Goal: Task Accomplishment & Management: Use online tool/utility

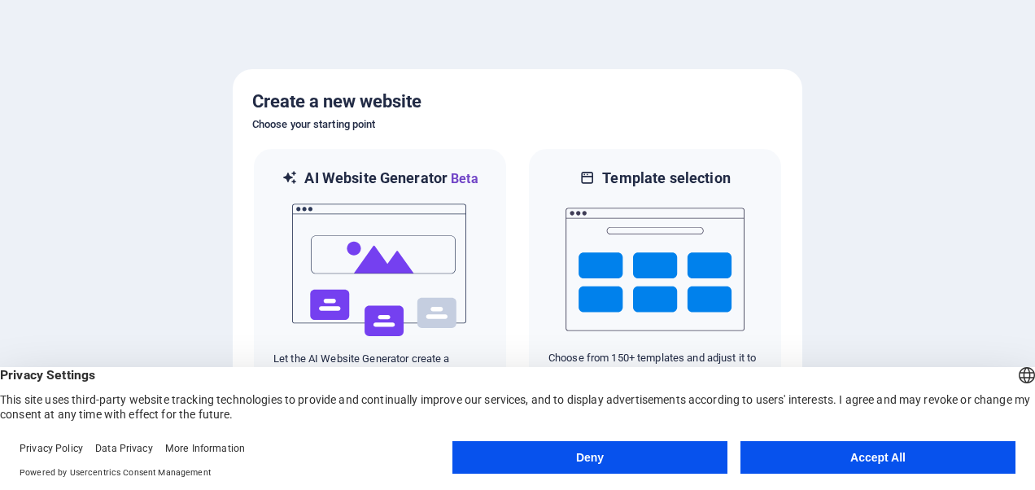
click at [844, 448] on button "Accept All" at bounding box center [877, 457] width 275 height 33
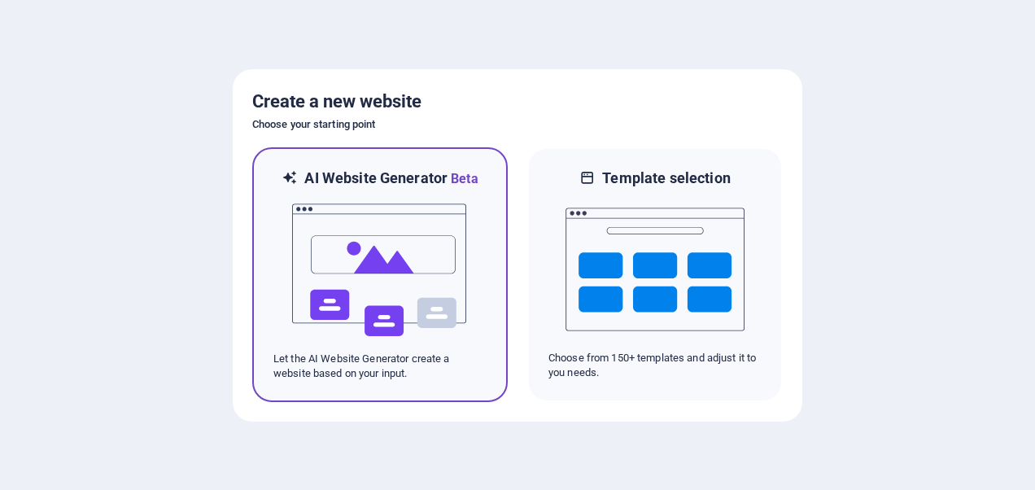
click at [324, 307] on img at bounding box center [379, 270] width 179 height 163
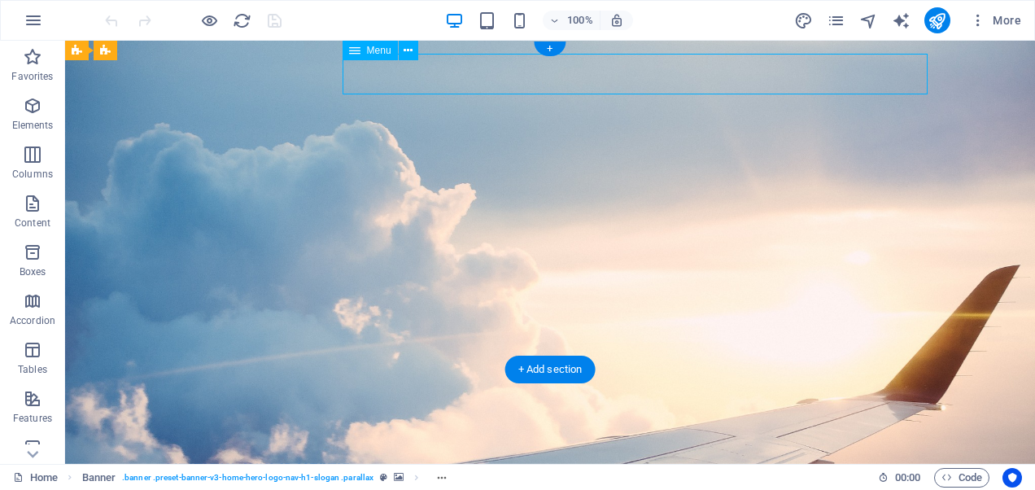
click at [794, 471] on nav "Home About Services Book Now Contact" at bounding box center [550, 491] width 768 height 41
select select
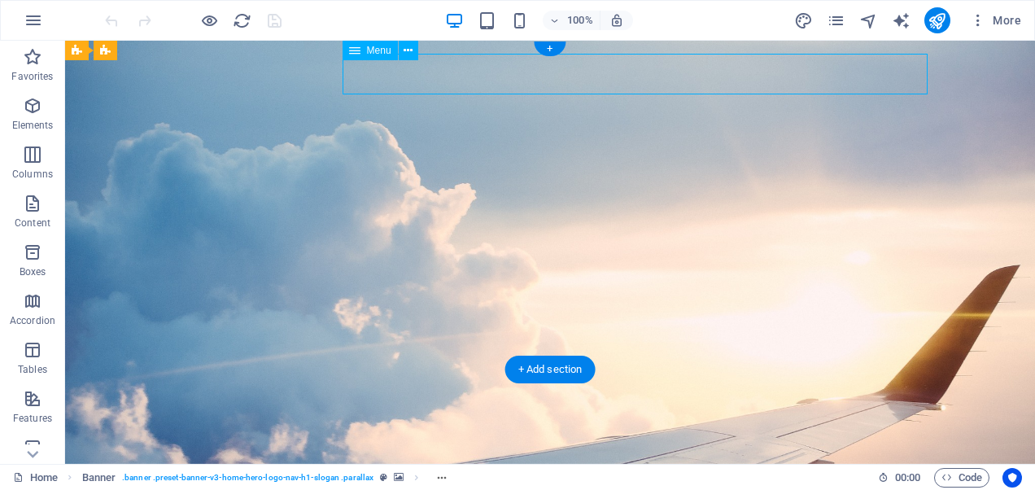
select select
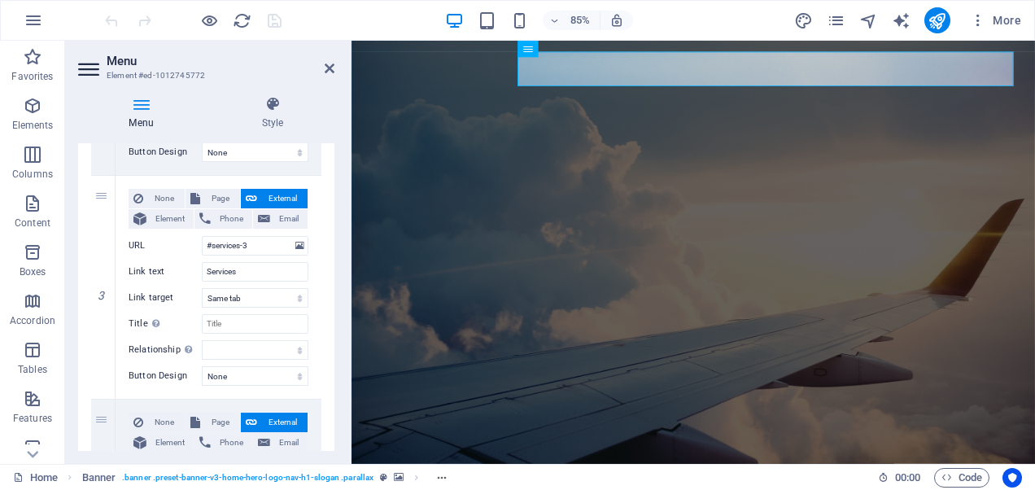
scroll to position [813, 0]
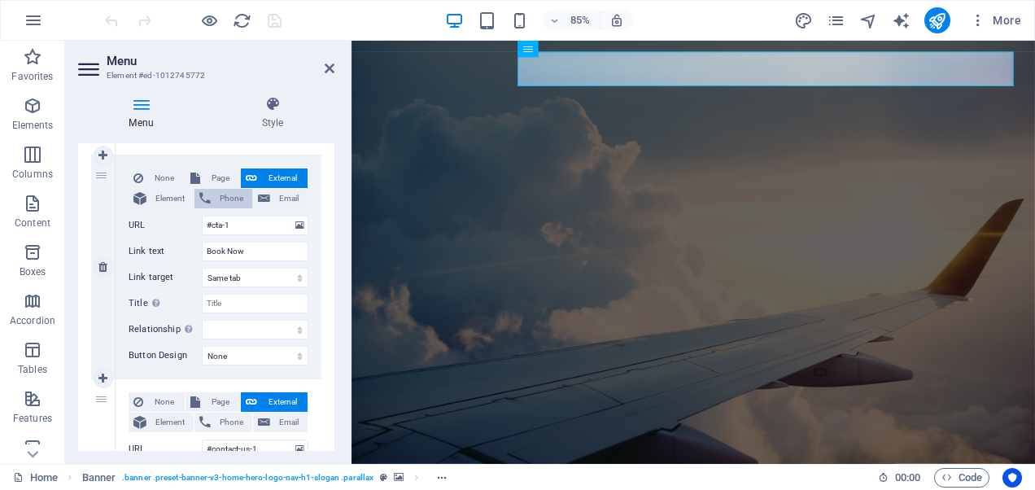
click at [226, 199] on span "Phone" at bounding box center [232, 199] width 32 height 20
select select
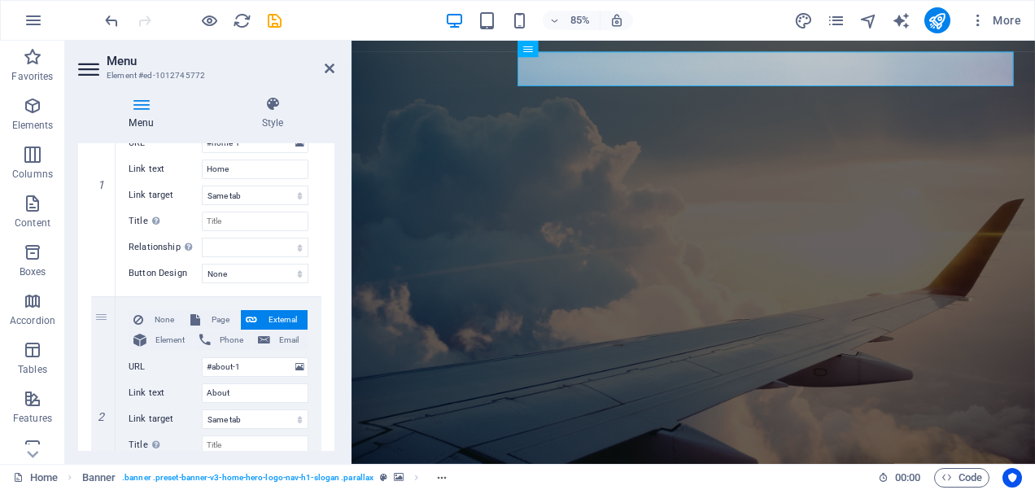
scroll to position [0, 0]
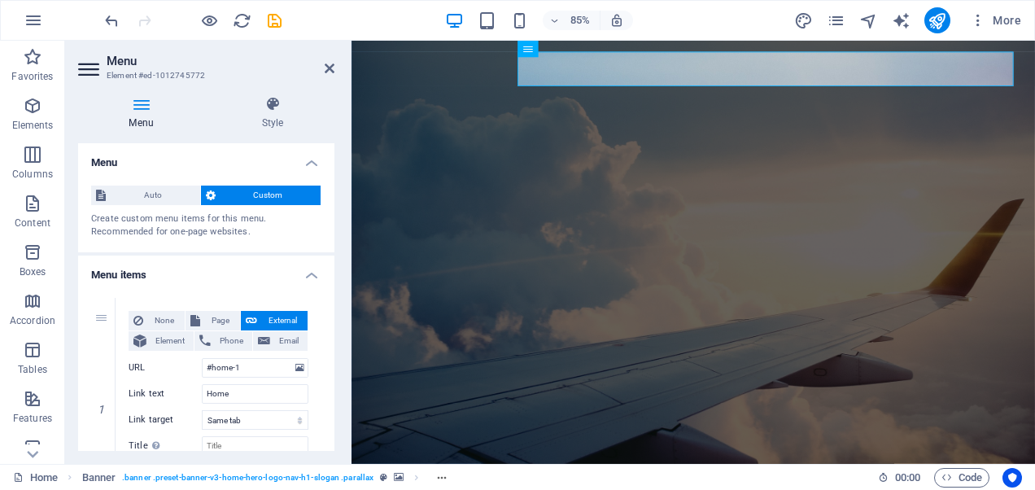
click at [330, 56] on h2 "Menu" at bounding box center [221, 61] width 228 height 15
click at [332, 62] on icon at bounding box center [330, 68] width 10 height 13
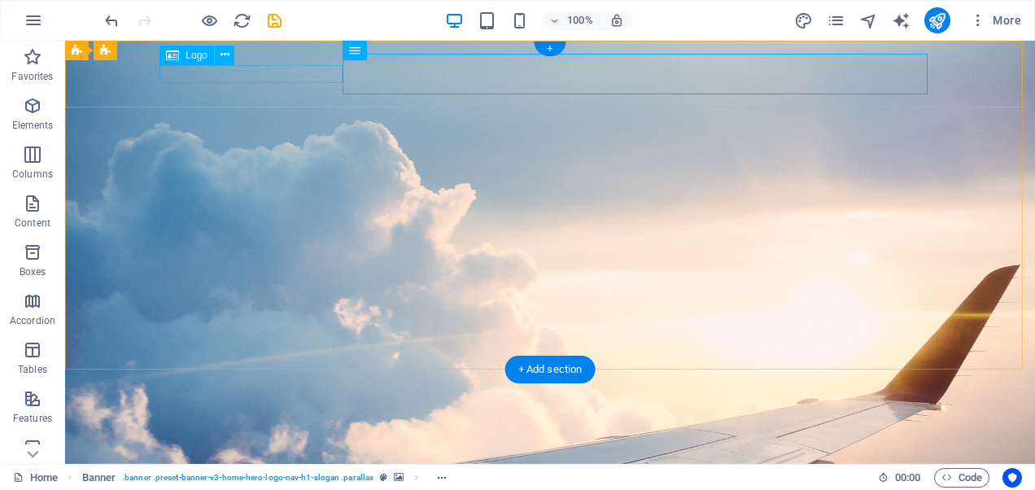
click at [259, 453] on div "Deferent Tour & Travels" at bounding box center [550, 462] width 768 height 18
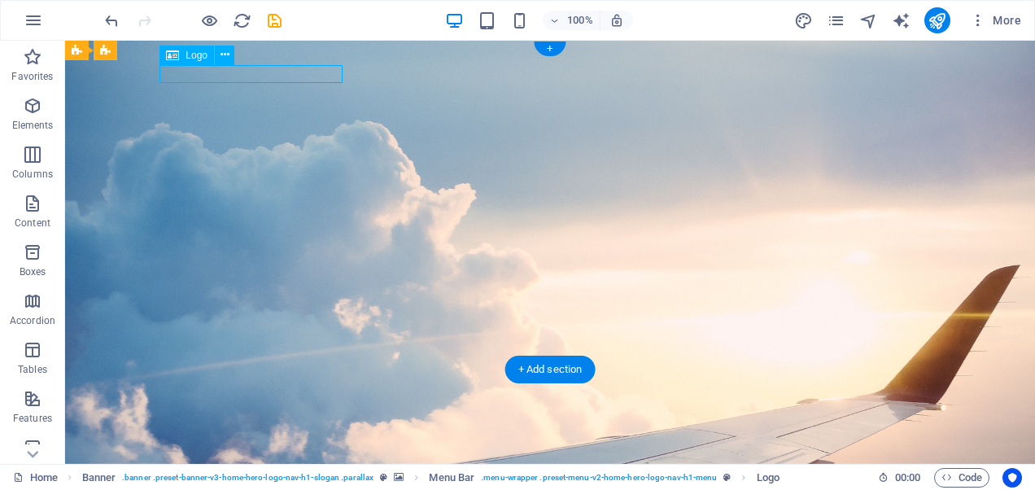
click at [259, 453] on div "Deferent Tour & Travels" at bounding box center [550, 462] width 768 height 18
click at [190, 54] on span "Logo" at bounding box center [196, 55] width 22 height 10
click at [181, 61] on div "Logo" at bounding box center [186, 56] width 54 height 20
click at [218, 59] on button at bounding box center [225, 56] width 20 height 20
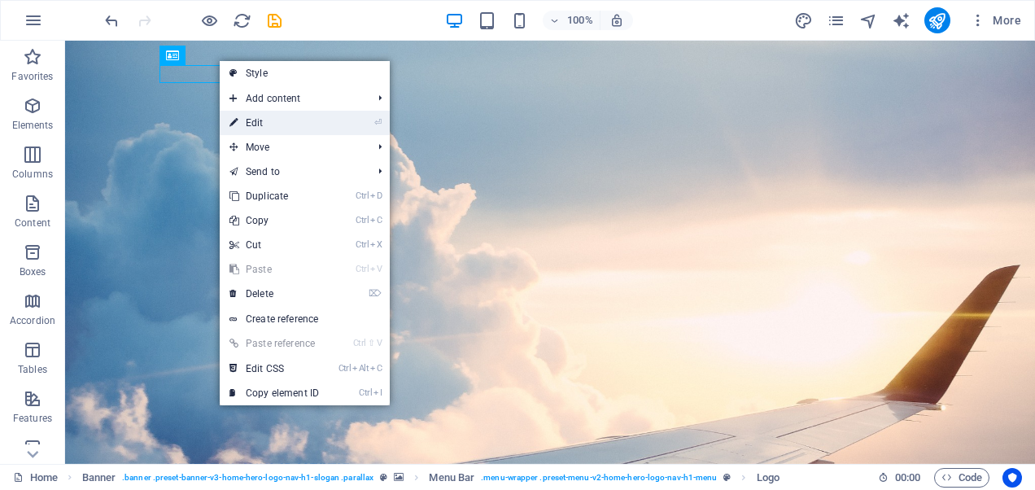
click at [262, 113] on link "⏎ Edit" at bounding box center [274, 123] width 109 height 24
select select "px"
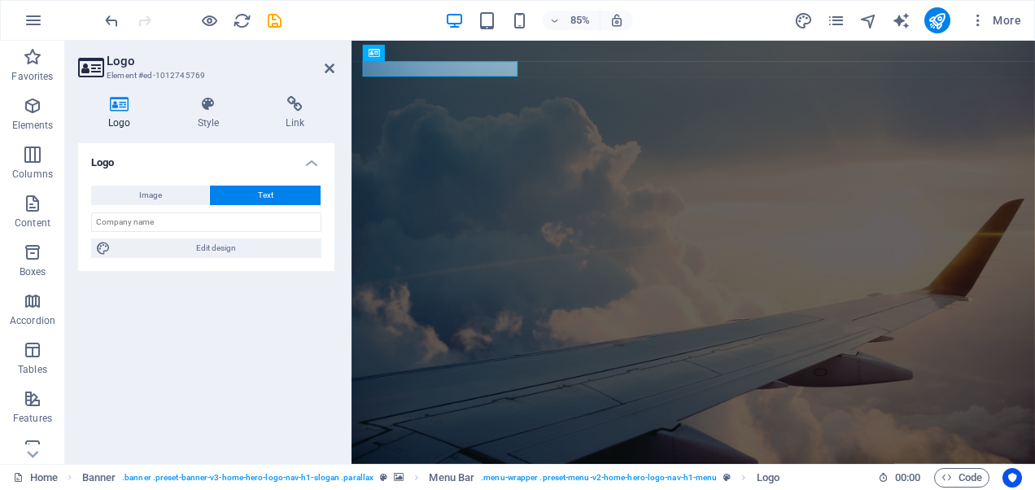
click at [131, 104] on icon at bounding box center [119, 104] width 83 height 16
click at [155, 186] on span "Image" at bounding box center [150, 195] width 23 height 20
select select "DISABLED_OPTION_VALUE"
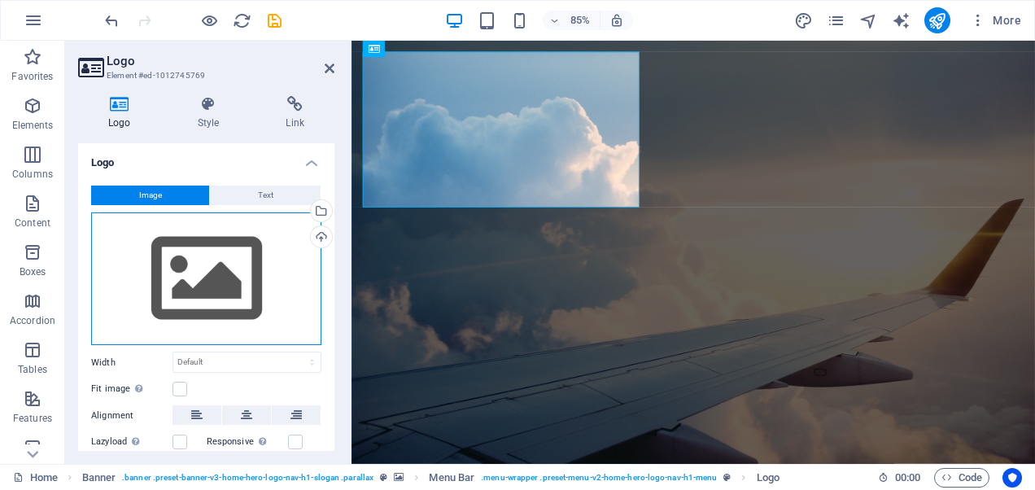
click at [174, 260] on div "Drag files here, click to choose files or select files from Files or our free s…" at bounding box center [206, 278] width 230 height 133
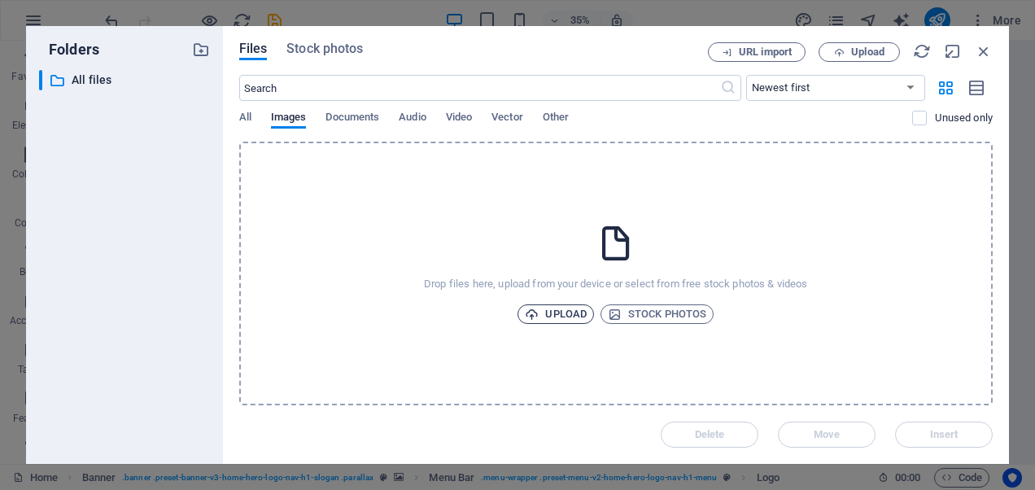
click at [551, 309] on span "Upload" at bounding box center [556, 314] width 62 height 20
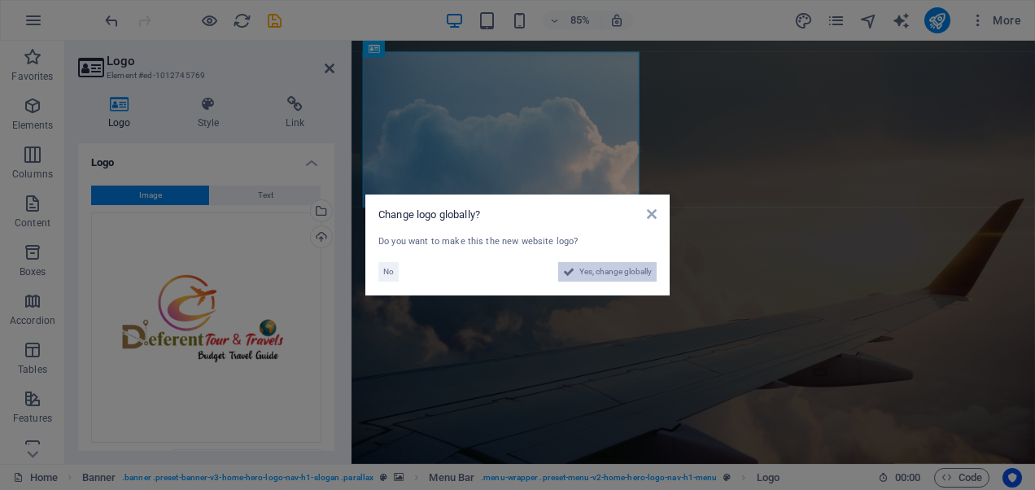
click at [626, 273] on span "Yes, change globally" at bounding box center [615, 272] width 72 height 20
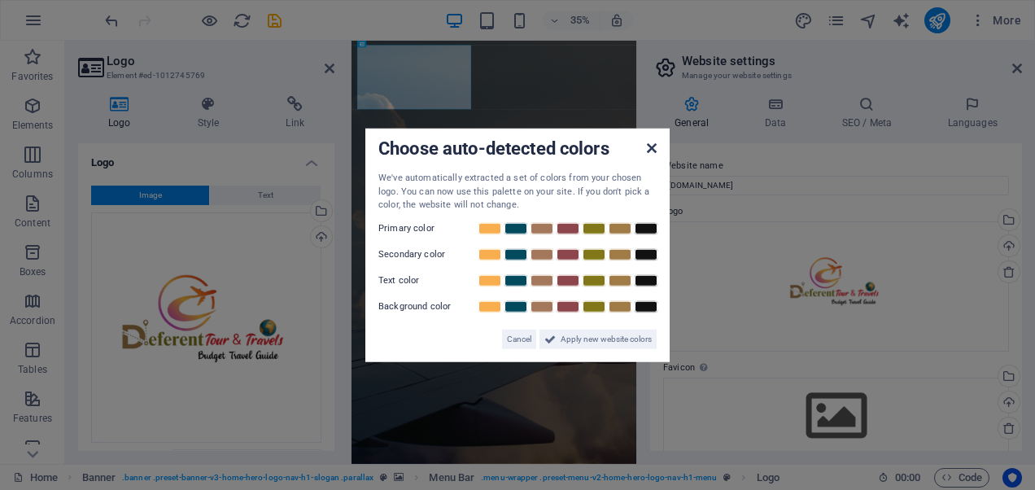
click at [647, 146] on icon at bounding box center [652, 148] width 10 height 13
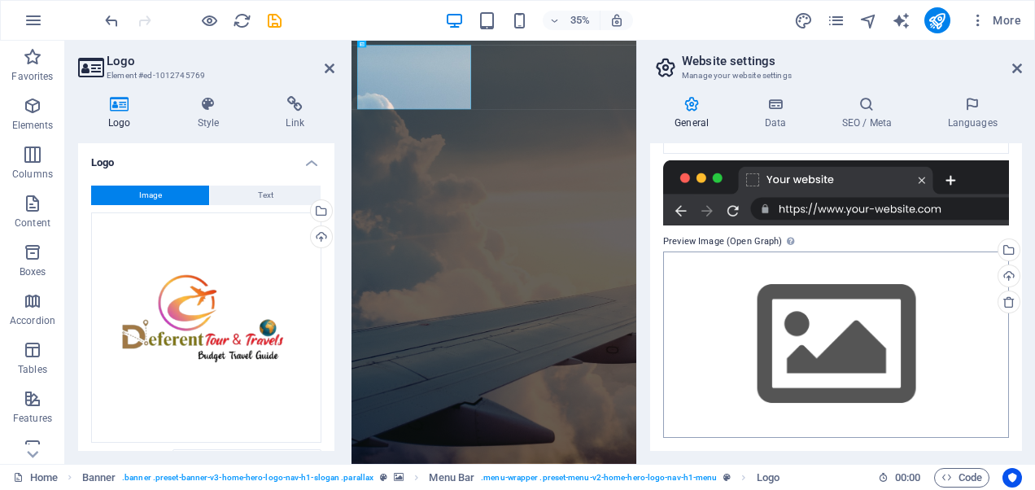
scroll to position [56, 0]
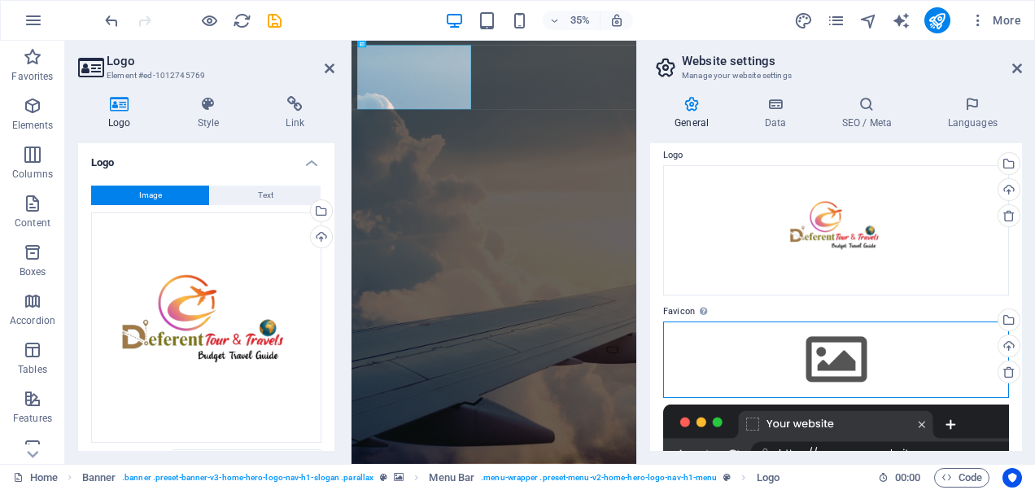
click at [798, 355] on div "Drag files here, click to choose files or select files from Files or our free s…" at bounding box center [836, 359] width 346 height 76
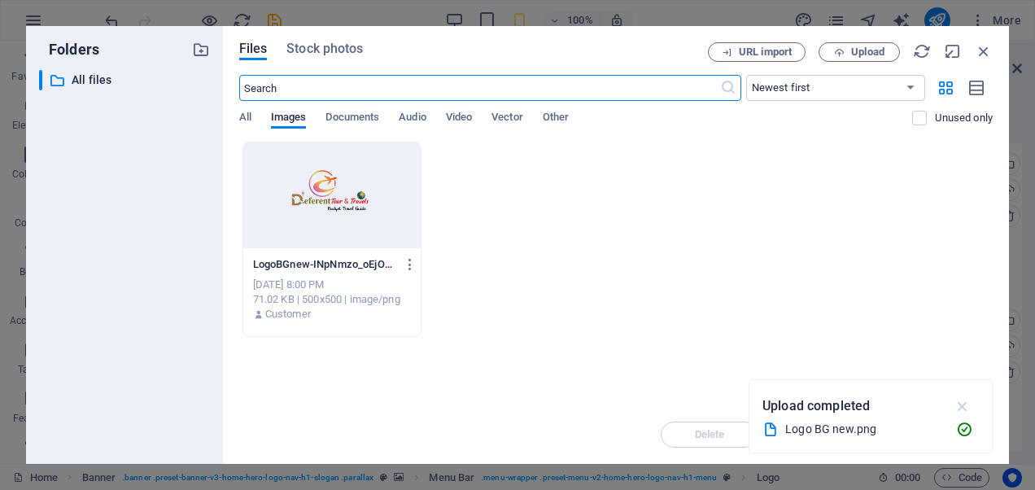
click at [961, 400] on icon "button" at bounding box center [962, 406] width 19 height 18
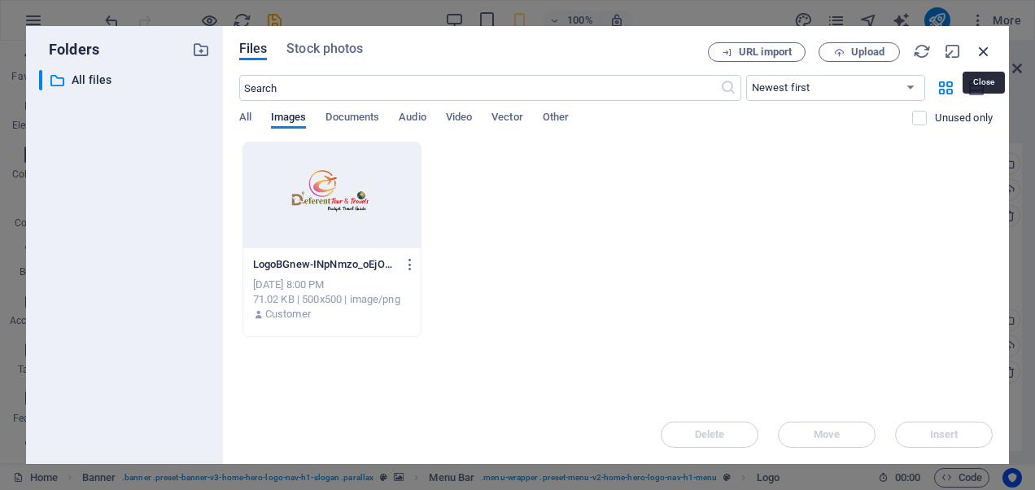
click at [987, 57] on icon "button" at bounding box center [983, 51] width 18 height 18
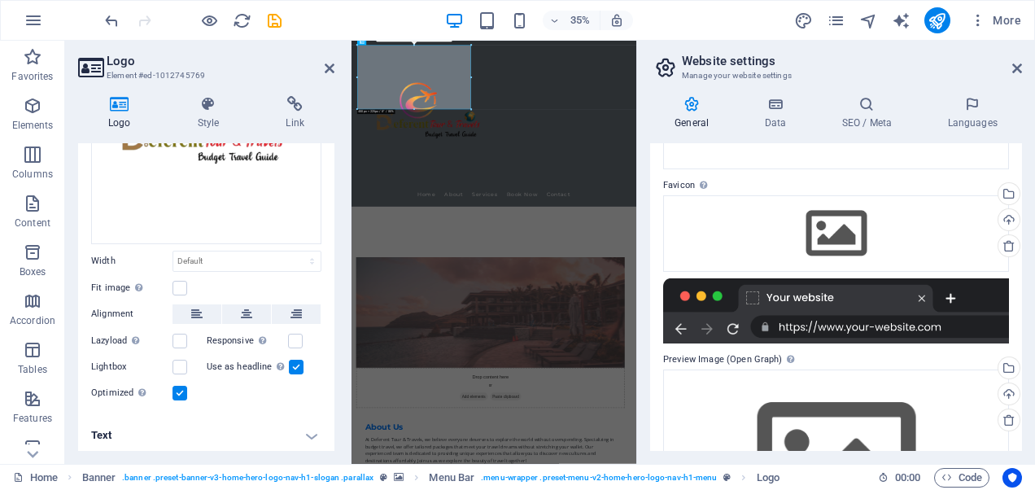
scroll to position [163, 0]
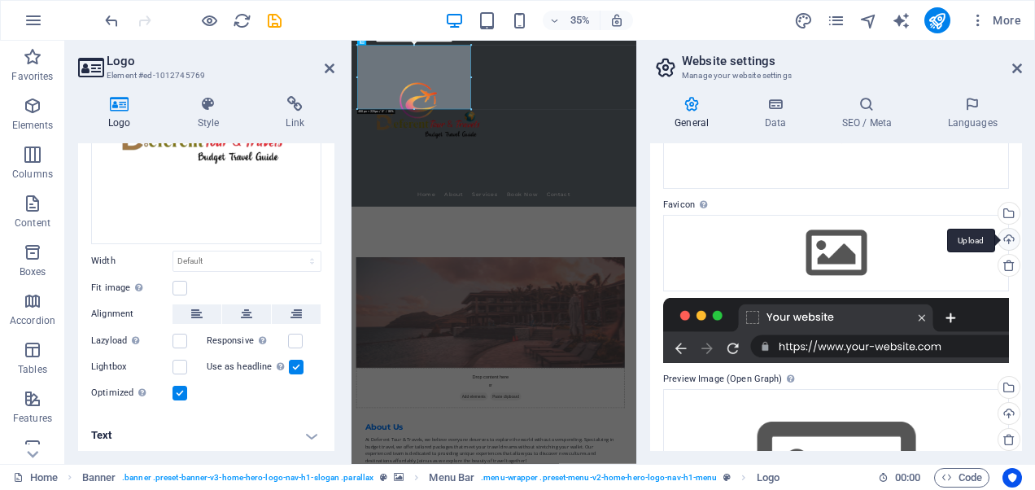
click at [1013, 238] on div "Upload" at bounding box center [1007, 241] width 24 height 24
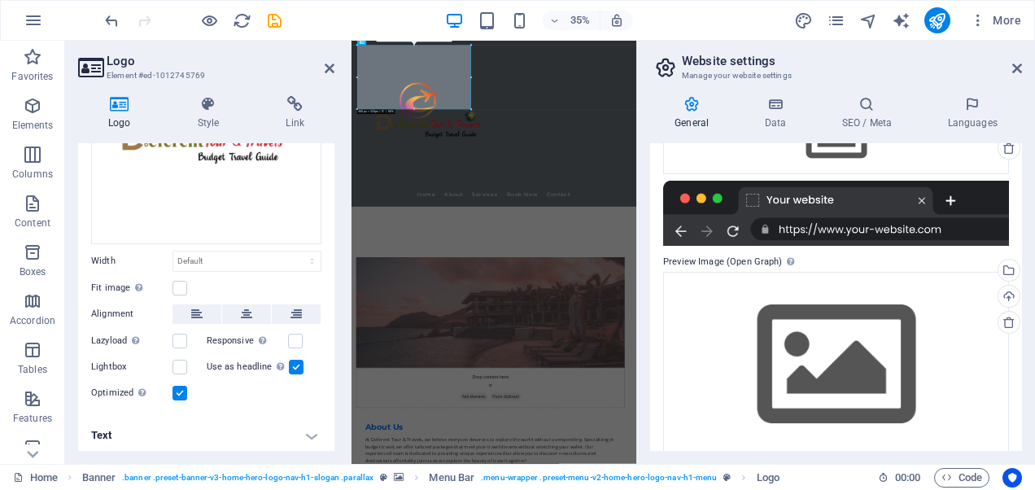
scroll to position [300, 0]
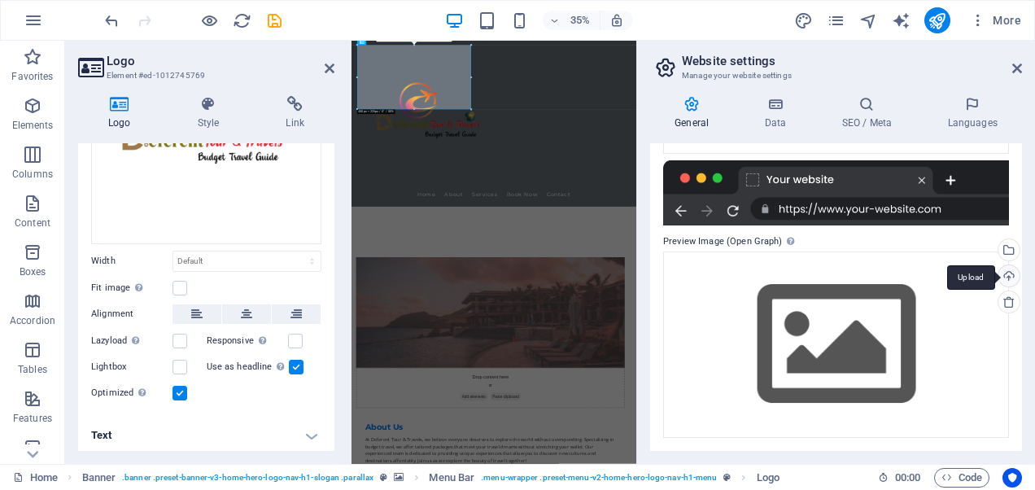
click at [1005, 270] on div "Upload" at bounding box center [1007, 277] width 24 height 24
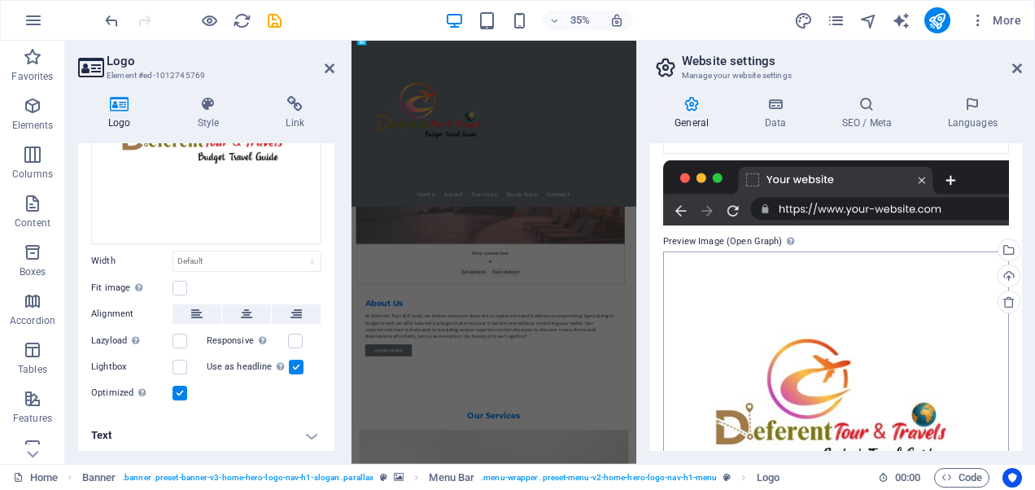
scroll to position [0, 0]
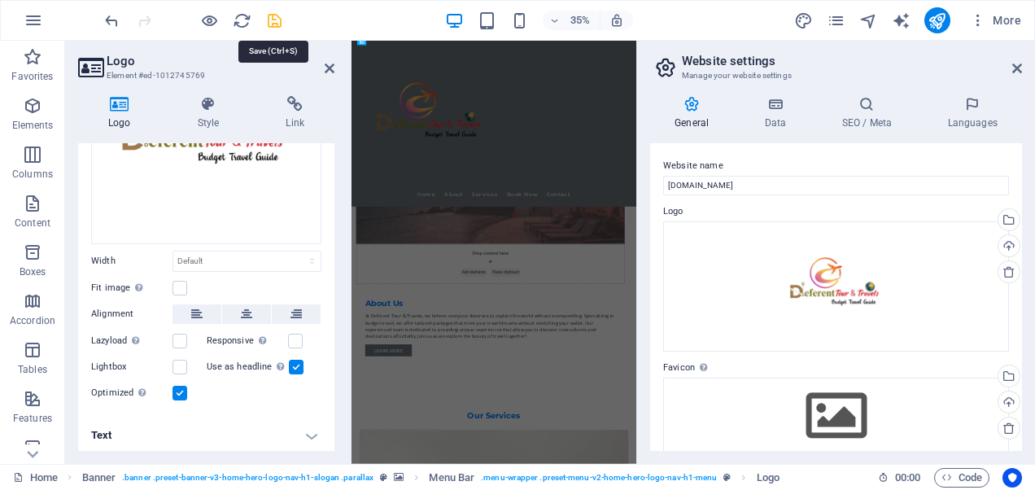
click at [268, 27] on icon "save" at bounding box center [274, 20] width 19 height 19
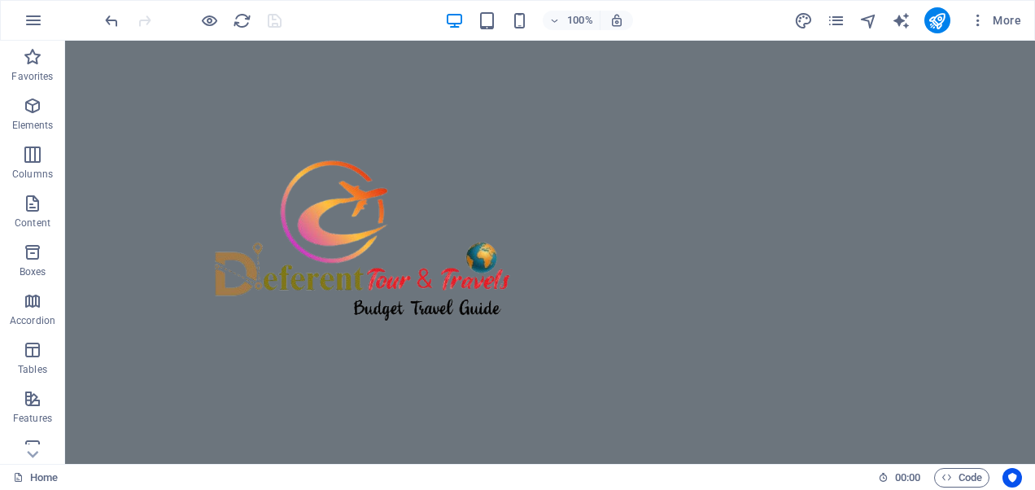
click at [332, 23] on div "100% More" at bounding box center [565, 20] width 926 height 26
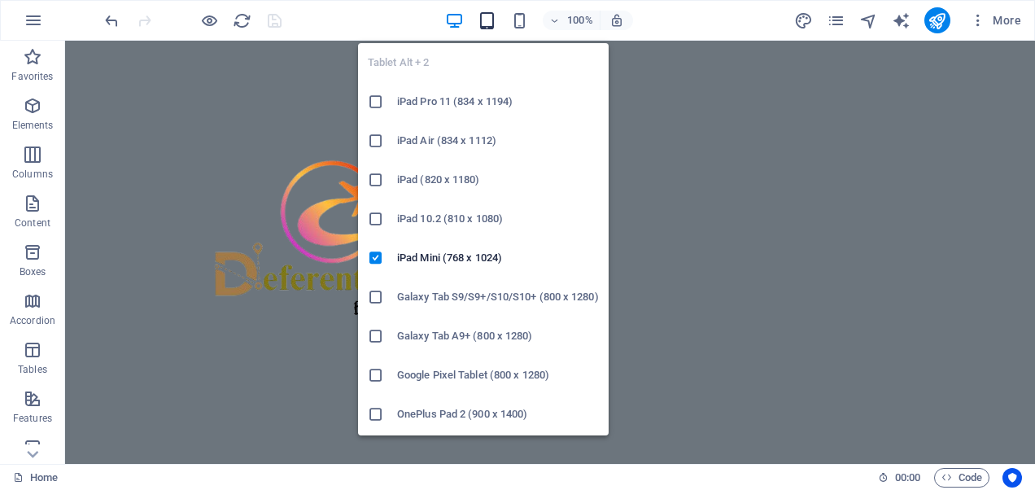
click at [490, 21] on icon "button" at bounding box center [486, 20] width 19 height 19
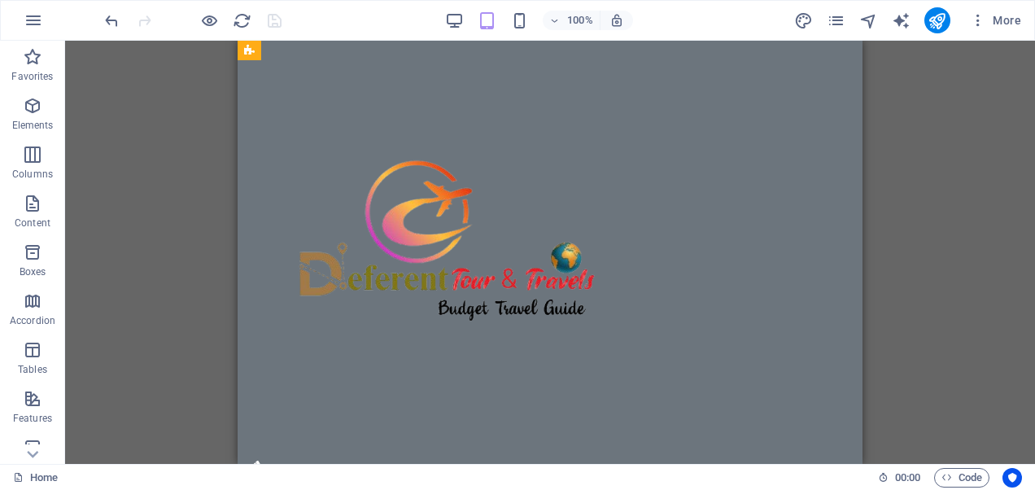
scroll to position [2772, 0]
click at [548, 286] on div at bounding box center [549, 257] width 599 height 407
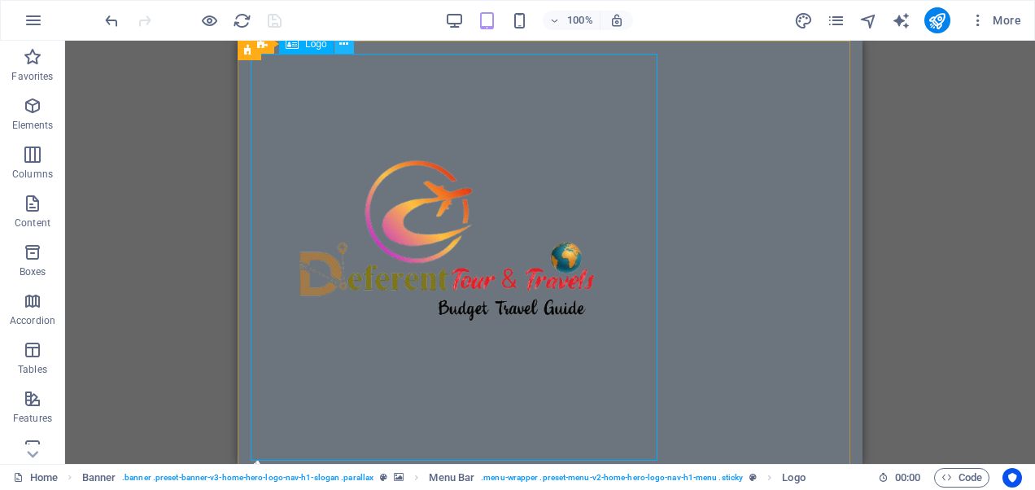
click at [339, 46] on icon at bounding box center [343, 44] width 9 height 17
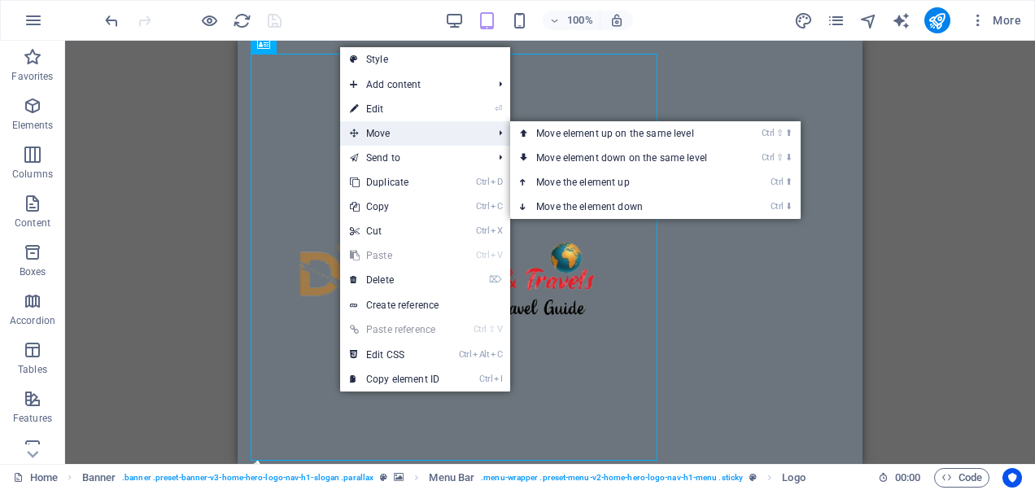
click at [387, 127] on span "Move" at bounding box center [413, 133] width 146 height 24
click at [626, 135] on link "Ctrl ⇧ ⬆ Move element up on the same level" at bounding box center [624, 133] width 229 height 24
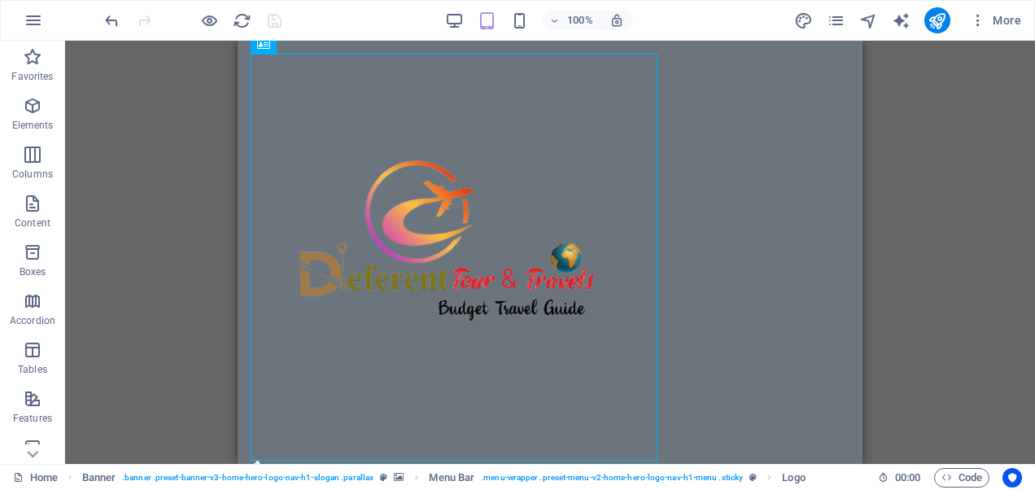
click at [904, 168] on div "Drag here to replace the existing content. Press “Ctrl” if you want to create a…" at bounding box center [549, 252] width 969 height 423
click at [156, 76] on div "Drag here to replace the existing content. Press “Ctrl” if you want to create a…" at bounding box center [549, 252] width 969 height 423
click at [113, 19] on icon "undo" at bounding box center [111, 20] width 19 height 19
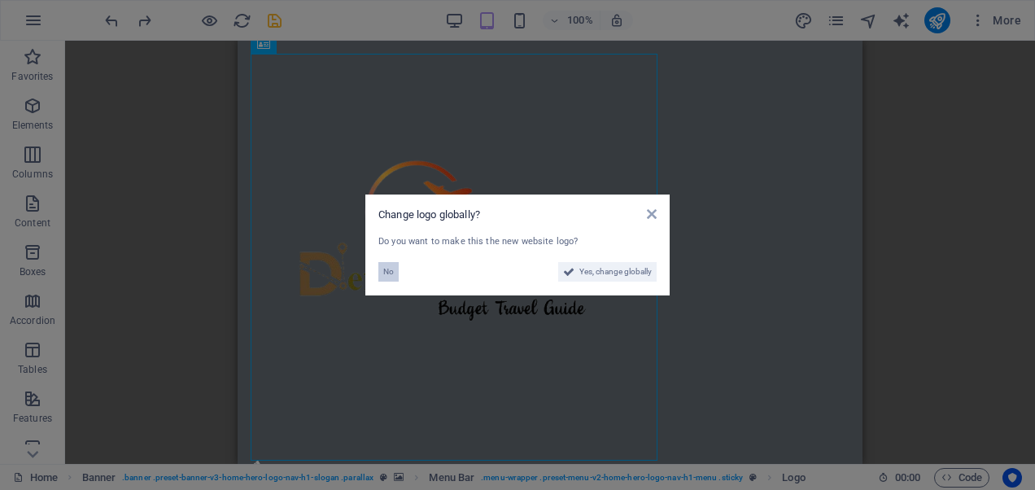
click at [390, 272] on span "No" at bounding box center [388, 272] width 11 height 20
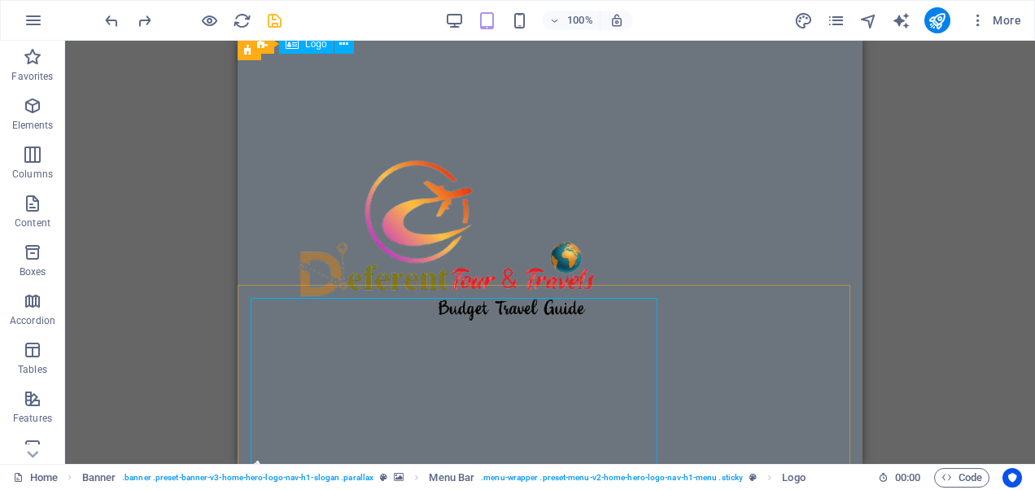
scroll to position [2284, 0]
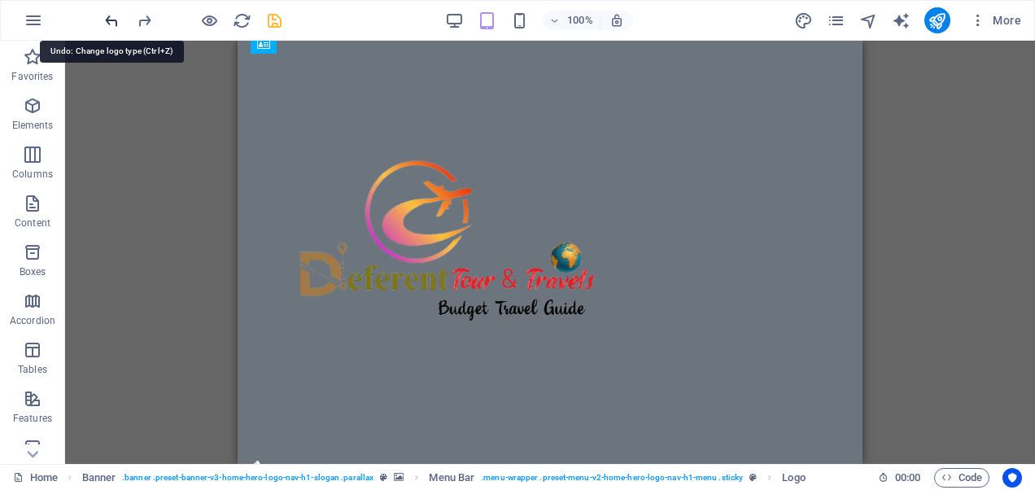
click at [107, 27] on icon "undo" at bounding box center [111, 20] width 19 height 19
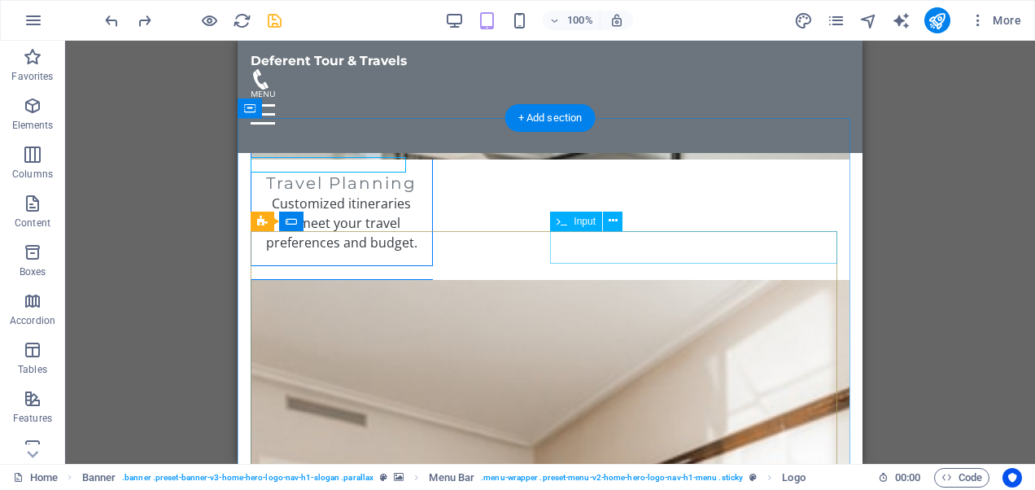
scroll to position [1846, 0]
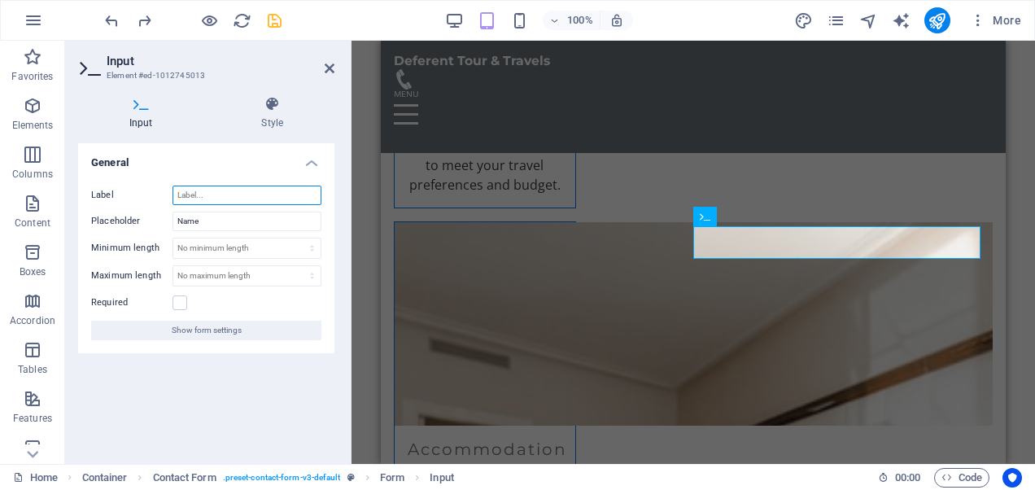
click at [243, 198] on input "Label" at bounding box center [246, 195] width 149 height 20
click at [237, 213] on input "Name" at bounding box center [246, 221] width 149 height 20
click at [244, 364] on div "General Label Placeholder Name Minimum length No minimum length chars Maximum l…" at bounding box center [206, 296] width 256 height 307
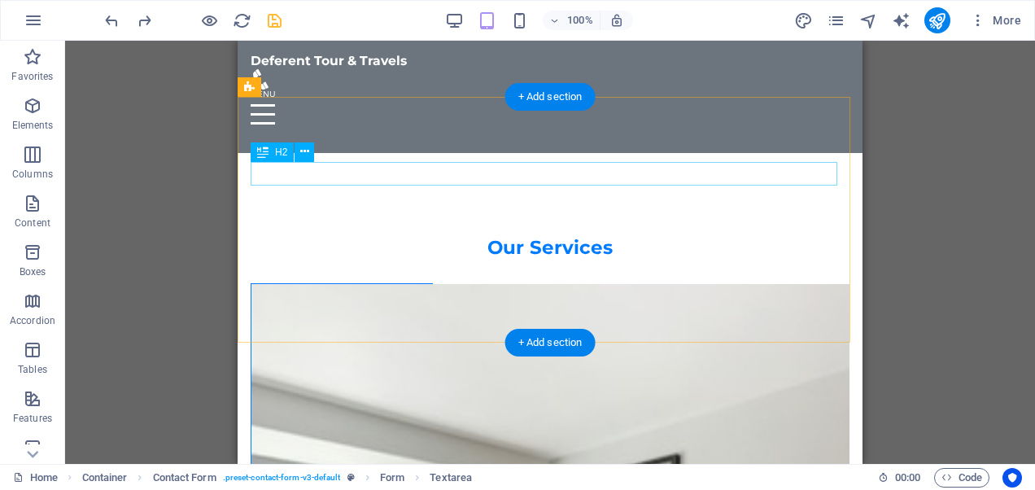
scroll to position [1440, 0]
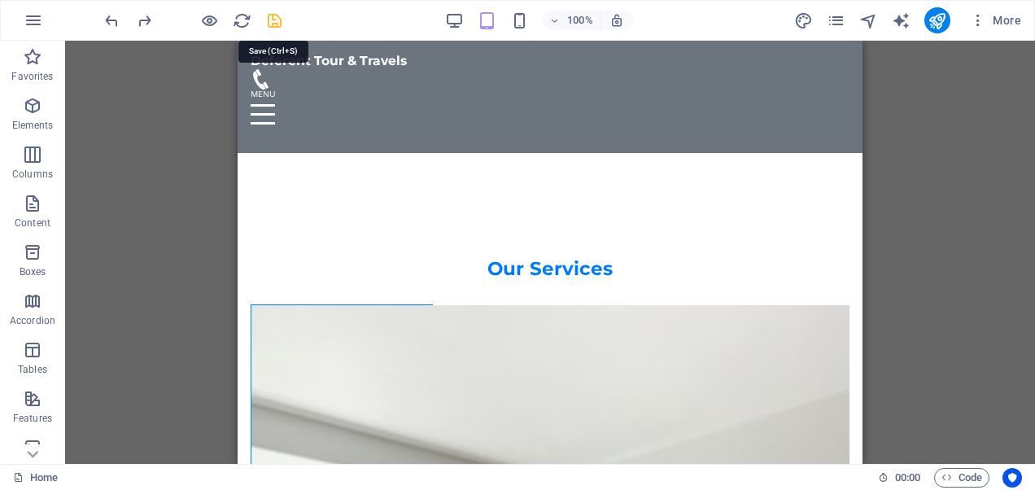
click at [278, 16] on icon "save" at bounding box center [274, 20] width 19 height 19
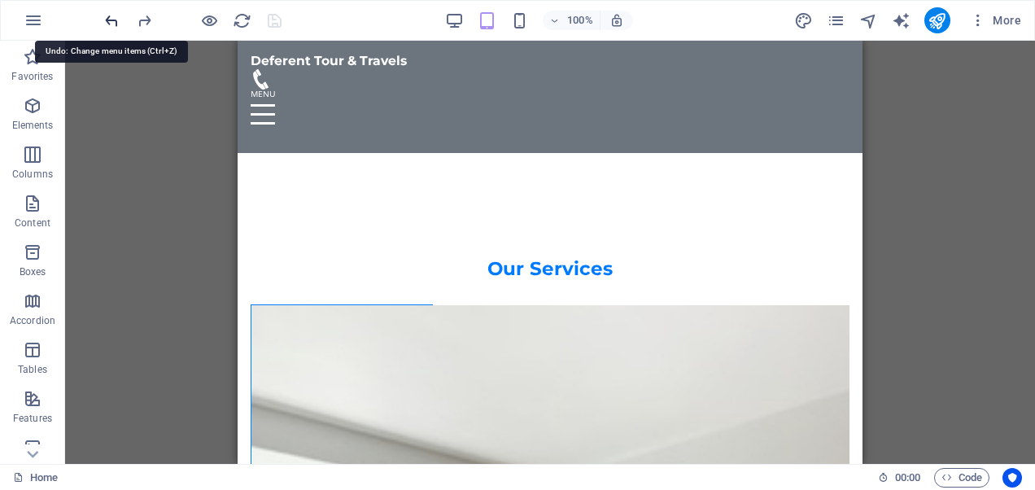
click at [114, 15] on icon "undo" at bounding box center [111, 20] width 19 height 19
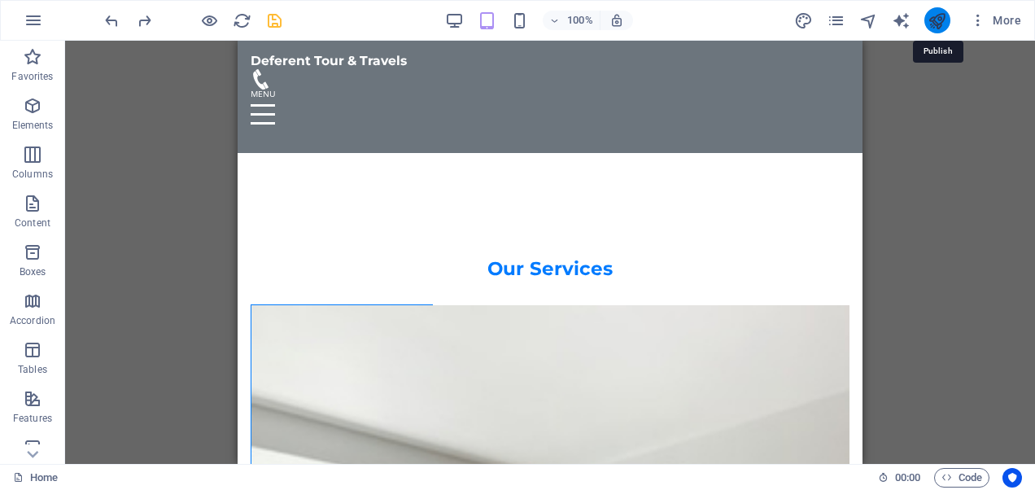
click at [939, 21] on icon "publish" at bounding box center [936, 20] width 19 height 19
checkbox input "false"
click at [936, 21] on icon "publish" at bounding box center [936, 20] width 19 height 19
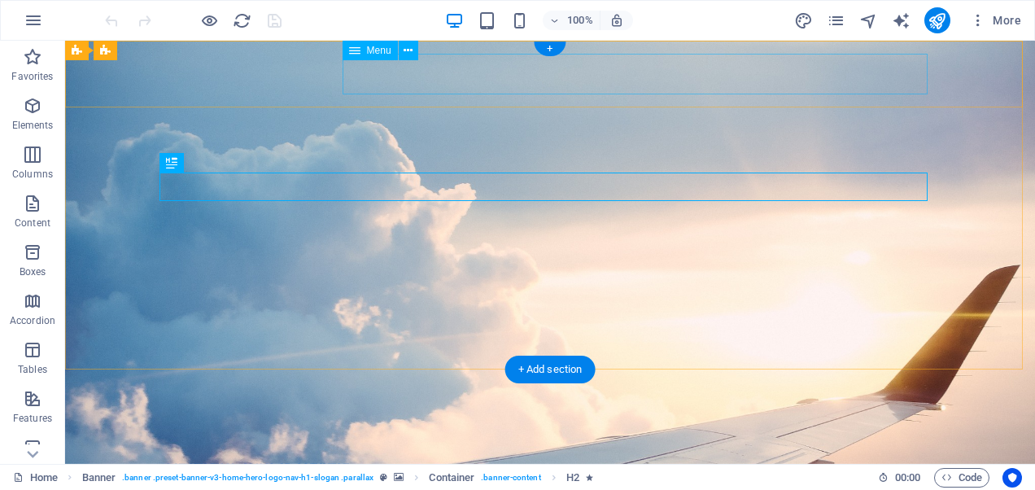
click at [530, 471] on nav "Home About Services Book Now Contact" at bounding box center [550, 491] width 768 height 41
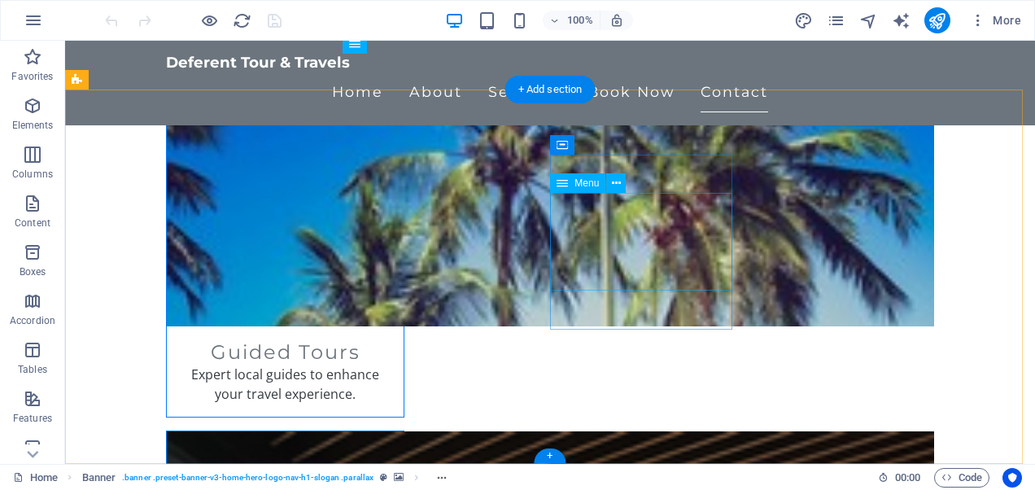
scroll to position [2259, 0]
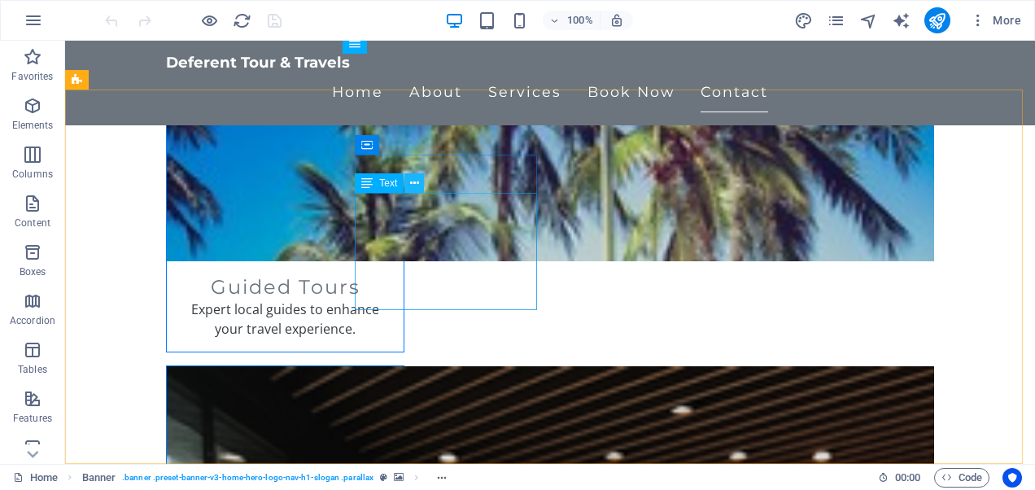
click at [417, 181] on icon at bounding box center [414, 183] width 9 height 17
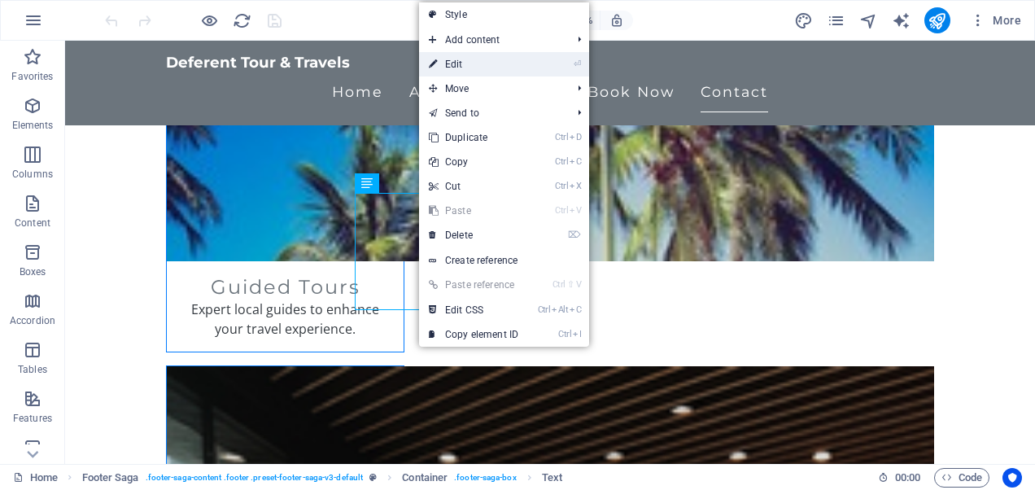
click at [478, 67] on link "⏎ Edit" at bounding box center [473, 64] width 109 height 24
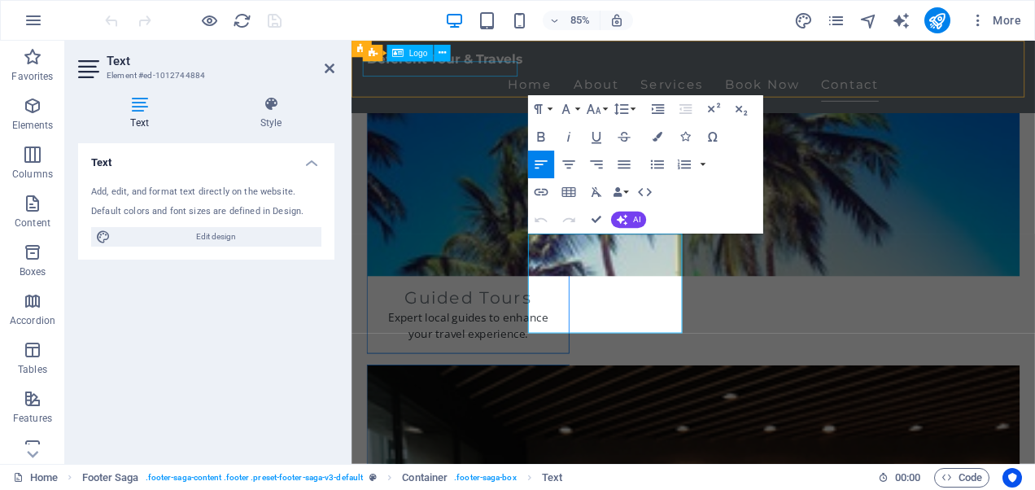
scroll to position [2184, 0]
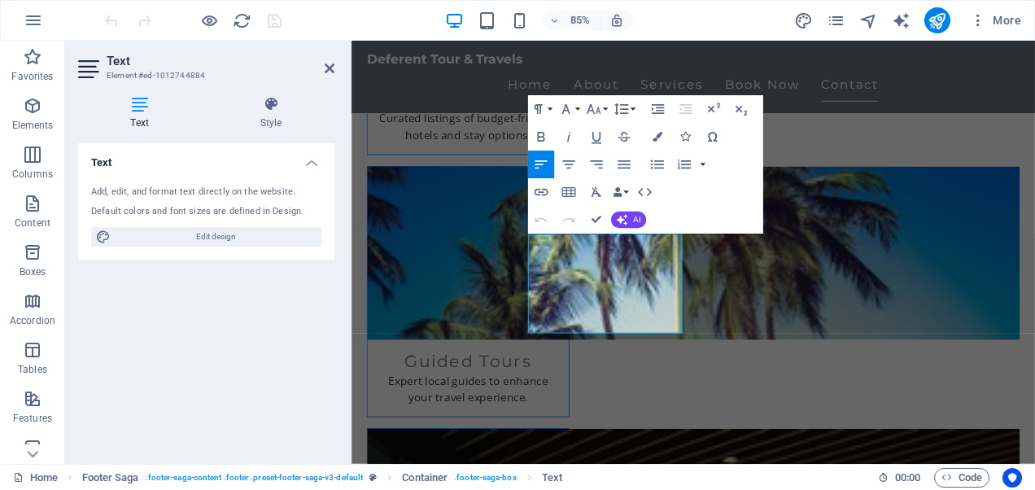
click at [142, 107] on icon at bounding box center [139, 104] width 123 height 16
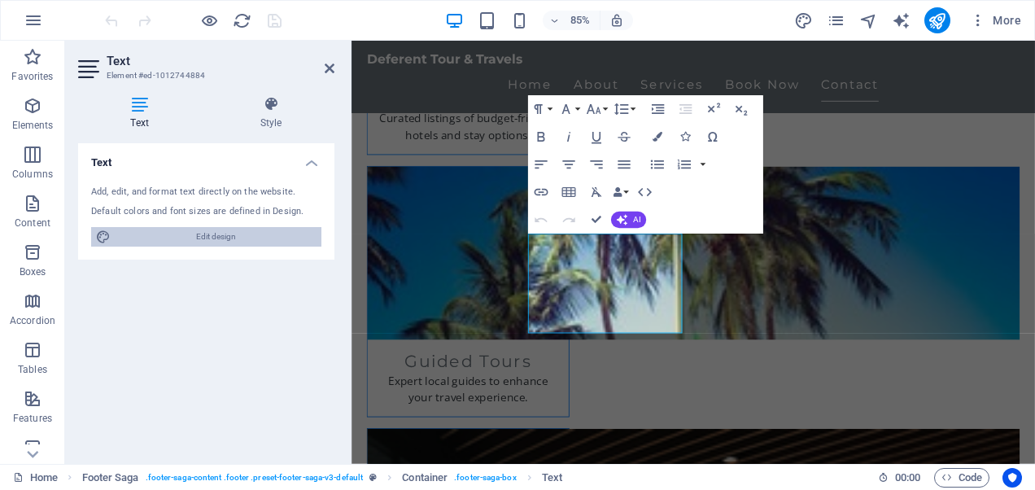
click at [189, 235] on span "Edit design" at bounding box center [215, 237] width 201 height 20
select select "px"
select select "200"
select select "px"
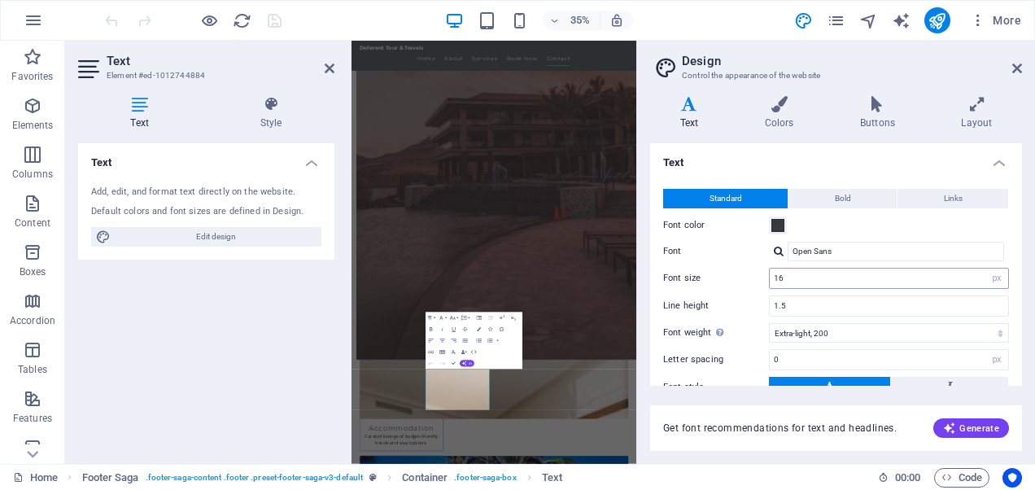
scroll to position [124, 0]
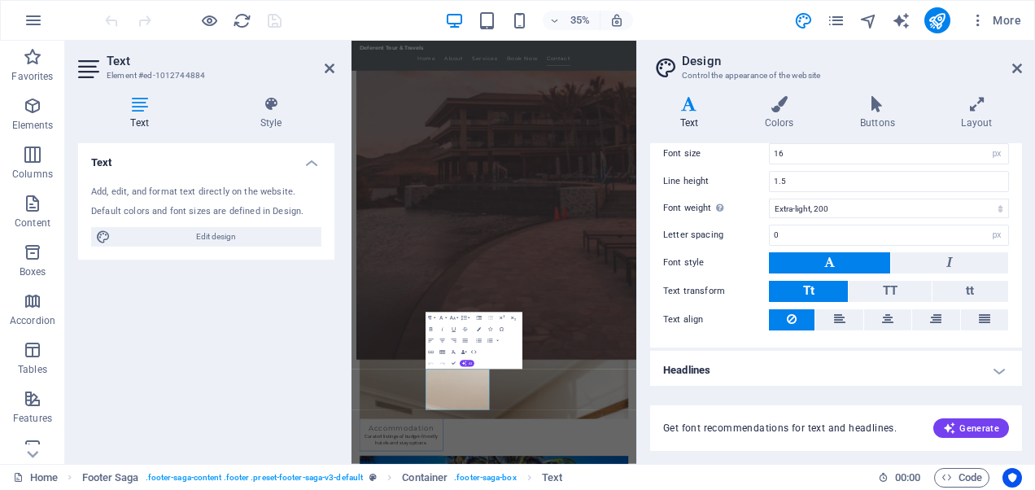
click at [935, 368] on h4 "Headlines" at bounding box center [836, 370] width 372 height 39
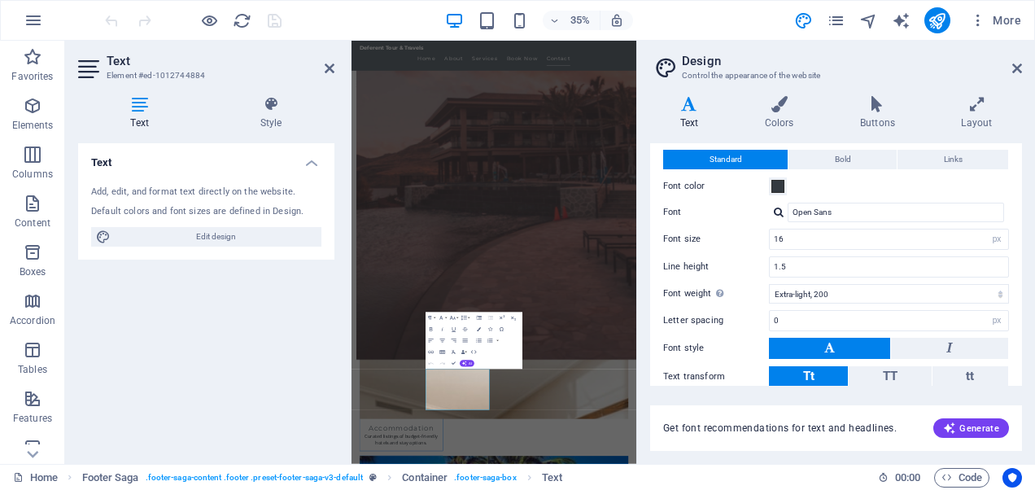
scroll to position [0, 0]
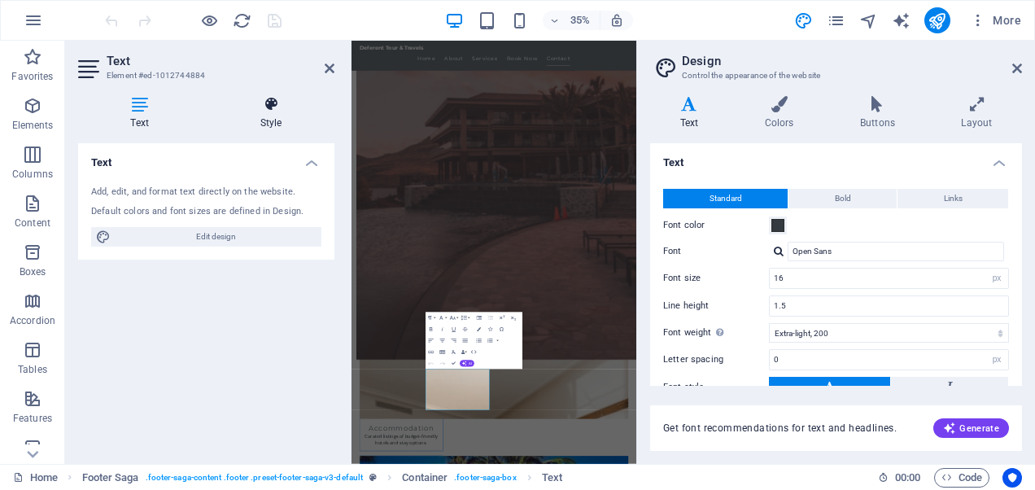
click at [259, 111] on icon at bounding box center [270, 104] width 127 height 16
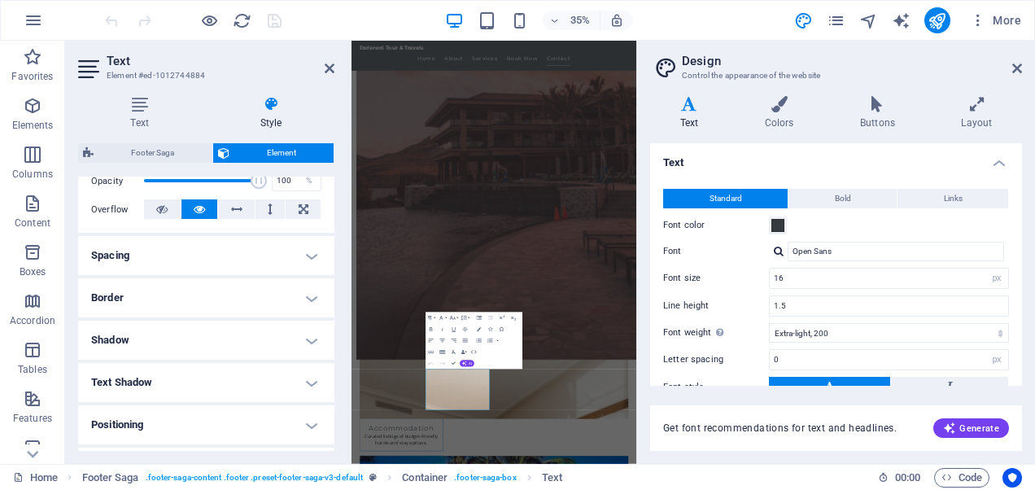
scroll to position [250, 0]
click at [236, 364] on h4 "Text Shadow" at bounding box center [206, 383] width 256 height 39
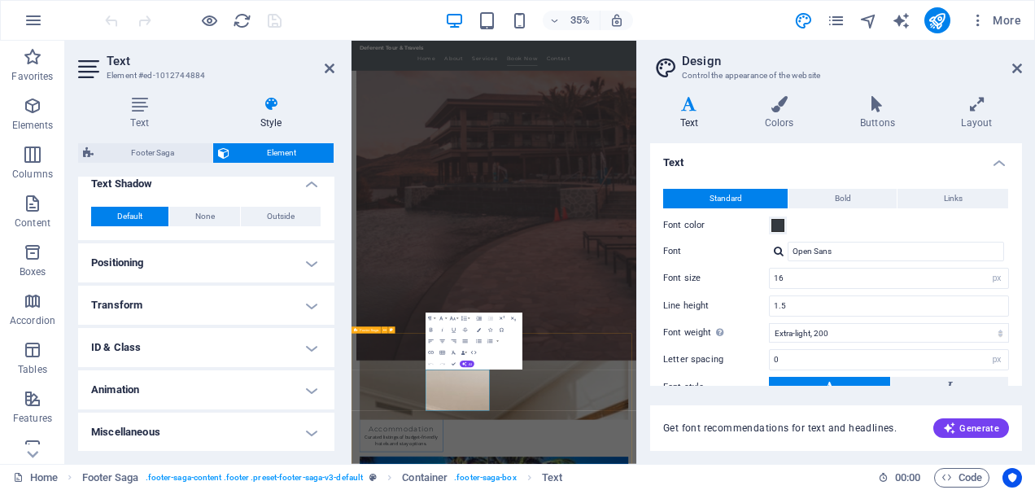
scroll to position [1505, 0]
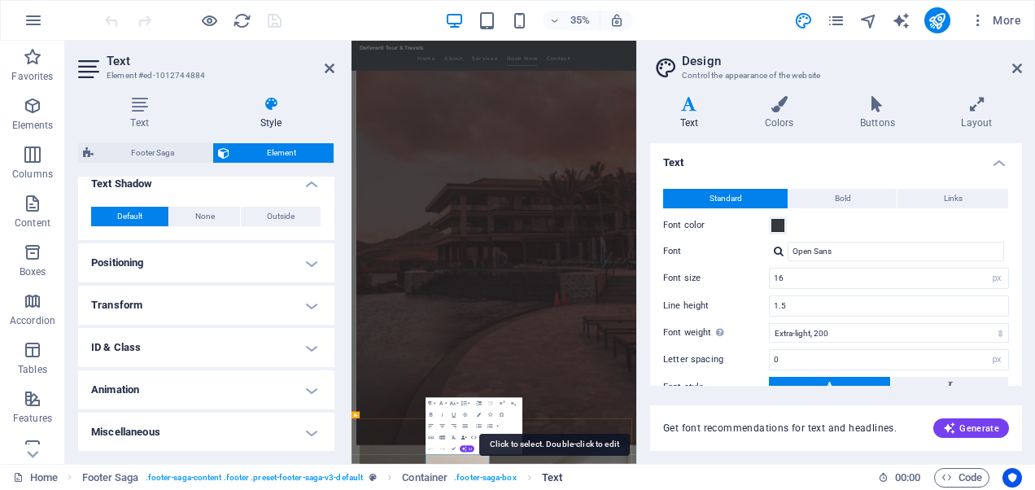
click at [553, 472] on span "Text" at bounding box center [552, 478] width 20 height 20
click at [553, 468] on span "Text" at bounding box center [552, 478] width 20 height 20
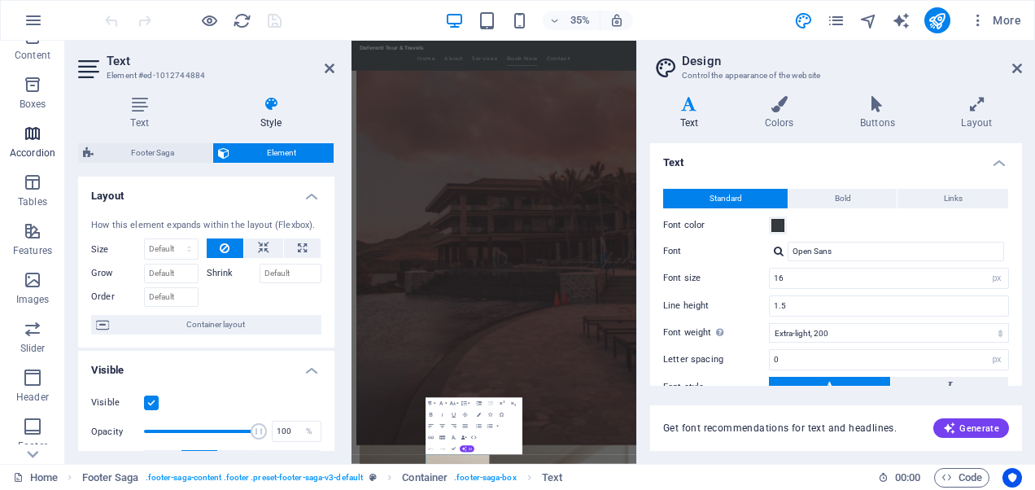
scroll to position [309, 0]
click at [37, 238] on icon "button" at bounding box center [33, 236] width 20 height 20
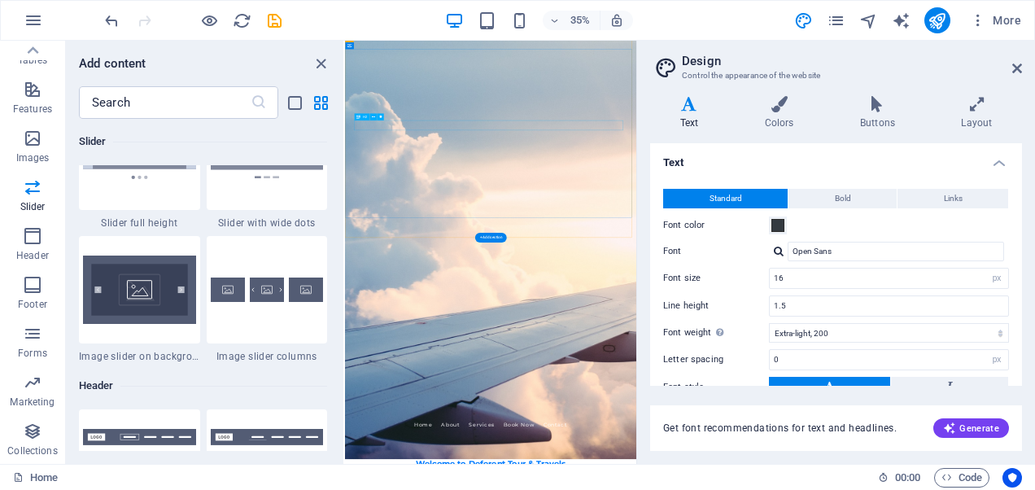
scroll to position [0, 0]
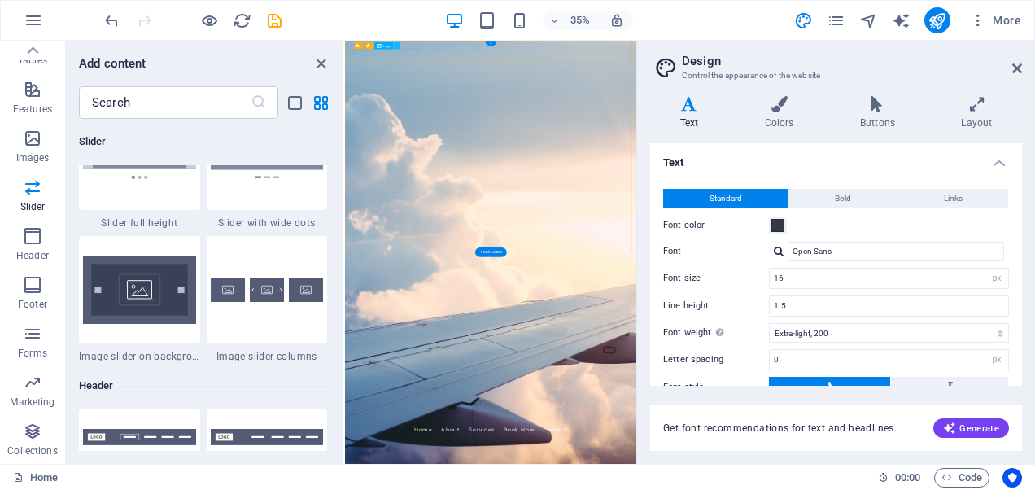
click at [393, 49] on button at bounding box center [396, 45] width 7 height 7
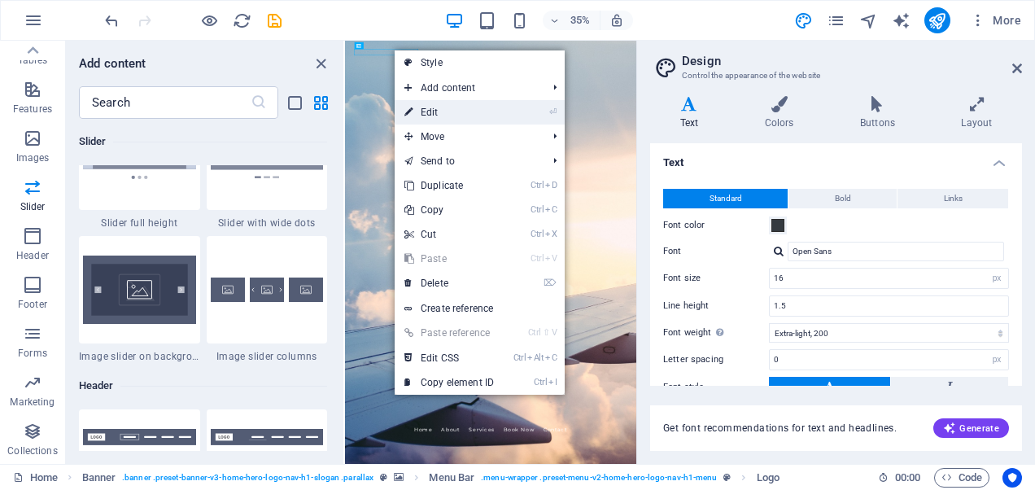
click at [437, 114] on link "⏎ Edit" at bounding box center [448, 112] width 109 height 24
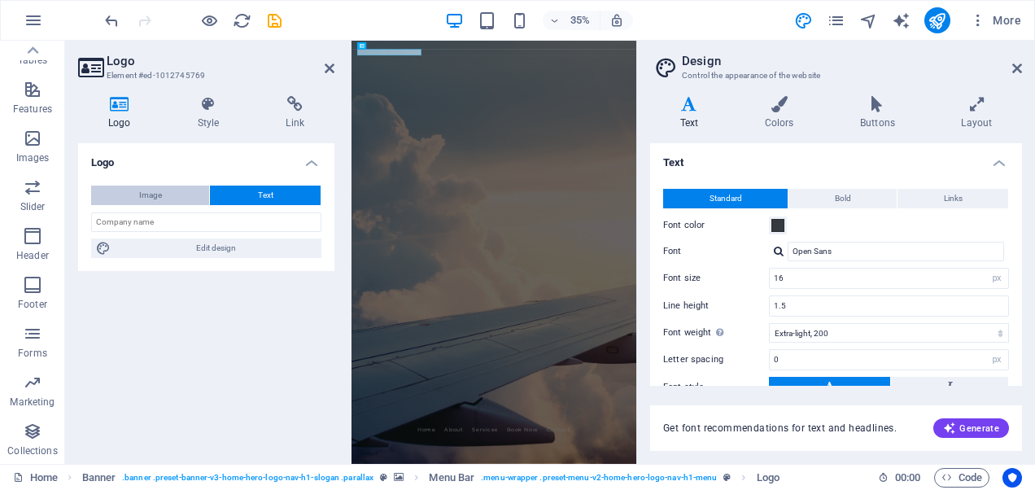
click at [189, 191] on button "Image" at bounding box center [150, 195] width 118 height 20
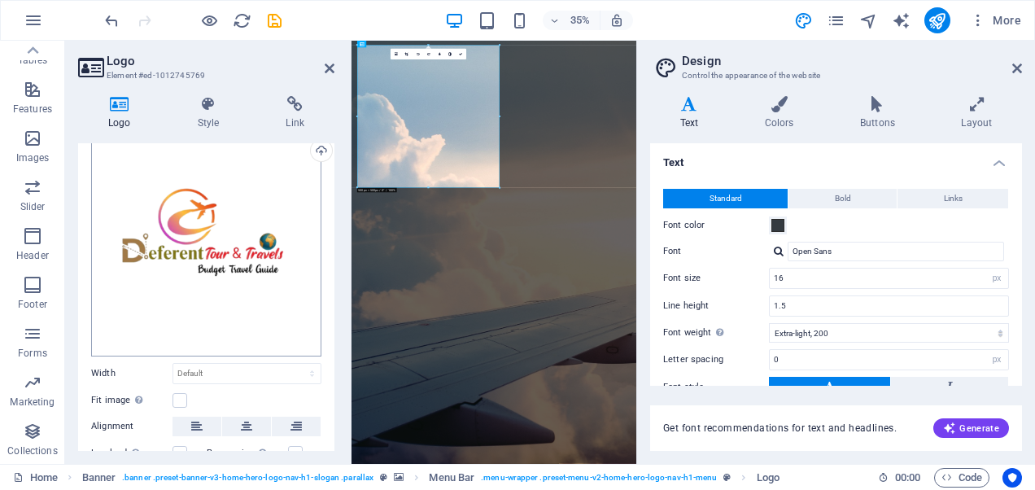
scroll to position [163, 0]
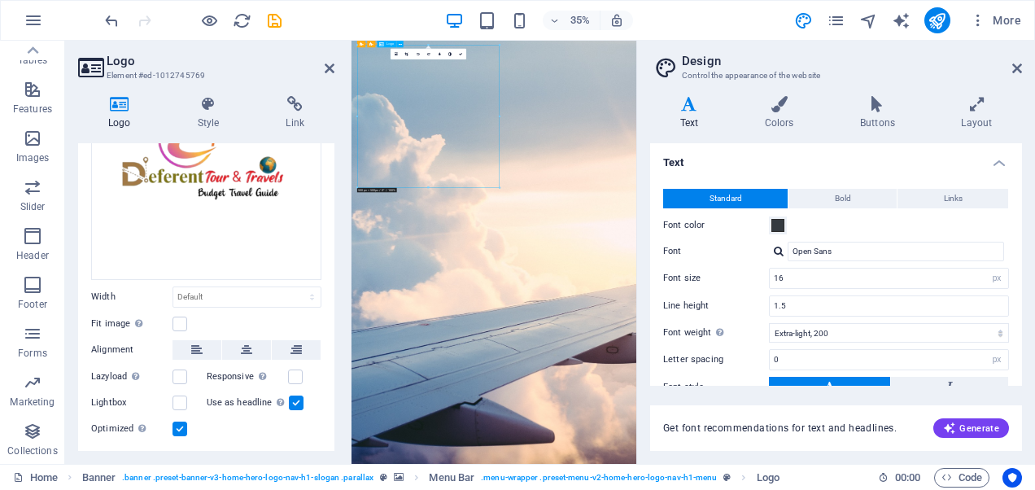
drag, startPoint x: 579, startPoint y: 302, endPoint x: 619, endPoint y: 125, distance: 180.9
drag, startPoint x: 599, startPoint y: 163, endPoint x: 679, endPoint y: 319, distance: 175.7
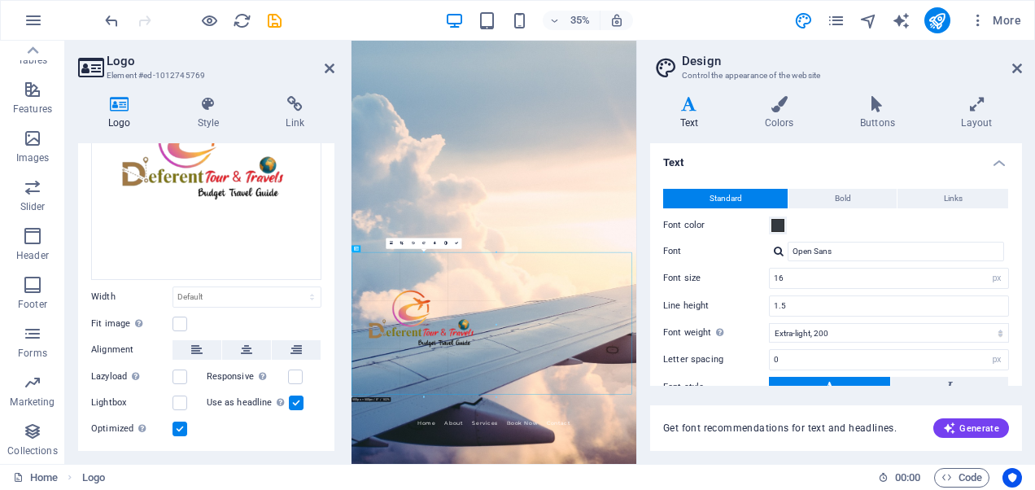
drag, startPoint x: 493, startPoint y: 310, endPoint x: 506, endPoint y: 119, distance: 191.6
type input "515"
select select "px"
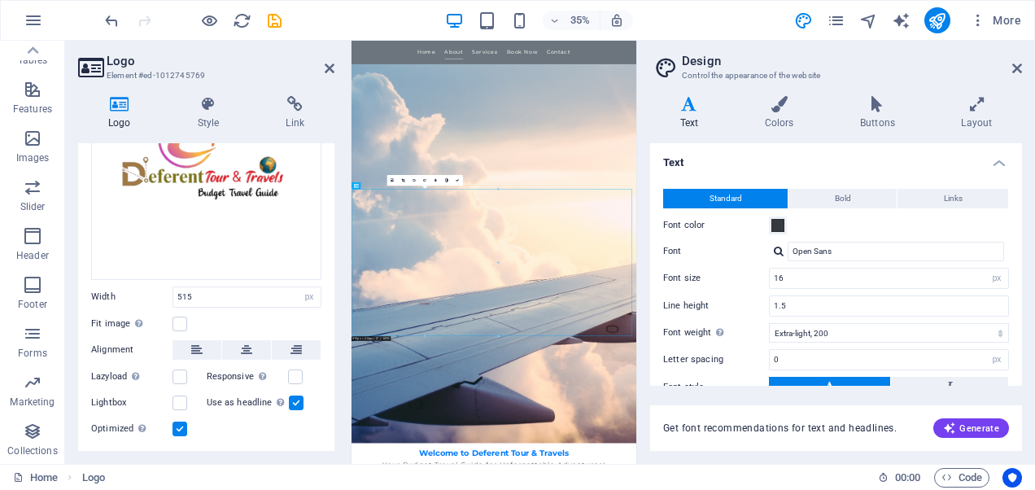
scroll to position [0, 0]
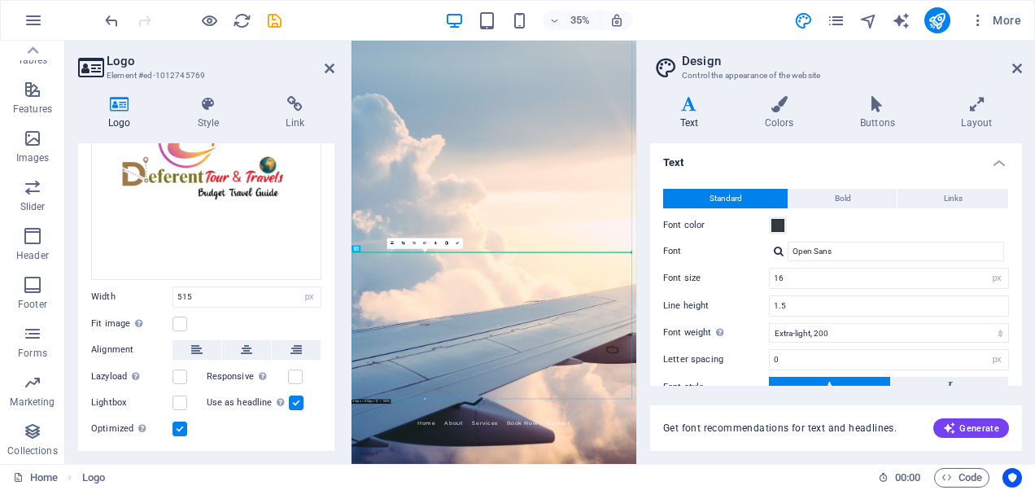
drag, startPoint x: 747, startPoint y: 782, endPoint x: 708, endPoint y: 423, distance: 361.7
drag, startPoint x: 720, startPoint y: 686, endPoint x: 763, endPoint y: 412, distance: 277.4
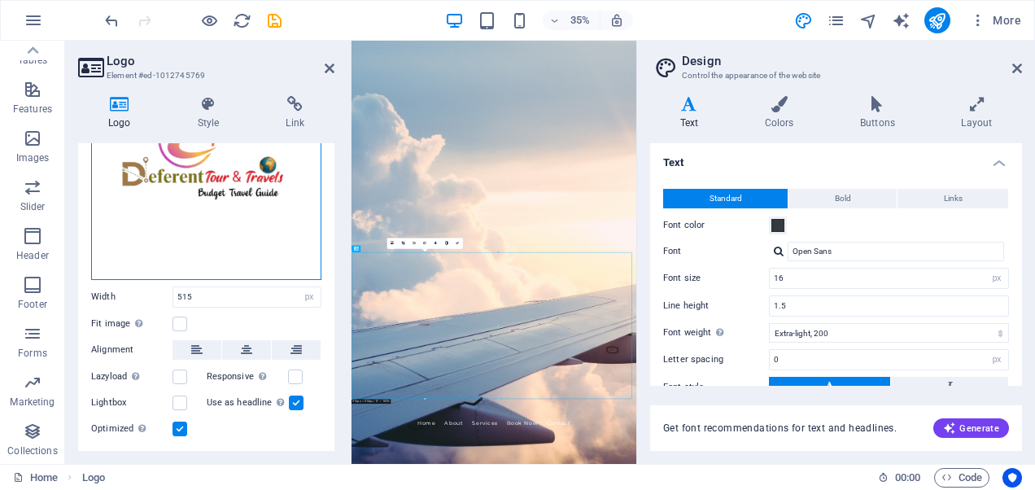
click at [287, 222] on div "Drag files here, click to choose files or select files from Files or our free s…" at bounding box center [206, 165] width 230 height 230
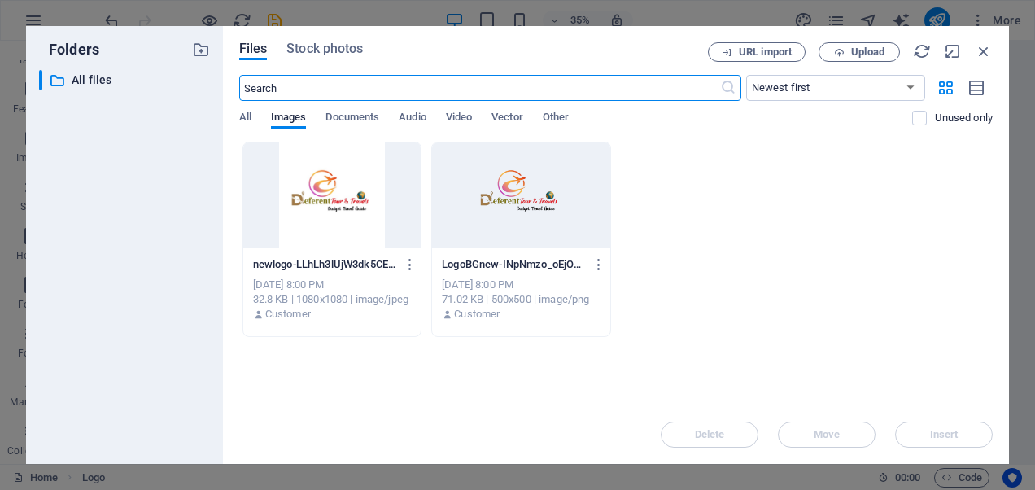
scroll to position [265, 0]
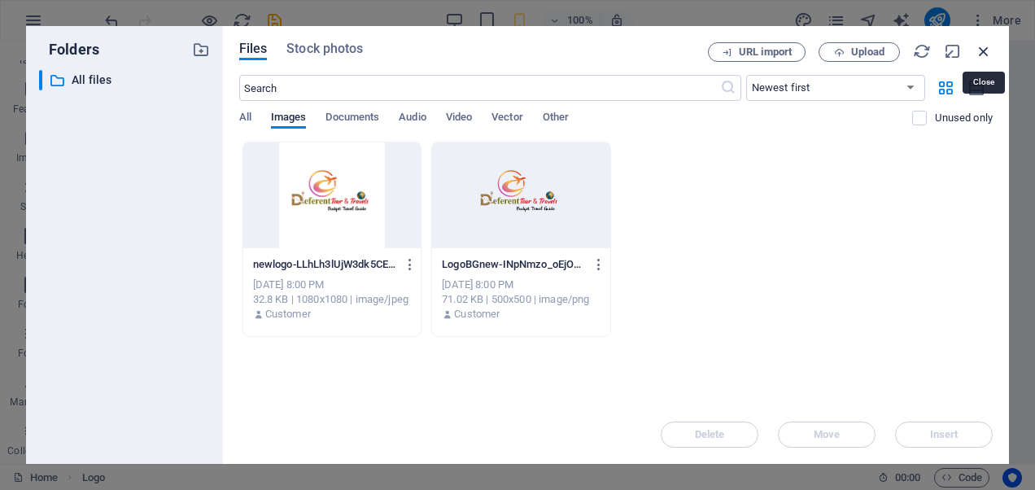
click at [981, 49] on icon "button" at bounding box center [983, 51] width 18 height 18
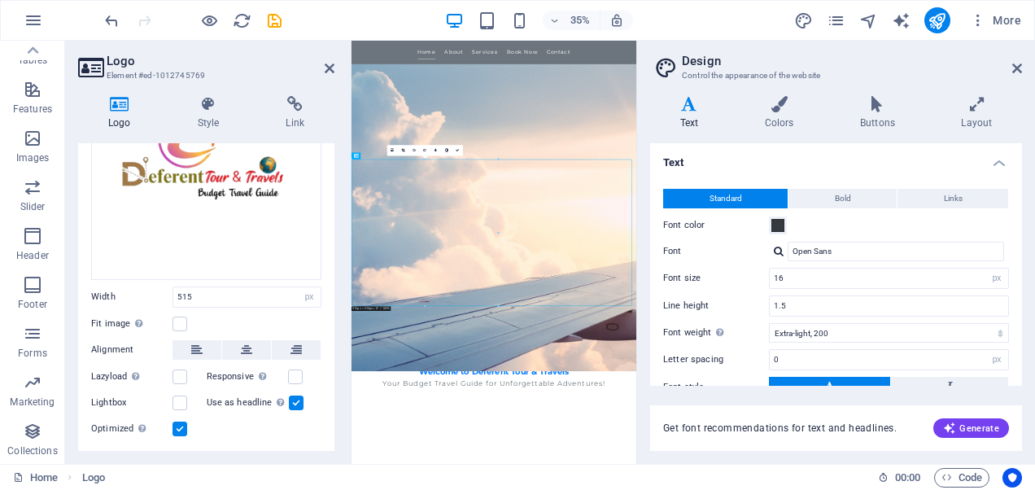
type input "28"
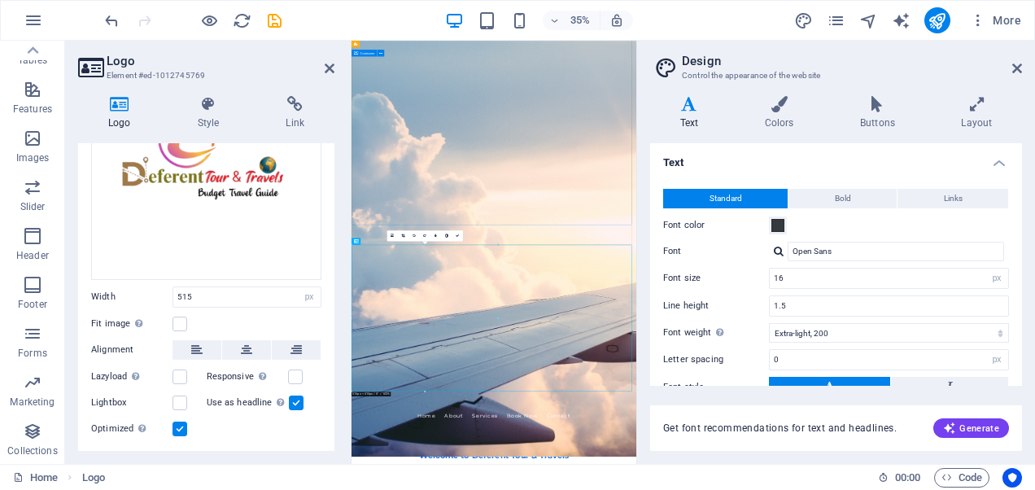
scroll to position [0, 0]
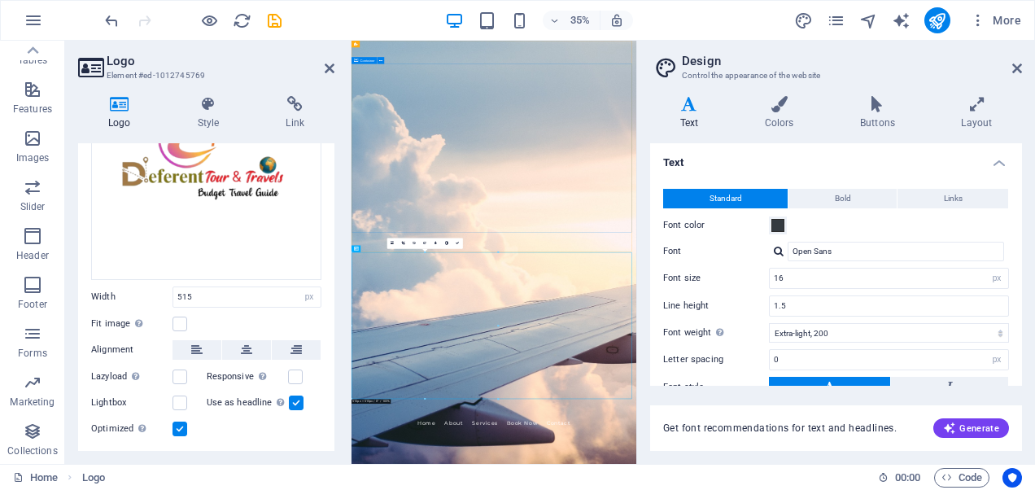
click at [366, 59] on span "Container" at bounding box center [367, 60] width 15 height 3
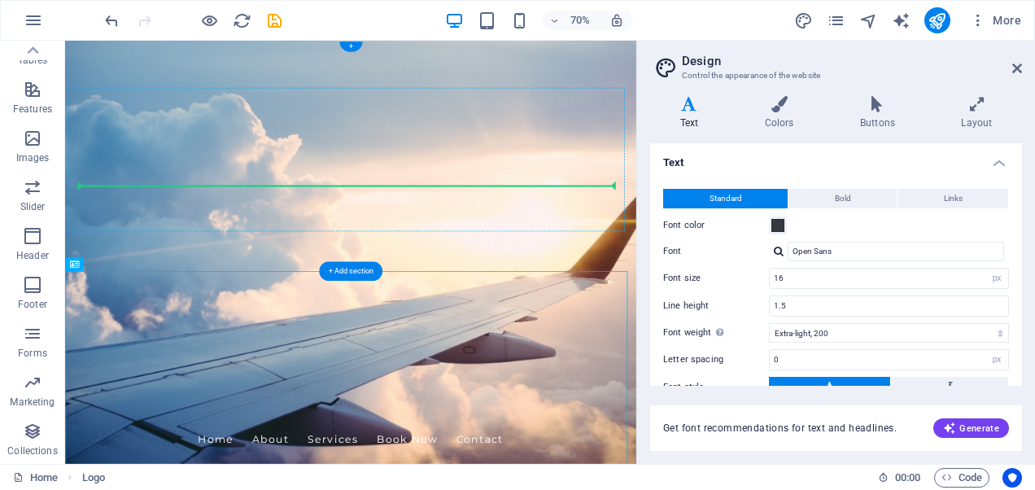
drag, startPoint x: 520, startPoint y: 487, endPoint x: 432, endPoint y: 138, distance: 359.8
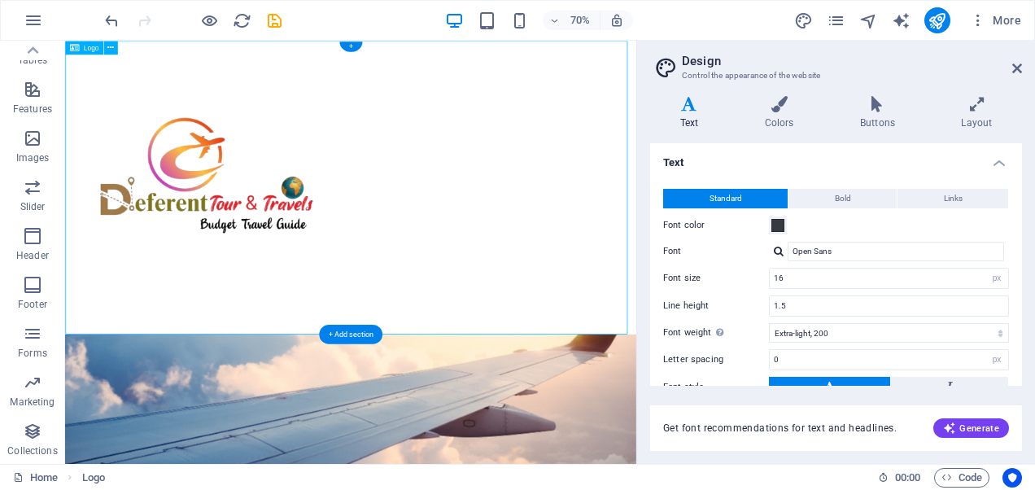
drag, startPoint x: 395, startPoint y: 244, endPoint x: 389, endPoint y: 134, distance: 110.0
click at [389, 134] on div at bounding box center [473, 250] width 816 height 419
click at [91, 49] on span "Logo" at bounding box center [90, 47] width 15 height 7
drag, startPoint x: 421, startPoint y: 374, endPoint x: 444, endPoint y: 414, distance: 45.9
drag, startPoint x: 421, startPoint y: 86, endPoint x: 471, endPoint y: 99, distance: 51.3
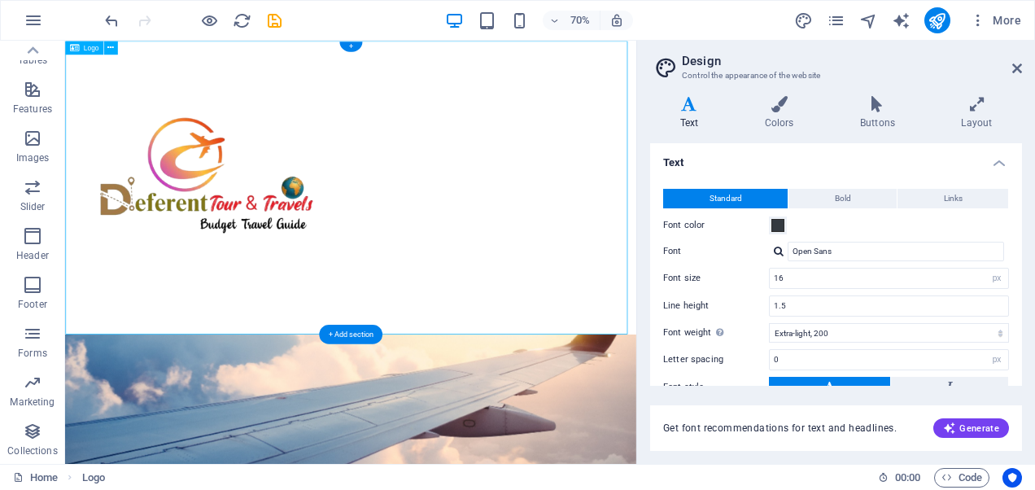
drag, startPoint x: 416, startPoint y: 86, endPoint x: 386, endPoint y: 56, distance: 42.6
click at [353, 43] on div "+" at bounding box center [350, 46] width 22 height 11
click at [79, 43] on icon at bounding box center [74, 48] width 9 height 14
select select "px"
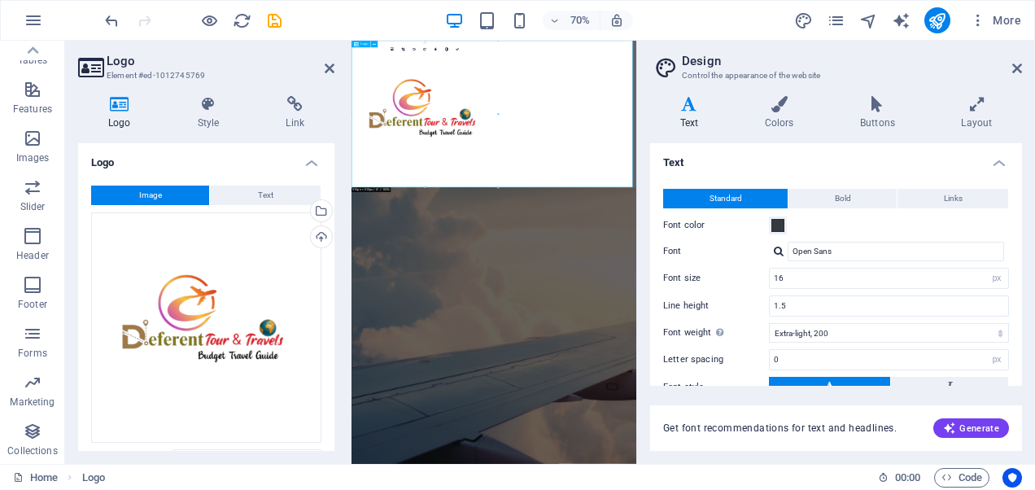
click at [353, 43] on div "Logo" at bounding box center [360, 44] width 19 height 7
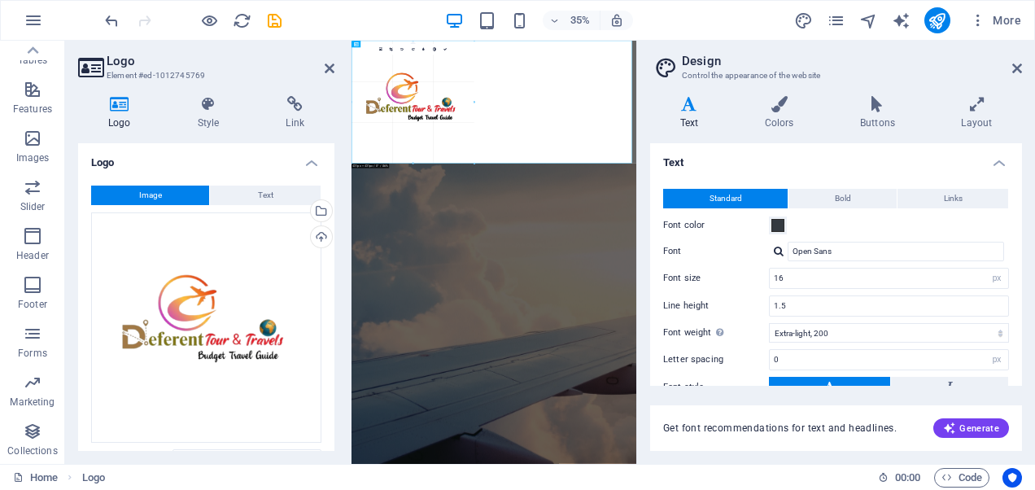
drag, startPoint x: 498, startPoint y: 187, endPoint x: 244, endPoint y: 170, distance: 254.3
click at [712, 361] on div at bounding box center [757, 216] width 813 height 351
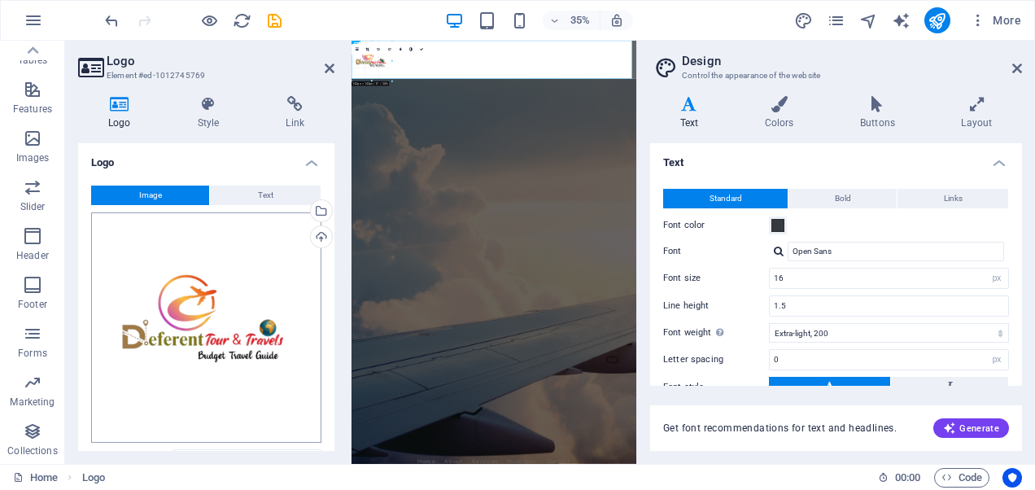
drag, startPoint x: 475, startPoint y: 159, endPoint x: 262, endPoint y: 211, distance: 219.5
type input "149"
click at [317, 231] on div "Upload" at bounding box center [319, 238] width 24 height 24
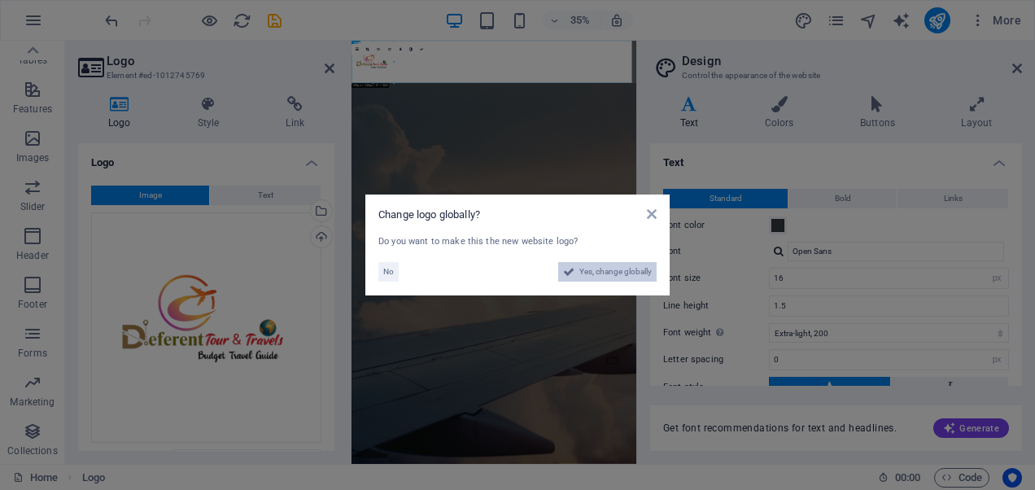
click at [616, 275] on span "Yes, change globally" at bounding box center [615, 272] width 72 height 20
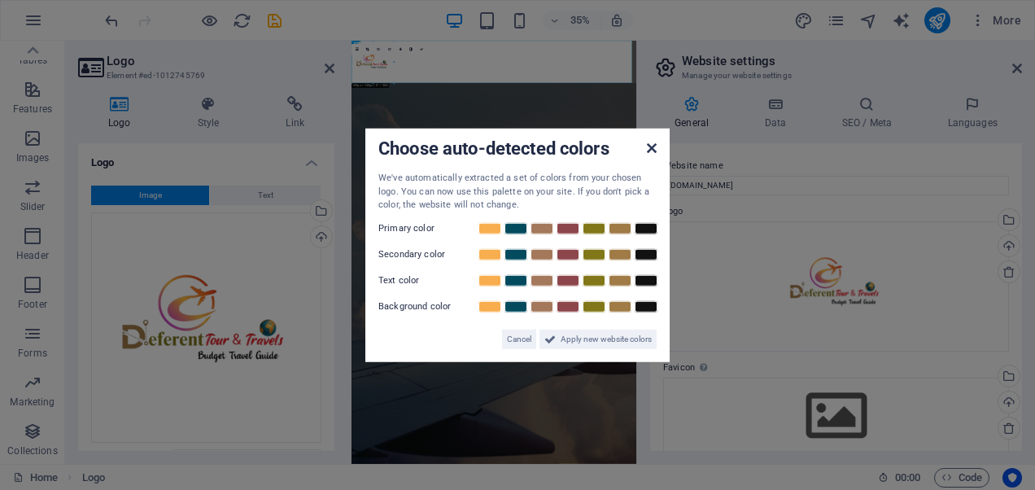
click at [653, 150] on icon at bounding box center [652, 148] width 10 height 13
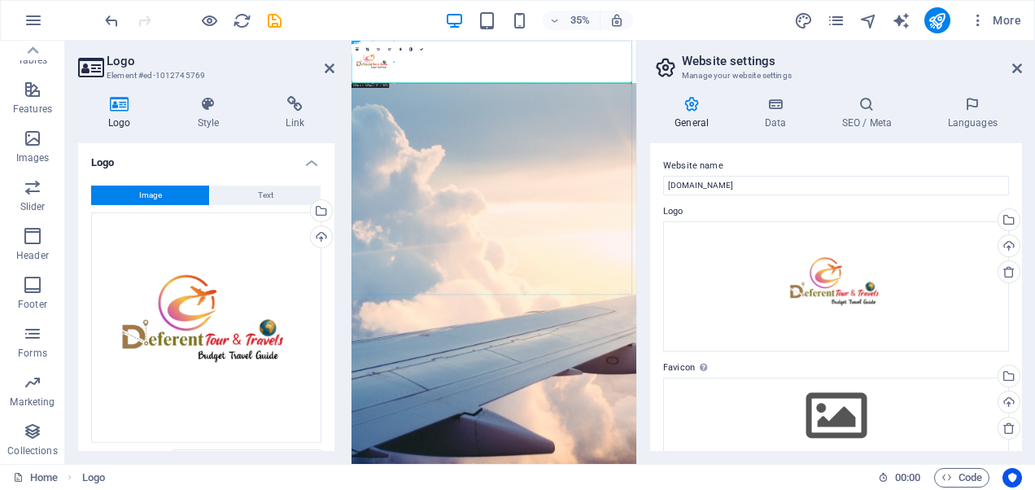
drag, startPoint x: 800, startPoint y: 281, endPoint x: 802, endPoint y: 353, distance: 72.4
click at [797, 113] on div at bounding box center [757, 101] width 813 height 121
click at [273, 190] on button "Text" at bounding box center [265, 195] width 111 height 20
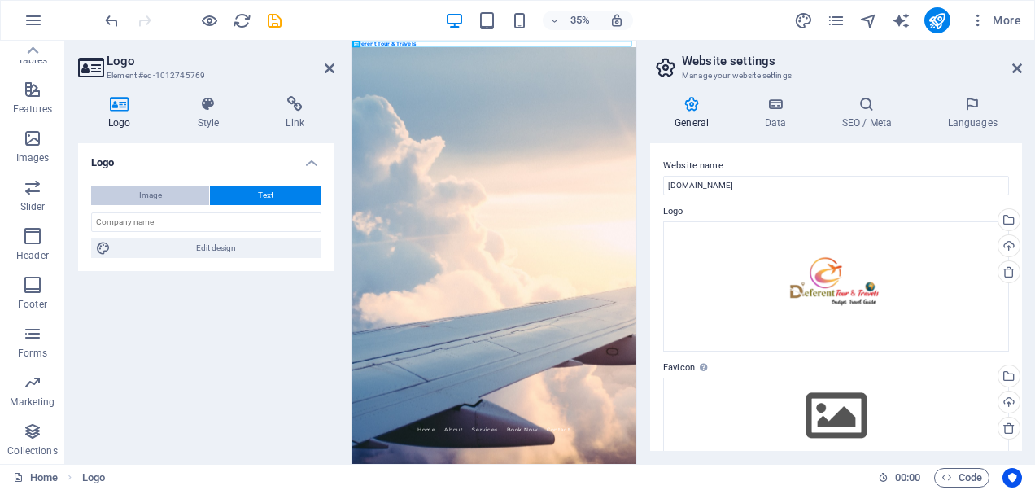
click at [139, 190] on span "Image" at bounding box center [150, 195] width 23 height 20
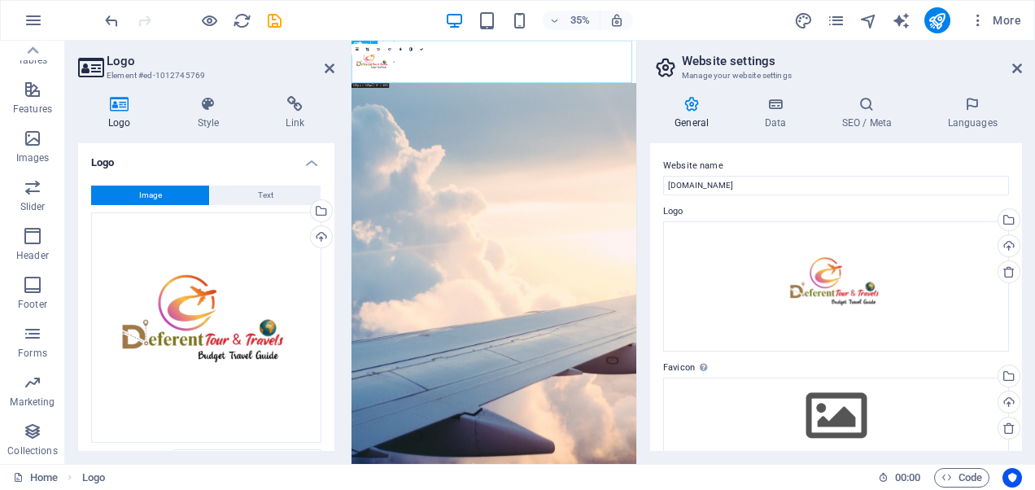
click at [559, 96] on div at bounding box center [757, 101] width 813 height 121
drag, startPoint x: 566, startPoint y: 91, endPoint x: 573, endPoint y: 194, distance: 102.7
click at [368, 50] on icon at bounding box center [367, 49] width 3 height 3
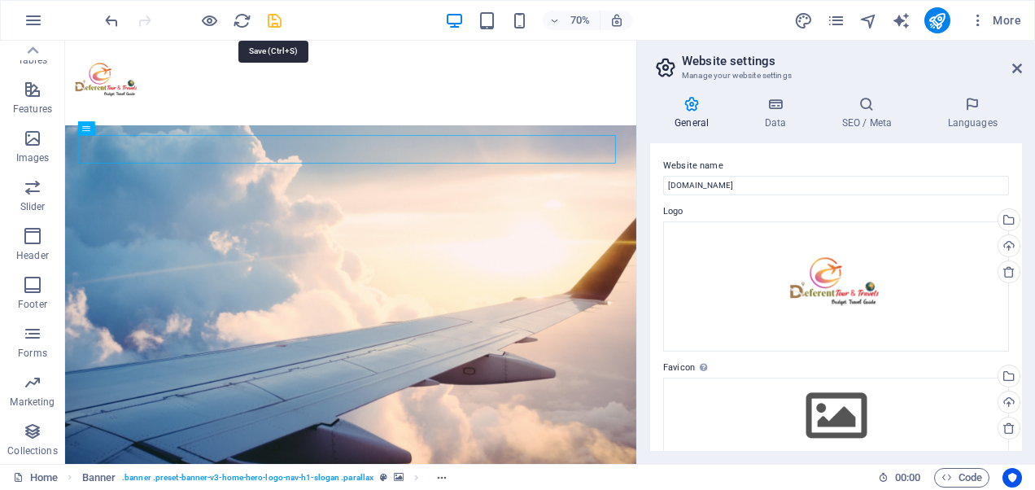
click at [278, 21] on icon "save" at bounding box center [274, 20] width 19 height 19
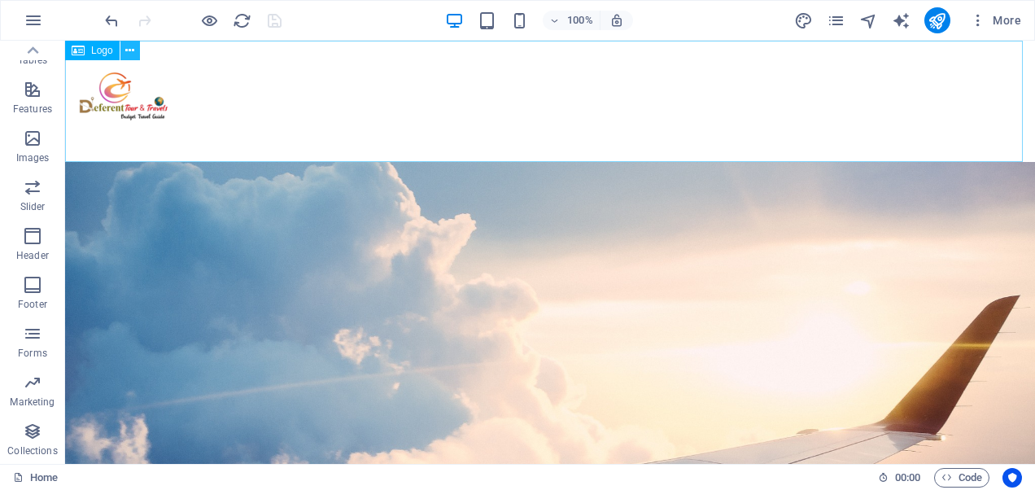
click at [130, 49] on icon at bounding box center [129, 50] width 9 height 17
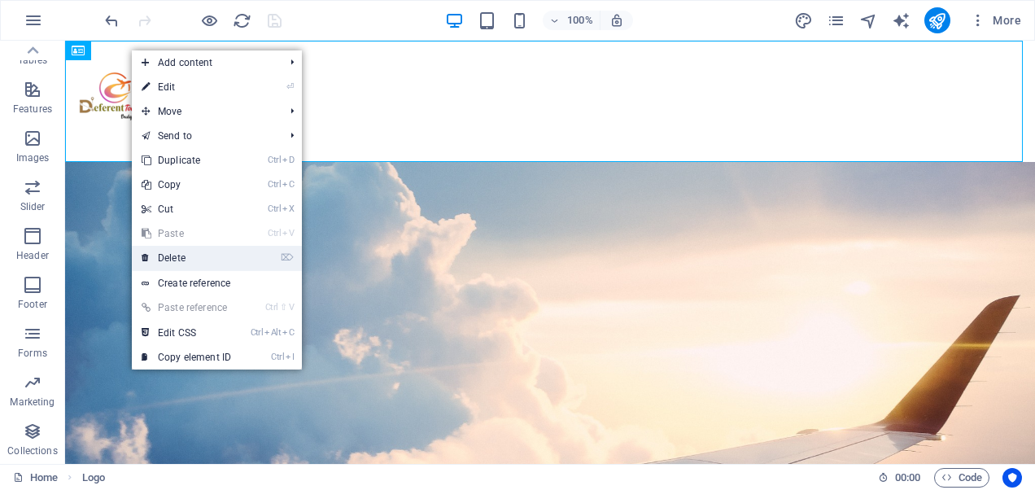
click at [221, 257] on link "⌦ Delete" at bounding box center [186, 258] width 109 height 24
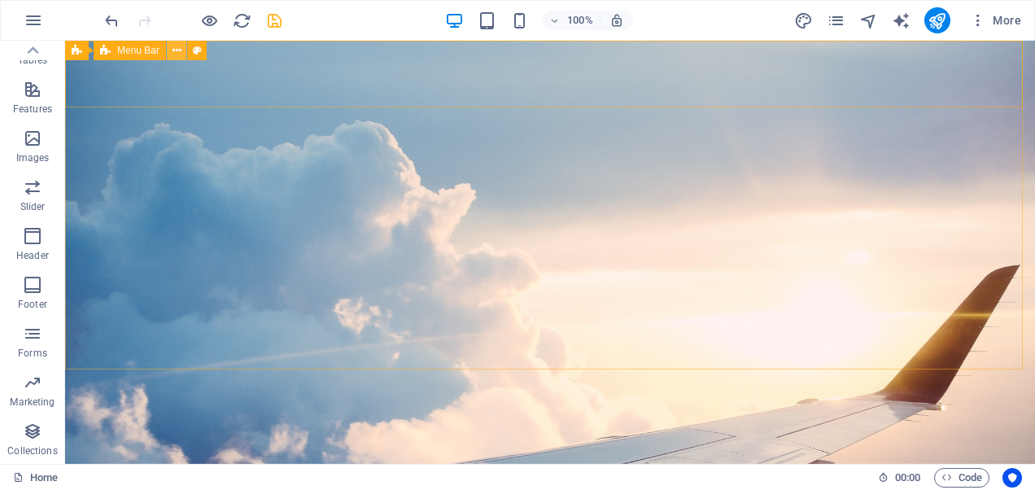
click at [176, 51] on icon at bounding box center [176, 50] width 9 height 17
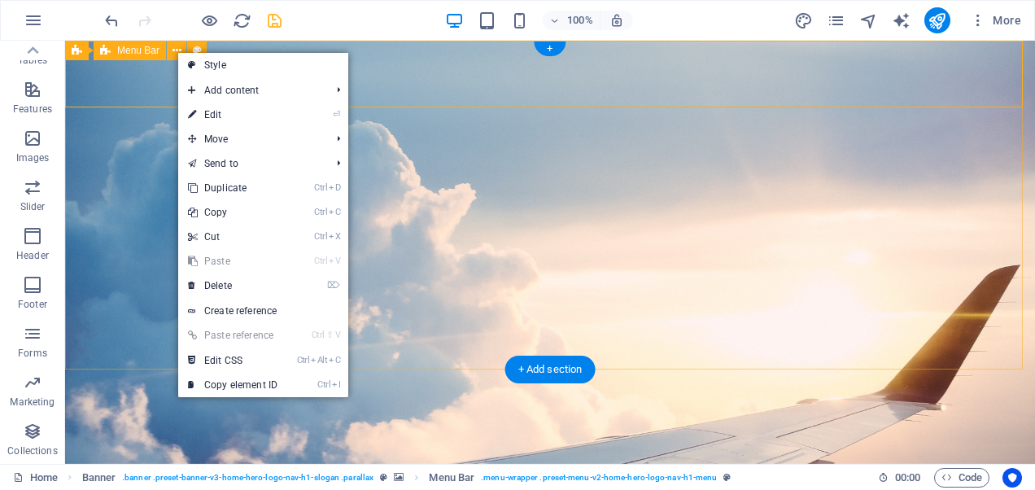
click at [157, 440] on div "Home About Services Book Now Contact" at bounding box center [549, 473] width 969 height 67
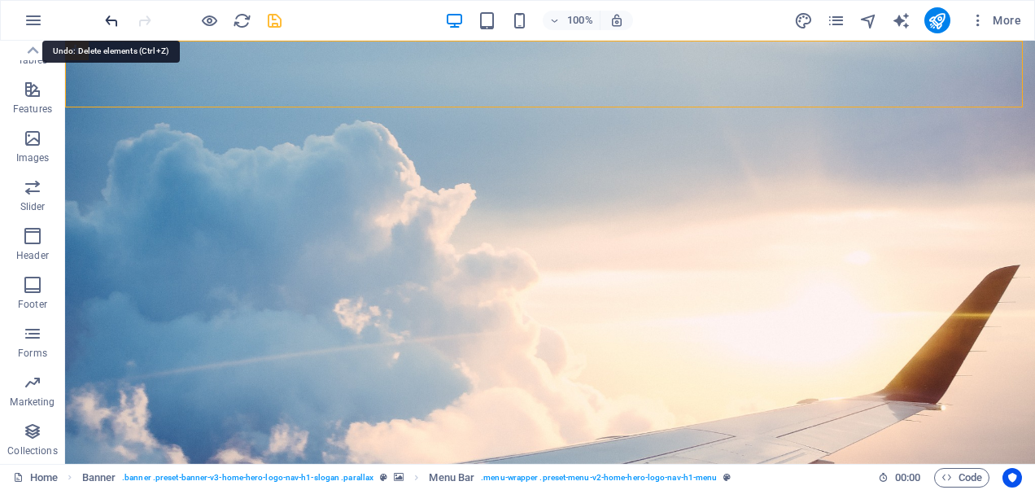
click at [113, 21] on icon "undo" at bounding box center [111, 20] width 19 height 19
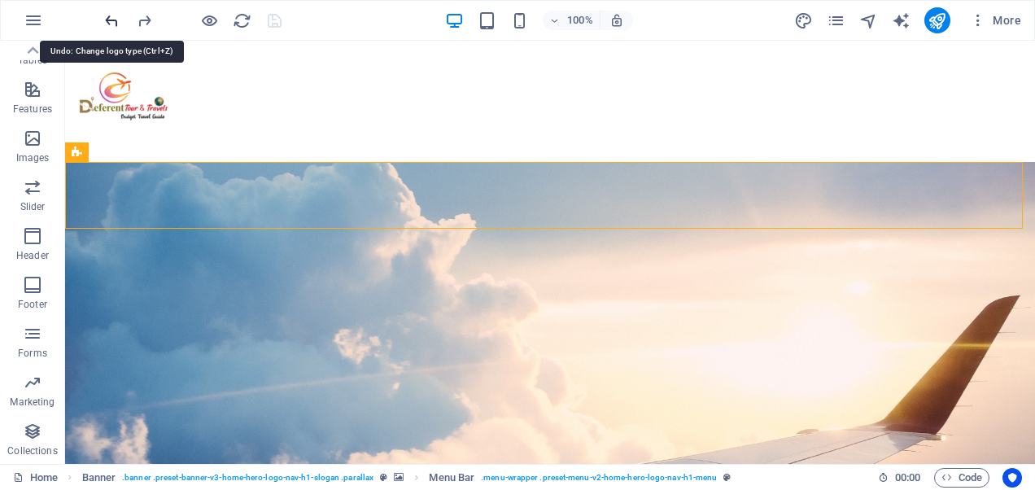
click at [113, 21] on icon "undo" at bounding box center [111, 20] width 19 height 19
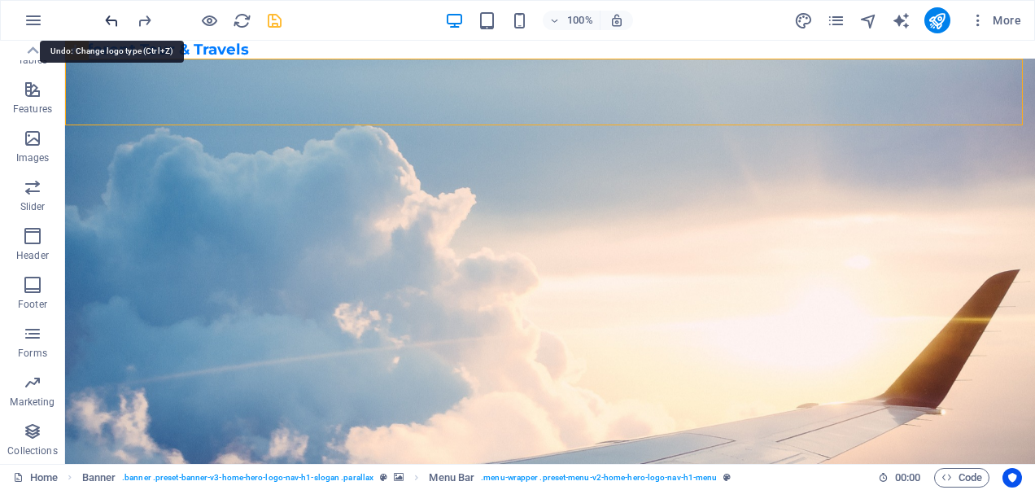
click at [111, 13] on icon "undo" at bounding box center [111, 20] width 19 height 19
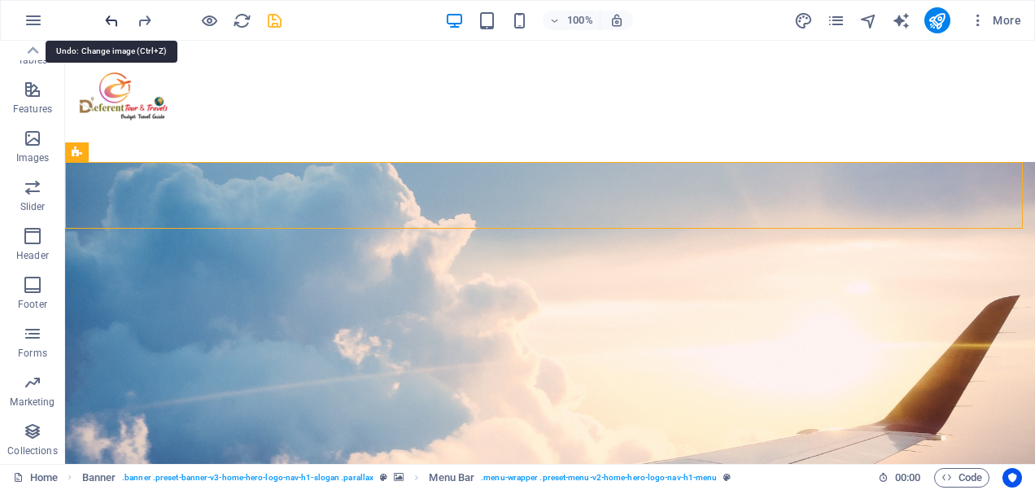
click at [111, 13] on icon "undo" at bounding box center [111, 20] width 19 height 19
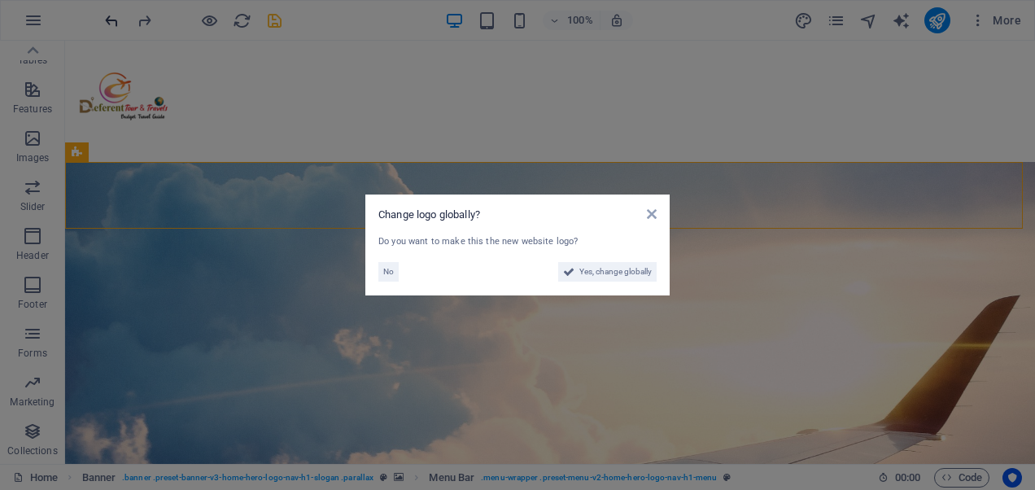
click at [111, 13] on aside "Change logo globally? Do you want to make this the new website logo? No Yes, ch…" at bounding box center [517, 245] width 1035 height 490
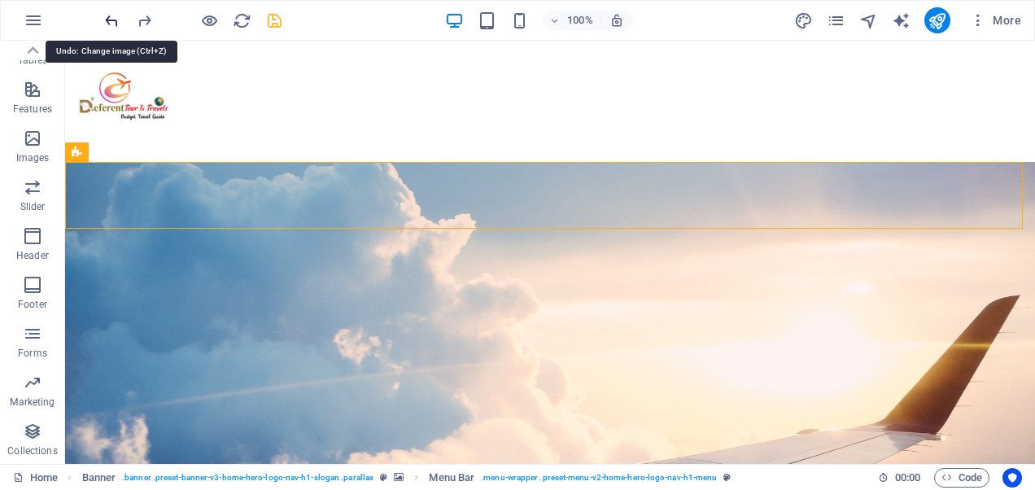
click at [111, 13] on icon "undo" at bounding box center [111, 20] width 19 height 19
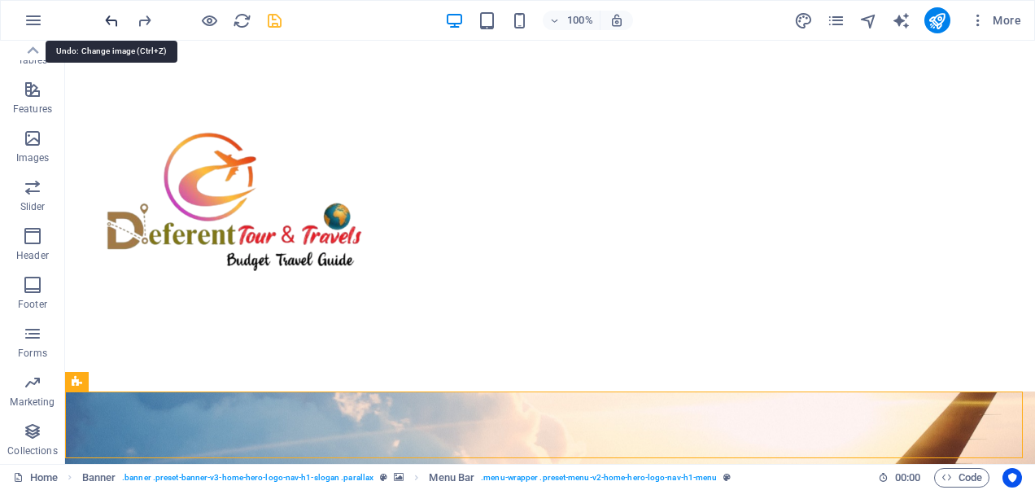
click at [111, 13] on icon "undo" at bounding box center [111, 20] width 19 height 19
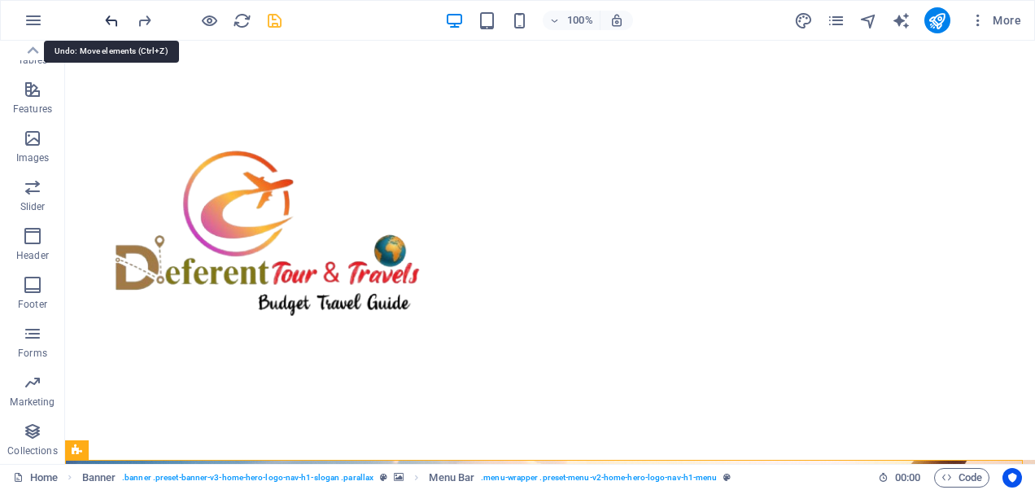
click at [111, 13] on icon "undo" at bounding box center [111, 20] width 19 height 19
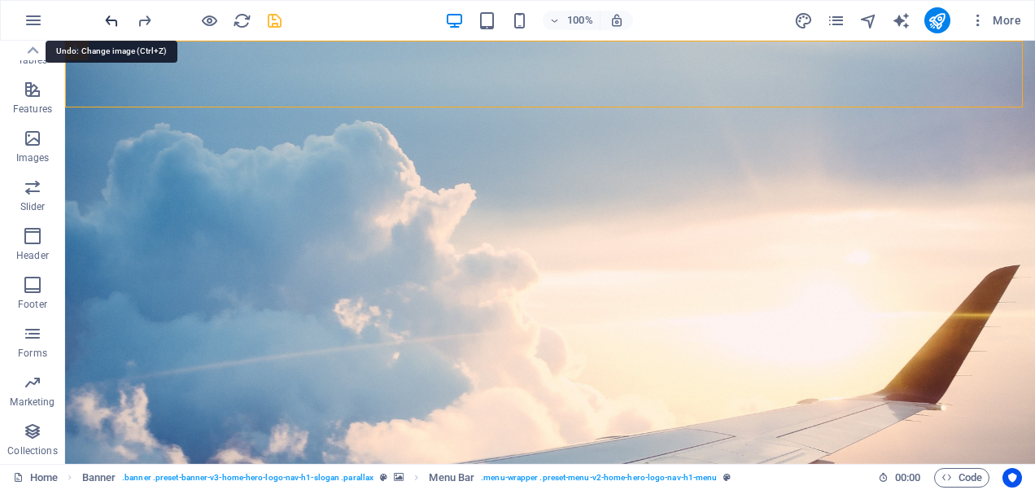
click at [111, 13] on icon "undo" at bounding box center [111, 20] width 19 height 19
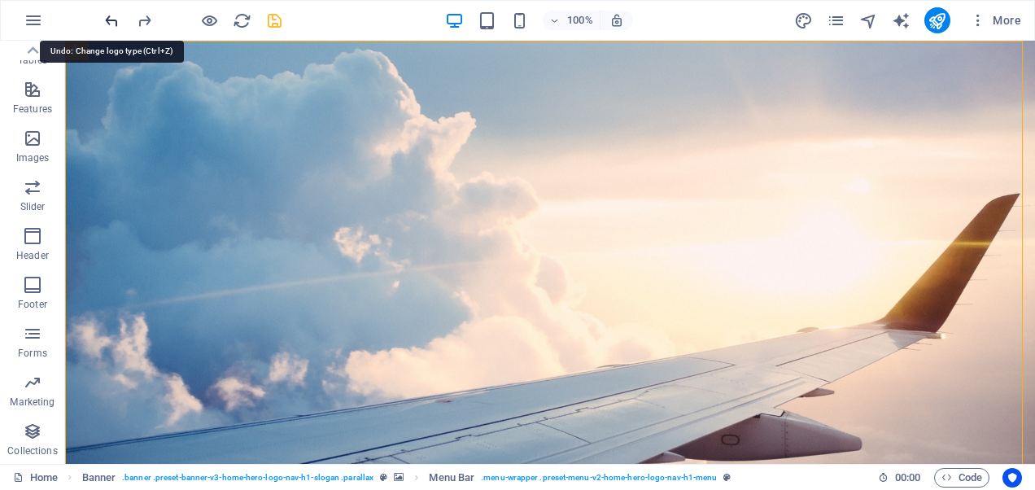
click at [108, 16] on icon "undo" at bounding box center [111, 20] width 19 height 19
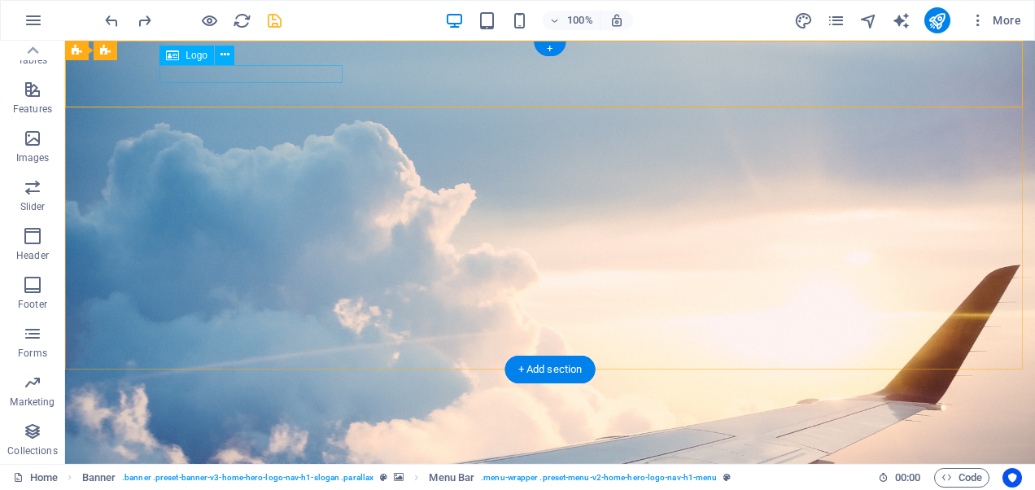
click at [210, 453] on div "Deferent Tour & Travels" at bounding box center [550, 462] width 768 height 18
click at [202, 56] on span "Logo" at bounding box center [196, 55] width 22 height 10
click at [197, 54] on span "Logo" at bounding box center [196, 55] width 22 height 10
click at [229, 58] on button at bounding box center [225, 56] width 20 height 20
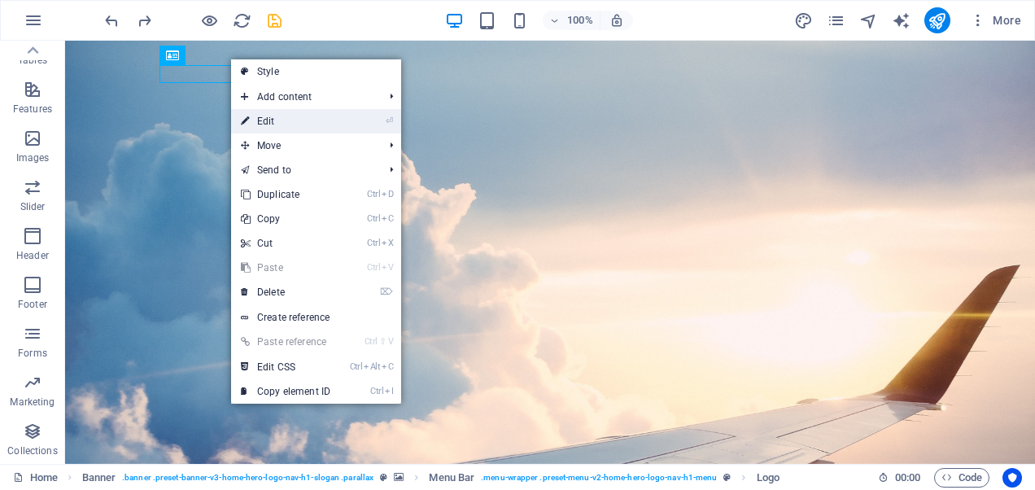
click at [311, 116] on link "⏎ Edit" at bounding box center [285, 121] width 109 height 24
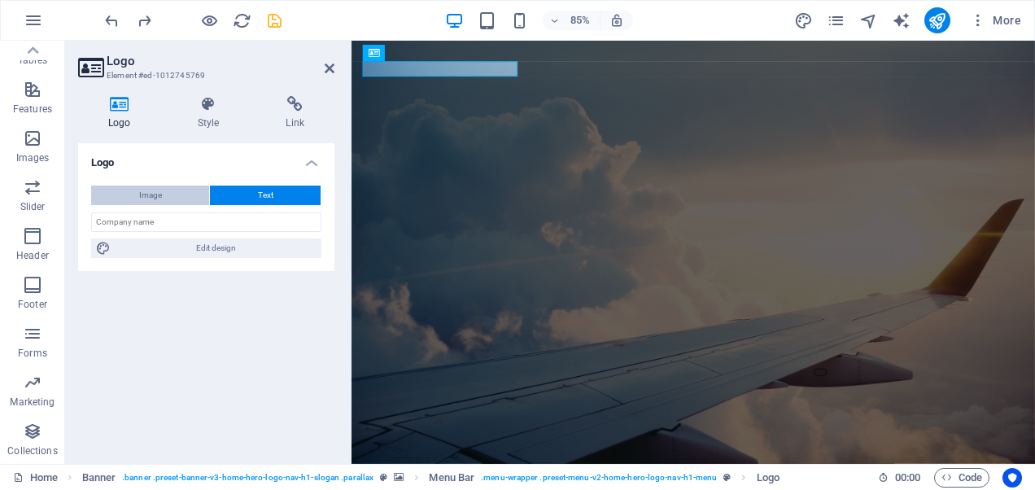
click at [170, 190] on button "Image" at bounding box center [150, 195] width 118 height 20
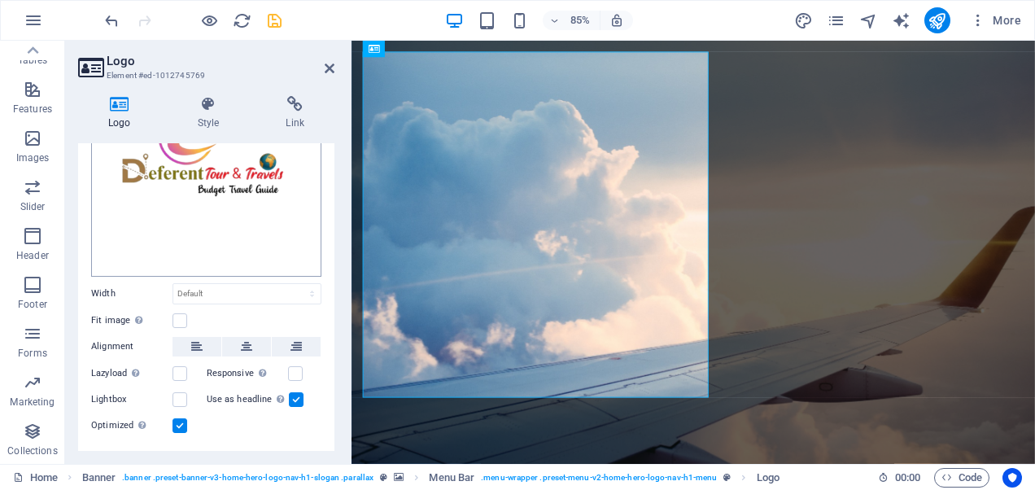
scroll to position [198, 0]
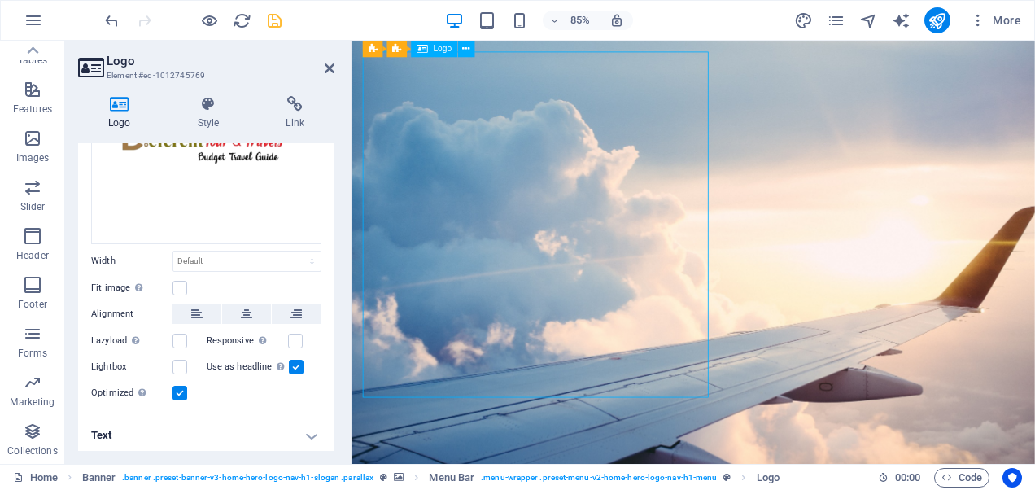
drag, startPoint x: 730, startPoint y: 425, endPoint x: 624, endPoint y: 304, distance: 160.8
click at [467, 52] on icon at bounding box center [465, 48] width 7 height 15
drag, startPoint x: 717, startPoint y: 236, endPoint x: 709, endPoint y: 162, distance: 74.5
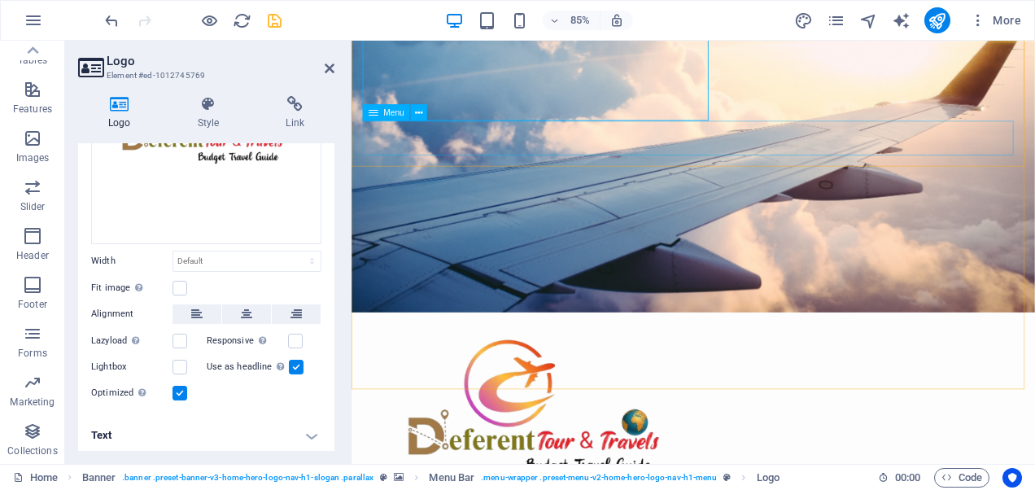
scroll to position [0, 0]
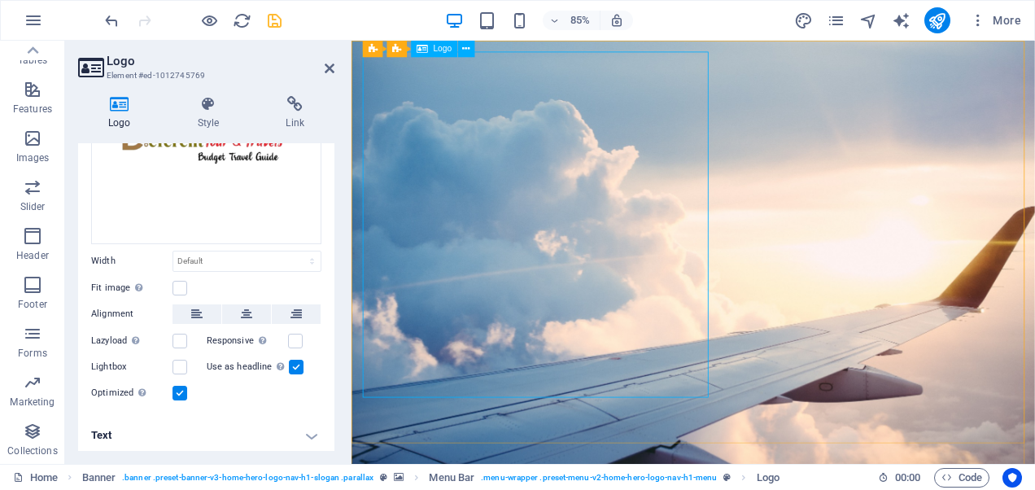
drag, startPoint x: 540, startPoint y: 193, endPoint x: 573, endPoint y: 294, distance: 106.0
drag, startPoint x: 558, startPoint y: 275, endPoint x: 723, endPoint y: 277, distance: 165.1
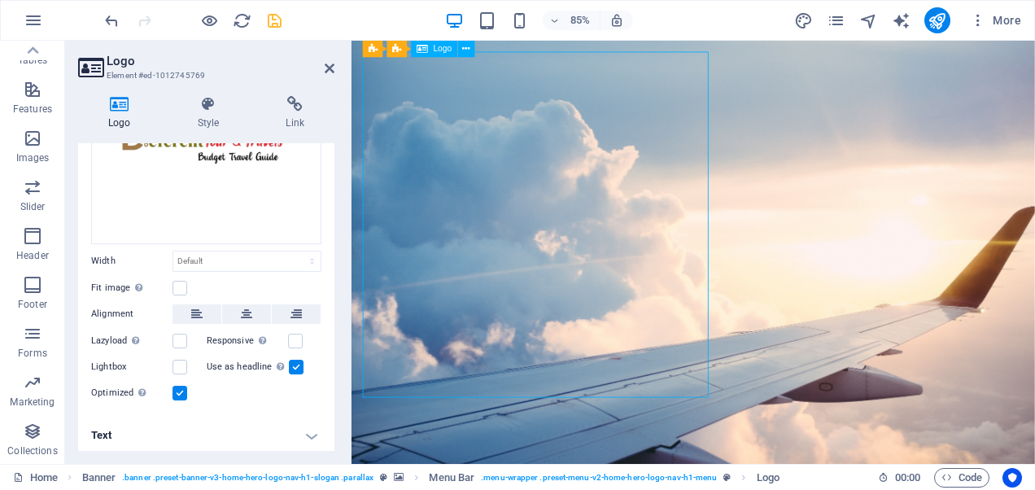
drag, startPoint x: 624, startPoint y: 290, endPoint x: 592, endPoint y: 225, distance: 71.7
click at [275, 24] on icon "save" at bounding box center [274, 20] width 19 height 19
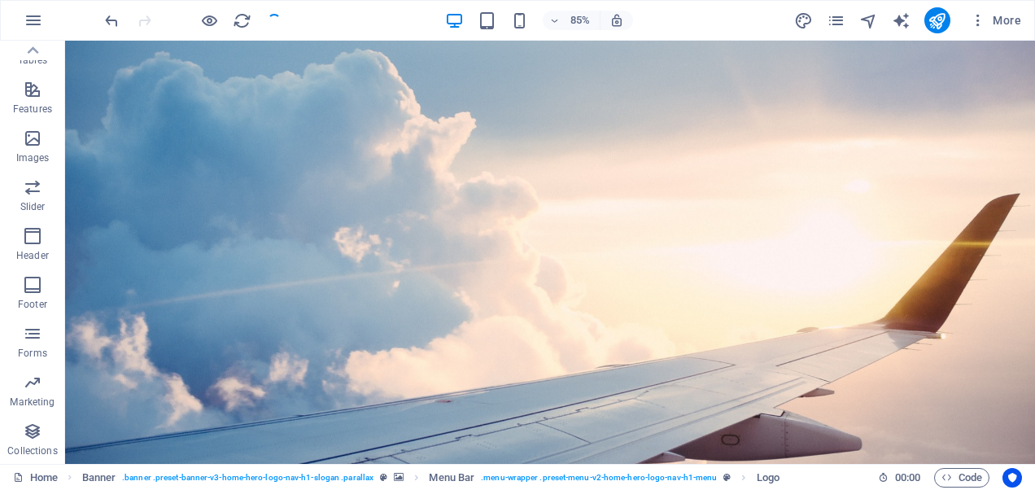
checkbox input "false"
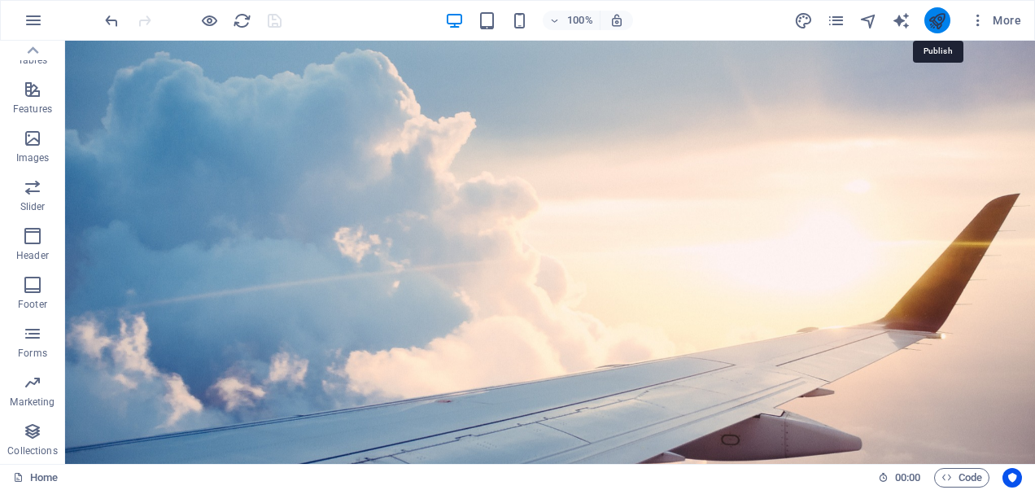
click at [944, 23] on icon "publish" at bounding box center [936, 20] width 19 height 19
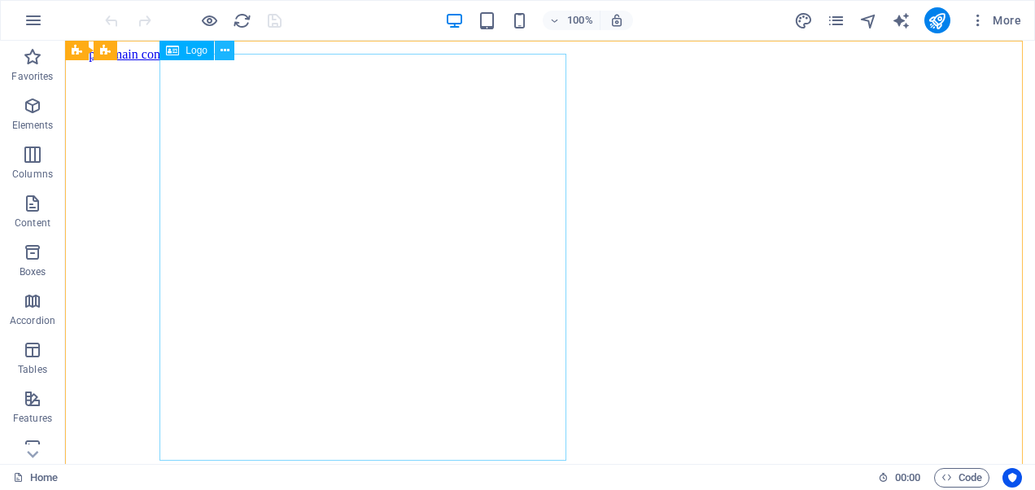
click at [216, 49] on button at bounding box center [225, 51] width 20 height 20
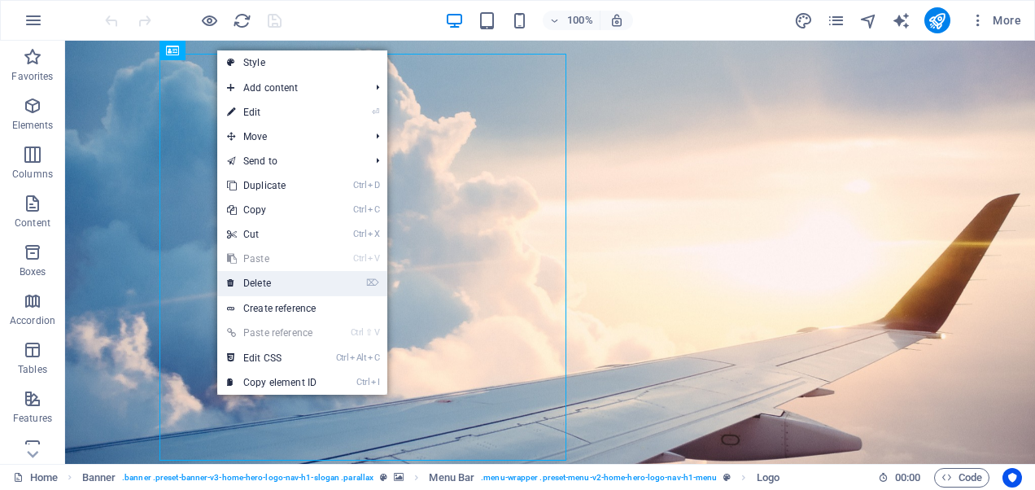
click at [264, 279] on link "⌦ Delete" at bounding box center [271, 283] width 109 height 24
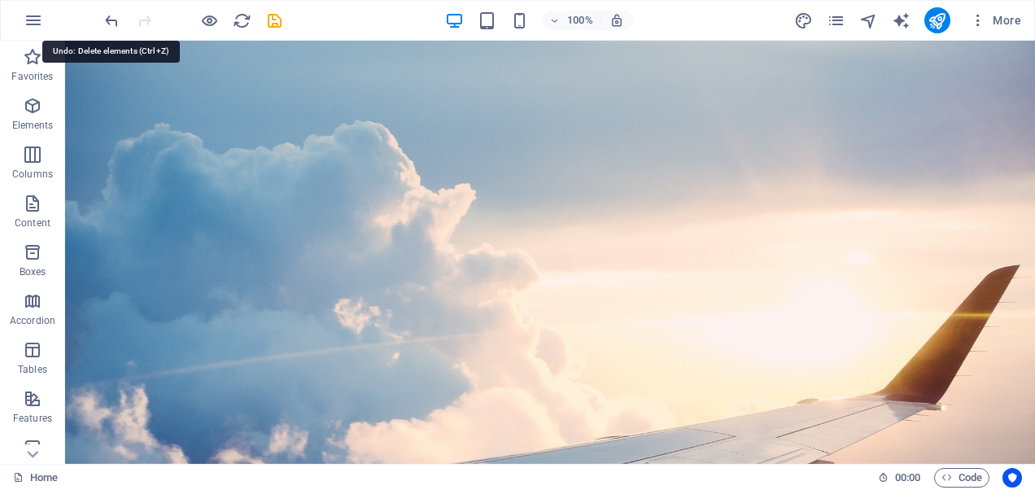
click at [119, 18] on icon "undo" at bounding box center [111, 20] width 19 height 19
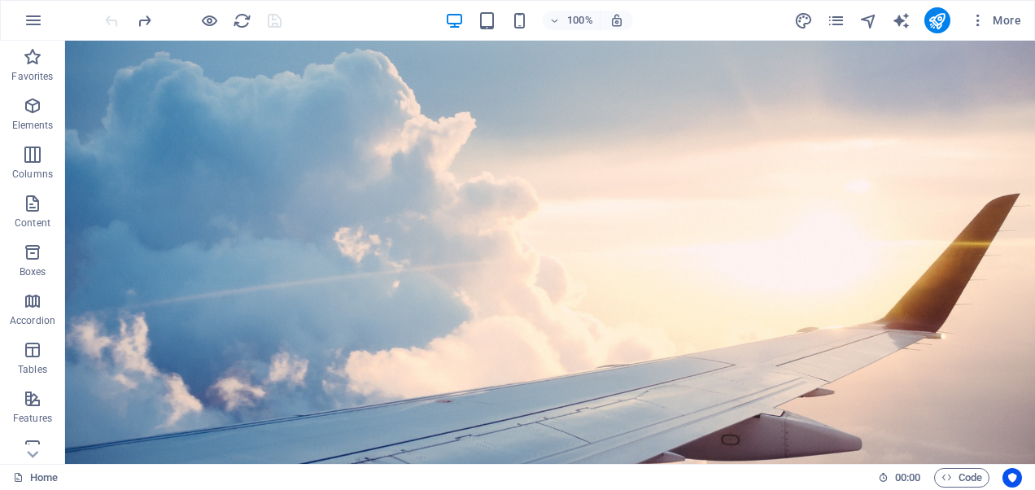
click at [119, 18] on div at bounding box center [193, 20] width 182 height 26
click at [115, 18] on div at bounding box center [193, 20] width 182 height 26
click at [229, 49] on icon at bounding box center [224, 50] width 9 height 17
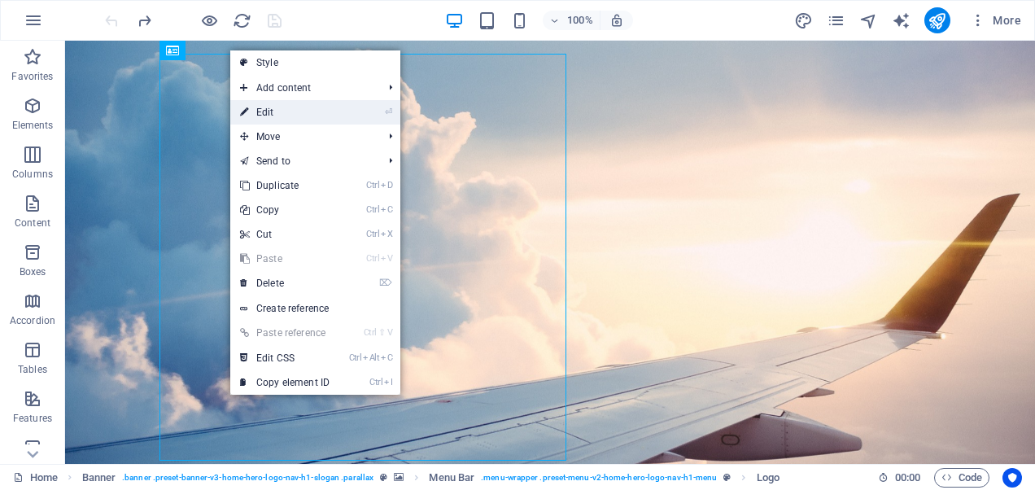
click at [295, 118] on link "⏎ Edit" at bounding box center [284, 112] width 109 height 24
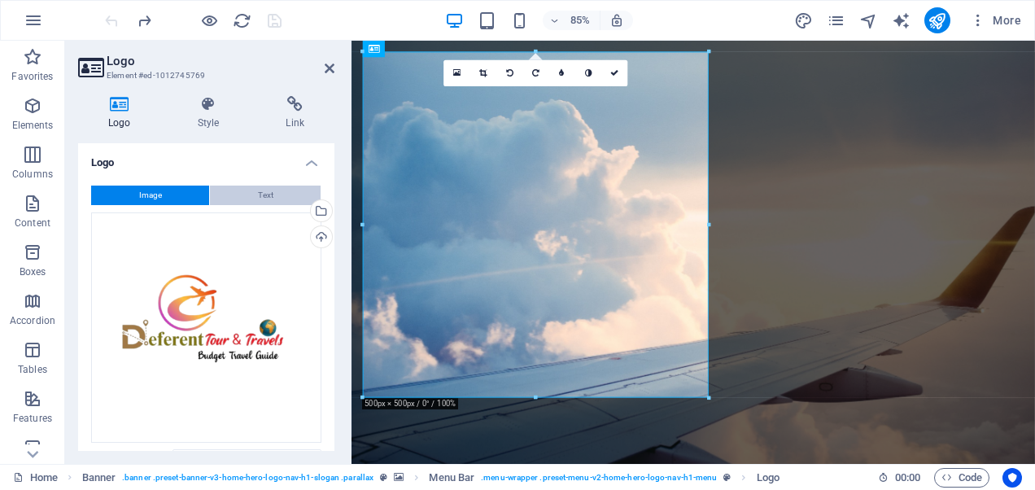
click at [252, 189] on button "Text" at bounding box center [265, 195] width 111 height 20
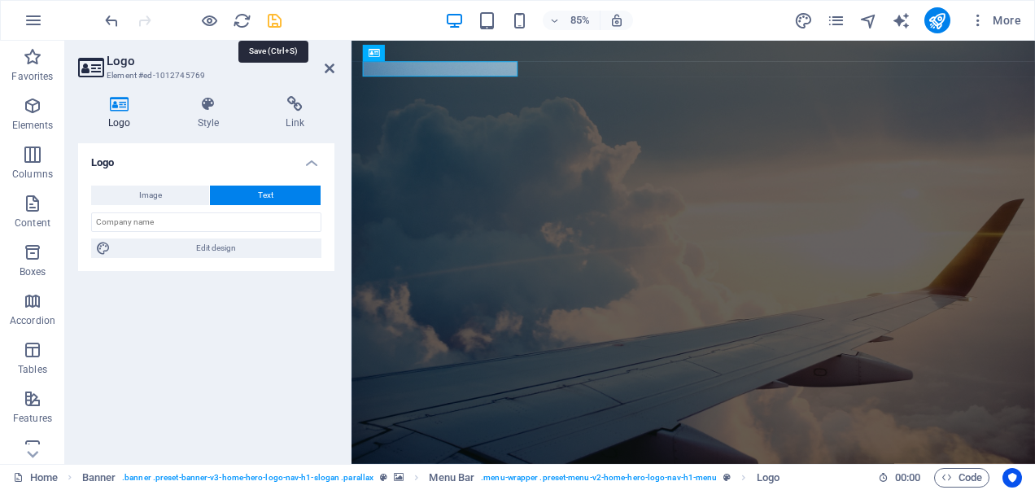
click at [280, 23] on icon "save" at bounding box center [274, 20] width 19 height 19
checkbox input "false"
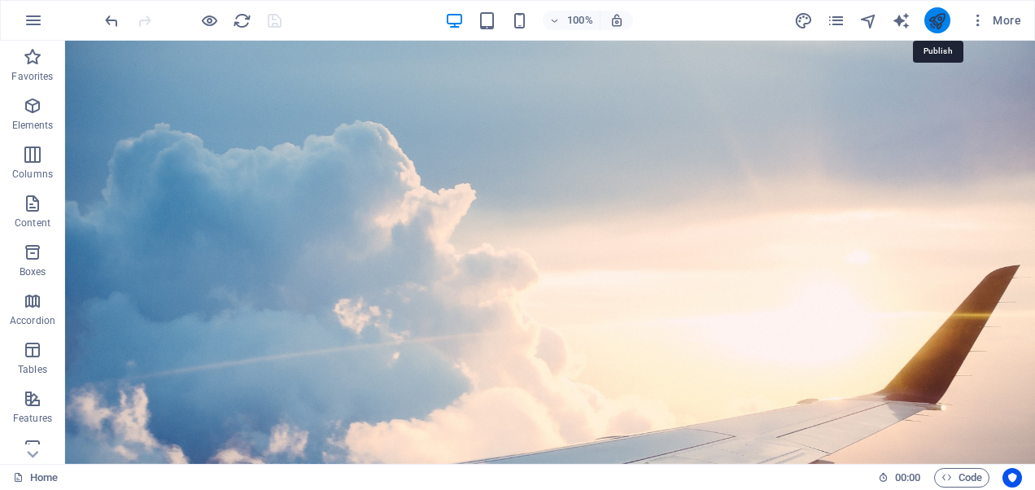
click at [941, 20] on icon "publish" at bounding box center [936, 20] width 19 height 19
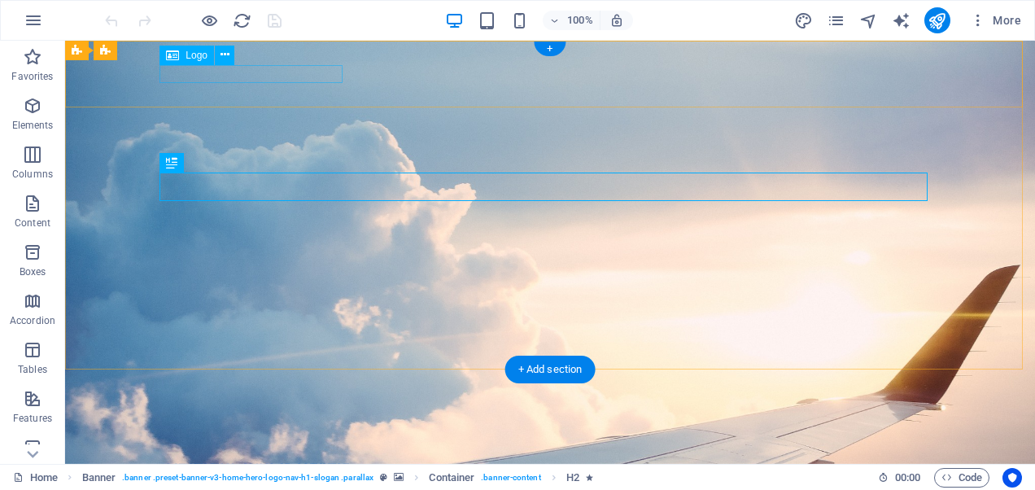
click at [294, 453] on div "Deferent Tour & Travels" at bounding box center [550, 462] width 768 height 18
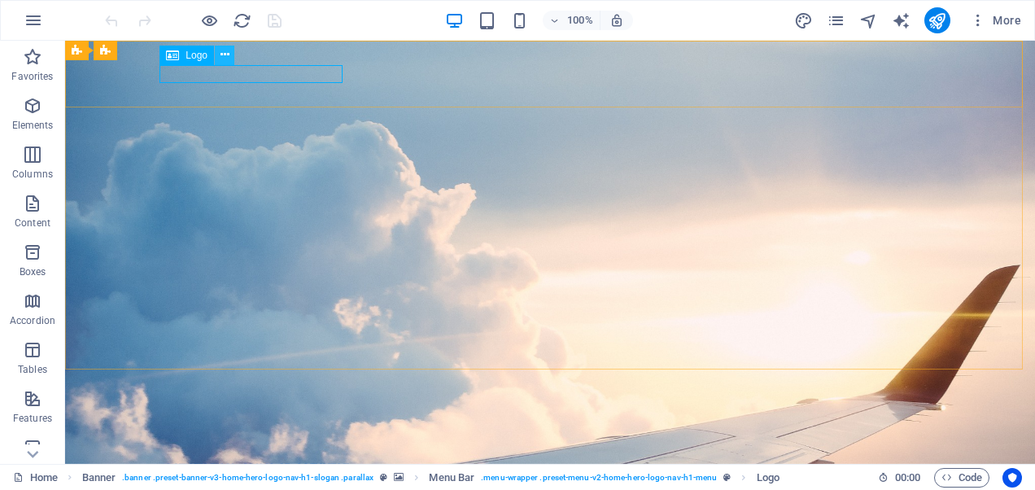
click at [224, 54] on icon at bounding box center [224, 54] width 9 height 17
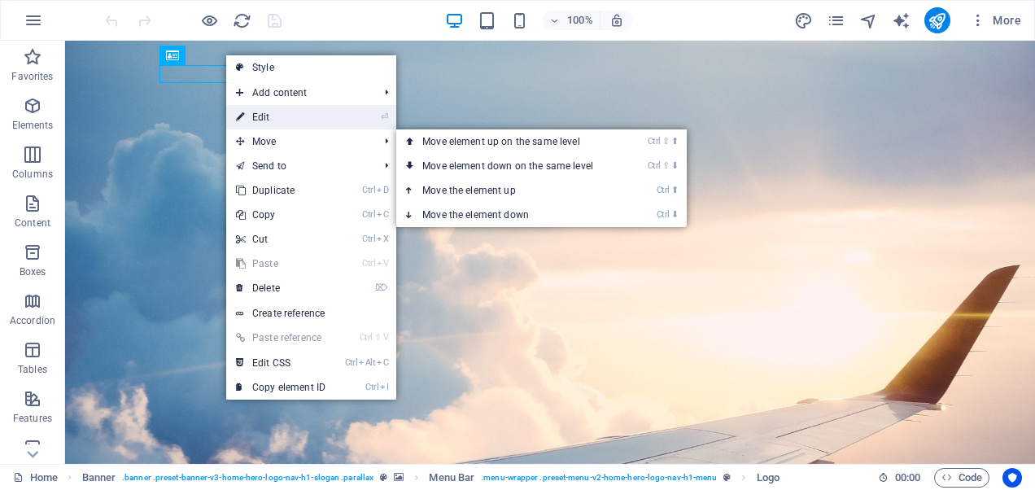
click at [301, 121] on link "⏎ Edit" at bounding box center [280, 117] width 109 height 24
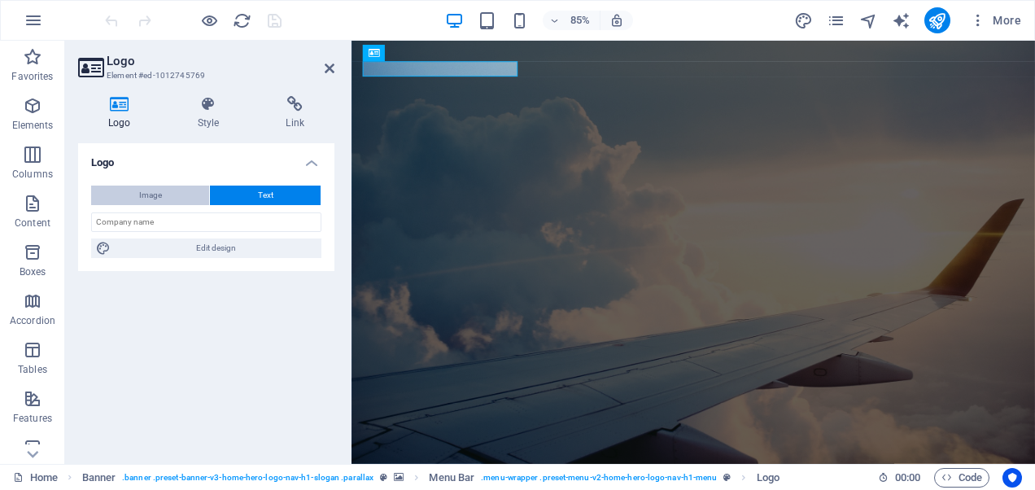
click at [171, 185] on button "Image" at bounding box center [150, 195] width 118 height 20
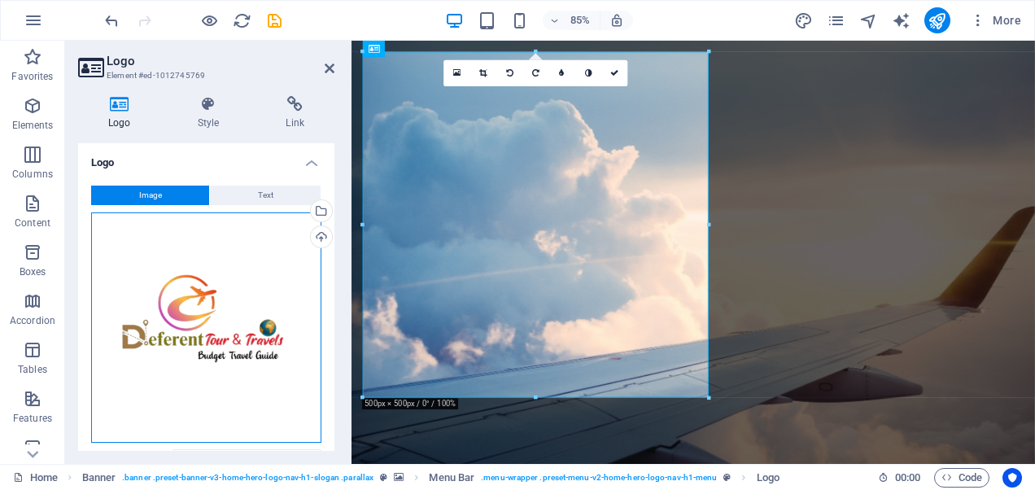
click at [189, 287] on div "Drag files here, click to choose files or select files from Files or our free s…" at bounding box center [206, 327] width 230 height 230
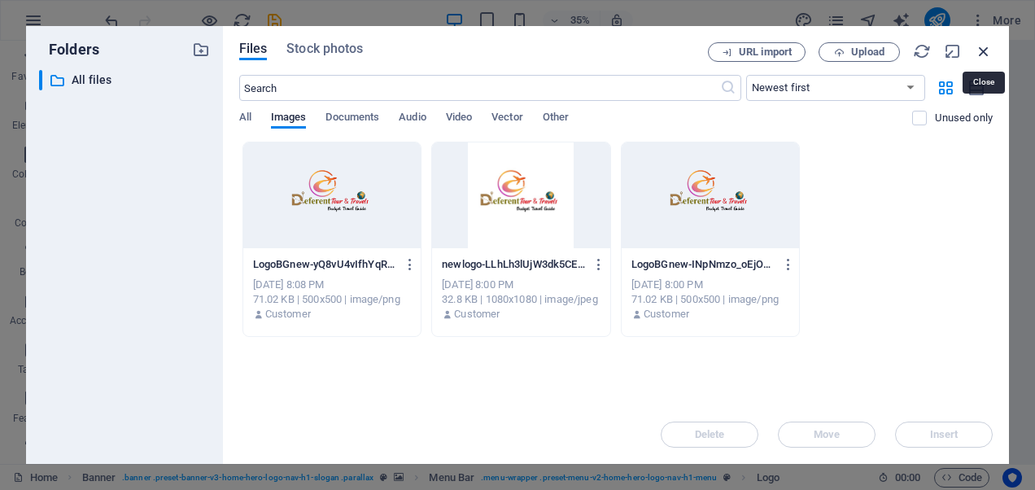
click at [982, 45] on icon "button" at bounding box center [983, 51] width 18 height 18
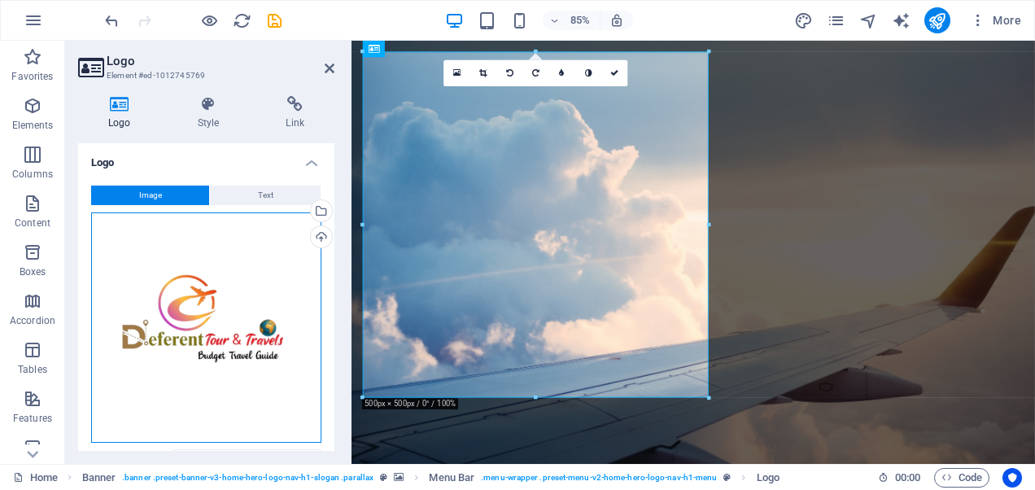
drag, startPoint x: 213, startPoint y: 328, endPoint x: 222, endPoint y: 313, distance: 17.2
click at [213, 328] on div "Drag files here, click to choose files or select files from Files or our free s…" at bounding box center [206, 327] width 230 height 230
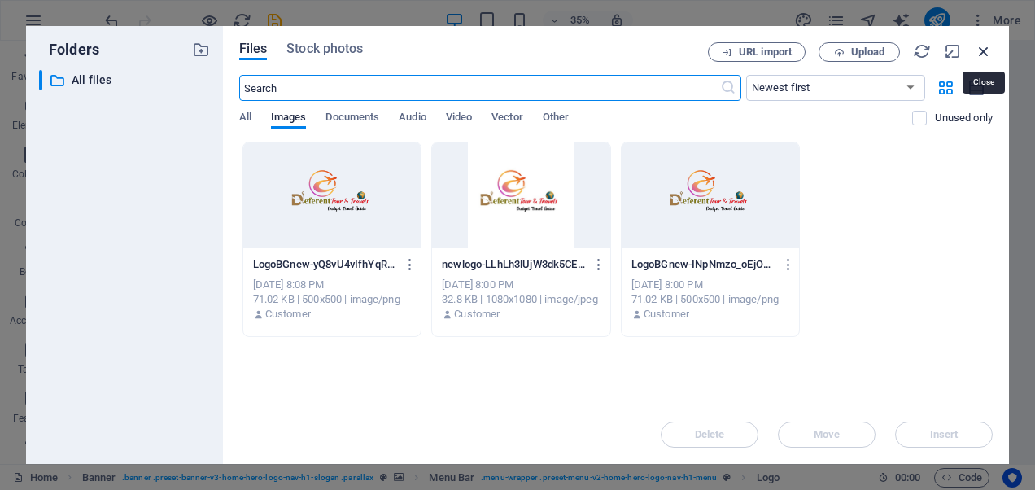
click at [975, 53] on icon "button" at bounding box center [983, 51] width 18 height 18
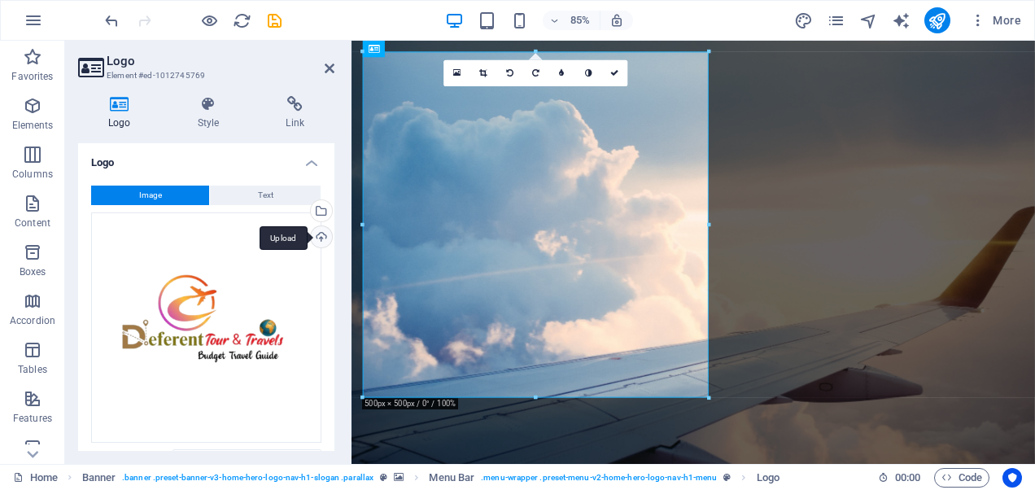
click at [319, 239] on div "Upload" at bounding box center [319, 238] width 24 height 24
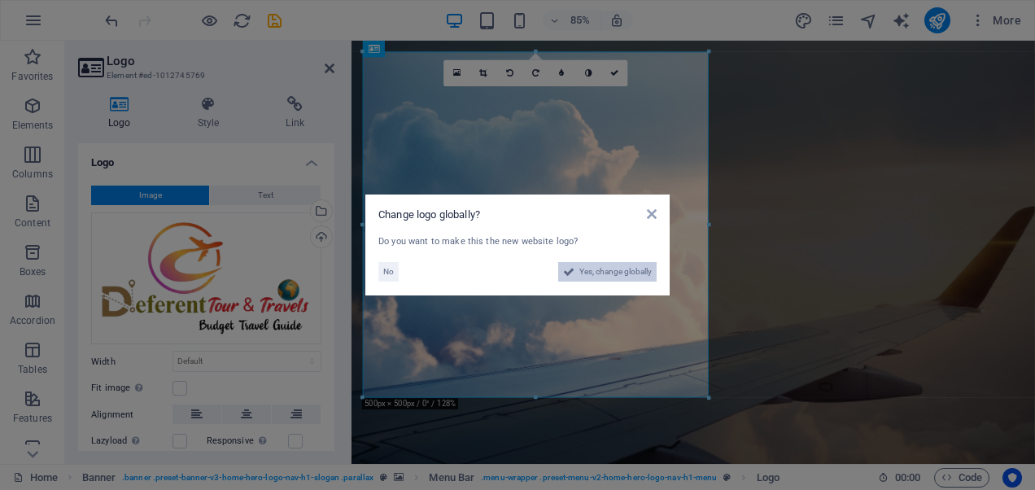
click at [571, 265] on icon at bounding box center [568, 272] width 11 height 20
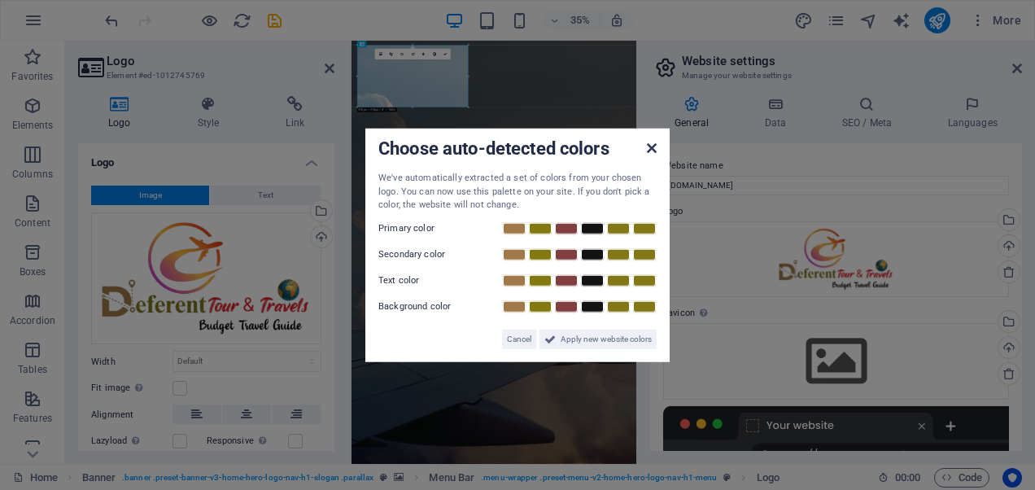
click at [656, 153] on icon at bounding box center [652, 148] width 10 height 13
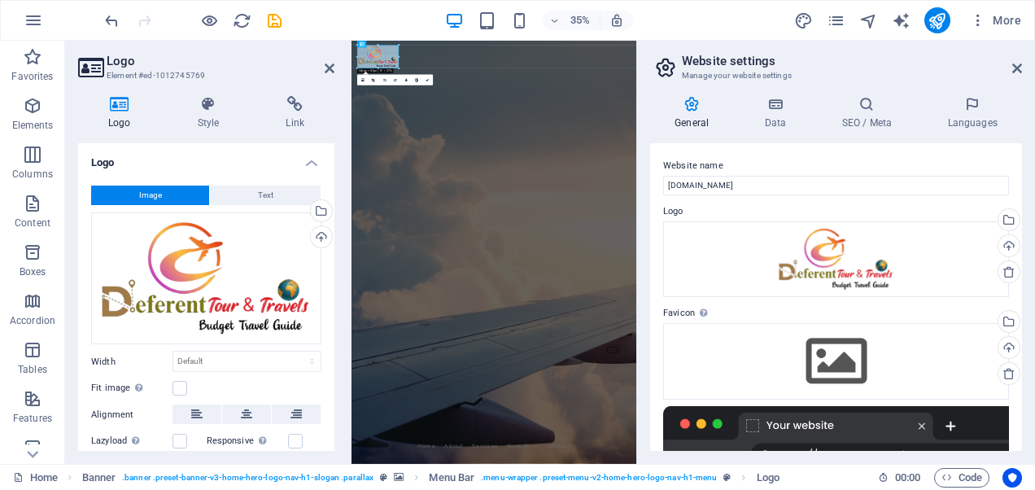
drag, startPoint x: 468, startPoint y: 106, endPoint x: 267, endPoint y: 86, distance: 202.6
type input "145"
select select "px"
click at [259, 11] on div at bounding box center [193, 20] width 182 height 26
click at [274, 22] on icon "save" at bounding box center [274, 20] width 19 height 19
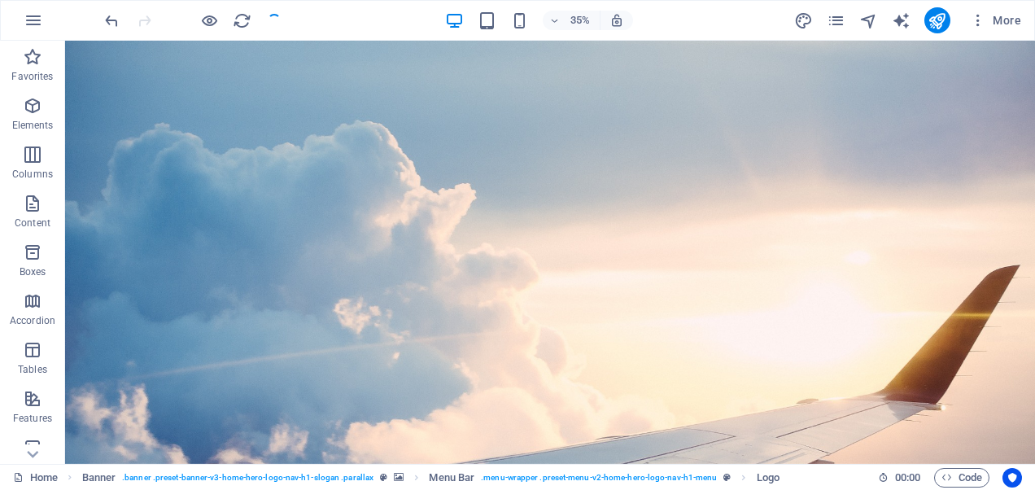
checkbox input "false"
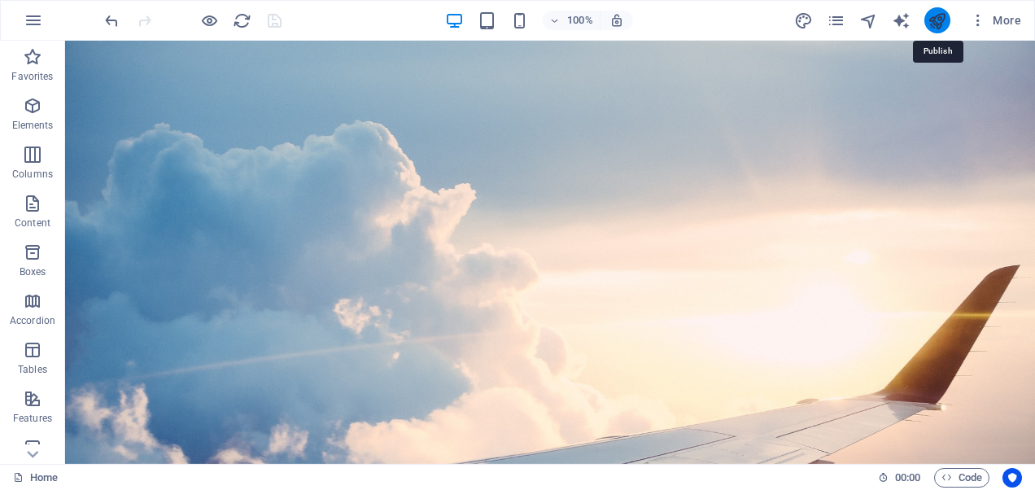
click at [935, 18] on icon "publish" at bounding box center [936, 20] width 19 height 19
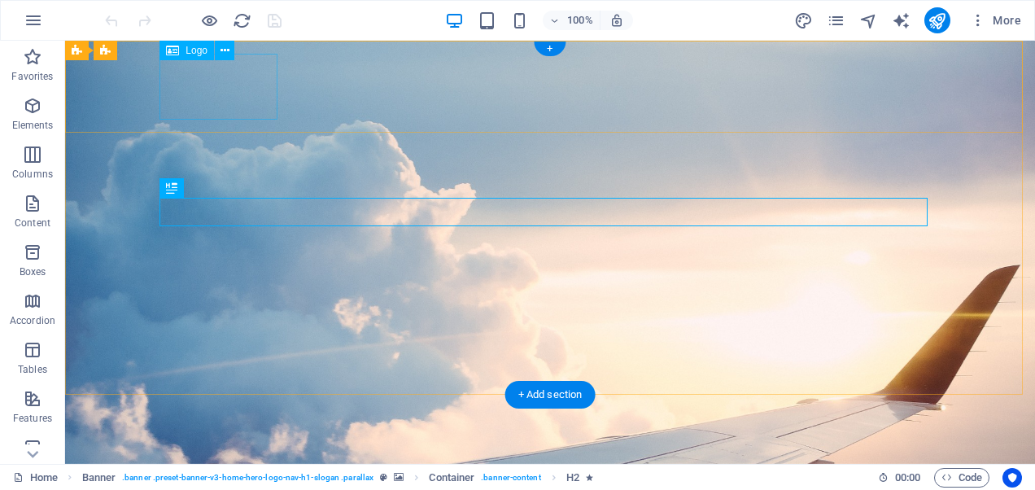
click at [211, 460] on div at bounding box center [550, 493] width 768 height 66
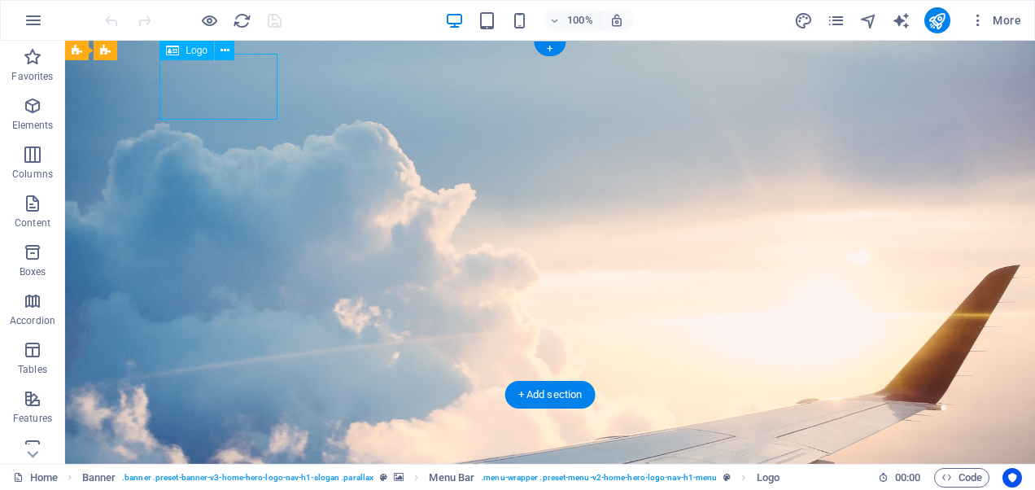
click at [166, 460] on div at bounding box center [550, 493] width 768 height 66
click at [218, 50] on button at bounding box center [225, 51] width 20 height 20
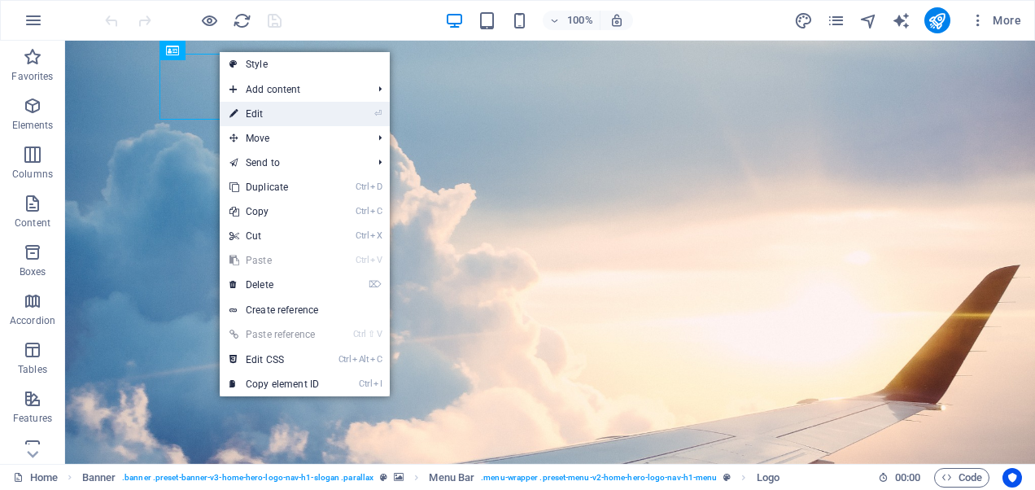
click at [289, 117] on link "⏎ Edit" at bounding box center [274, 114] width 109 height 24
select select "px"
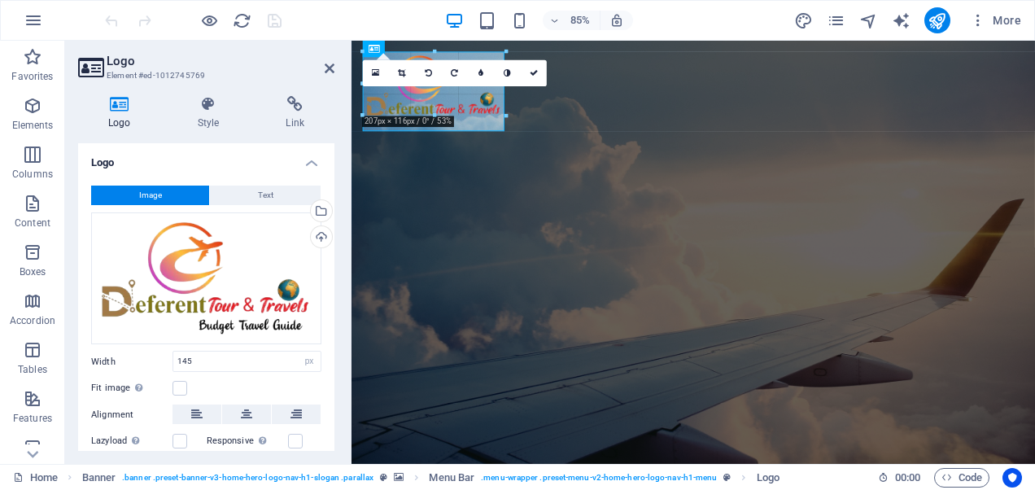
drag, startPoint x: 464, startPoint y: 107, endPoint x: 479, endPoint y: 104, distance: 14.8
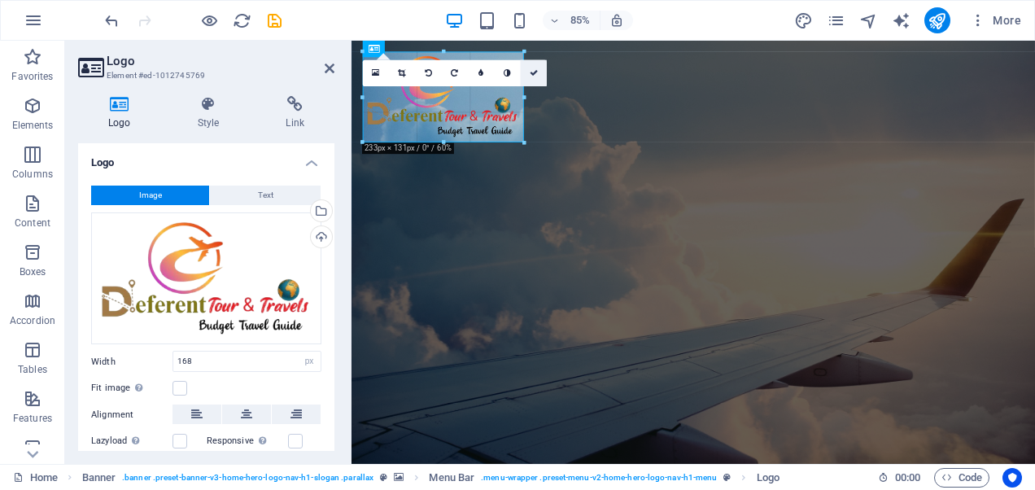
drag, startPoint x: 477, startPoint y: 81, endPoint x: 531, endPoint y: 81, distance: 54.5
type input "233"
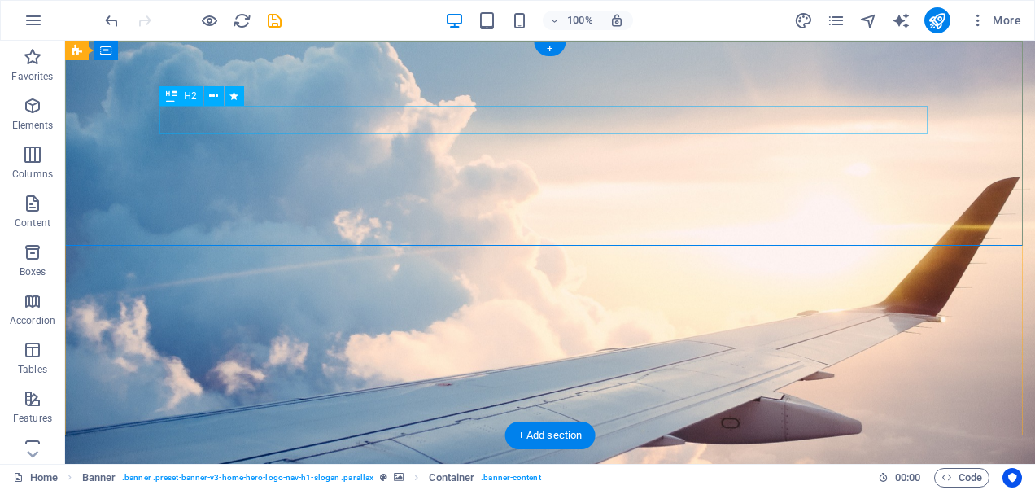
click at [229, 106] on button at bounding box center [234, 96] width 20 height 20
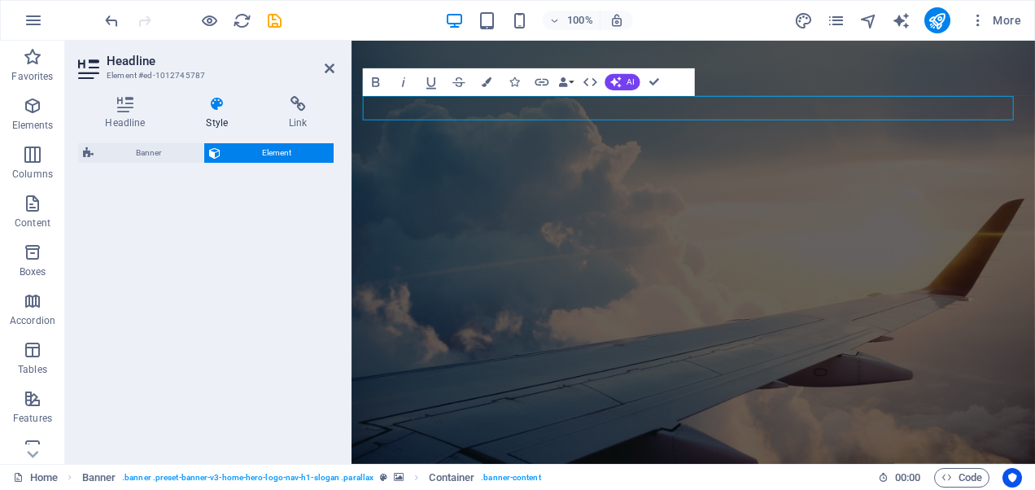
select select "fade"
select select "s"
select select "onload"
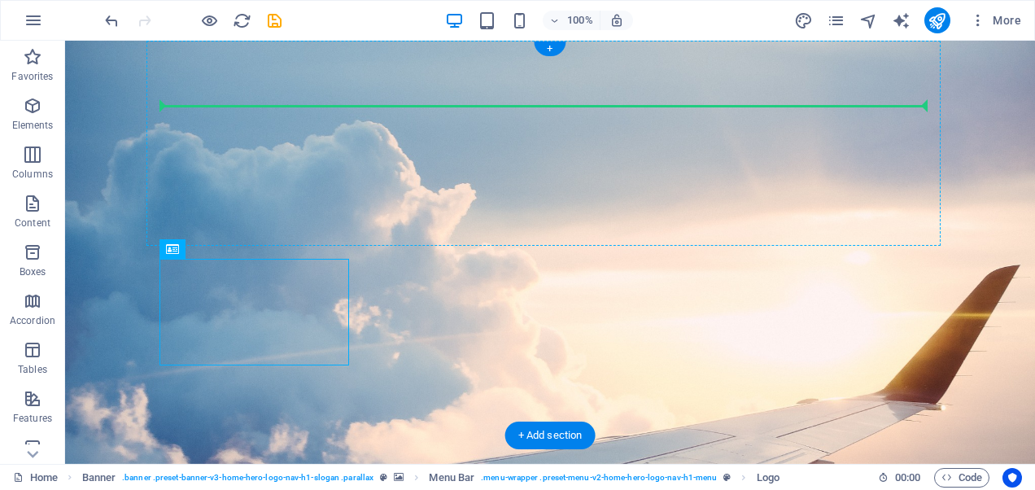
drag, startPoint x: 223, startPoint y: 309, endPoint x: 226, endPoint y: 113, distance: 196.0
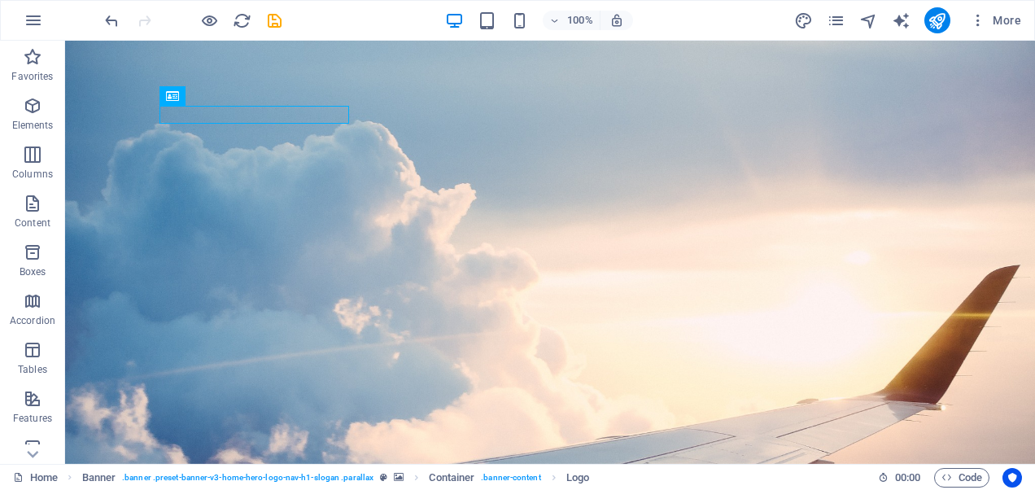
click at [119, 31] on div at bounding box center [193, 20] width 182 height 26
click at [111, 16] on icon "undo" at bounding box center [111, 20] width 19 height 19
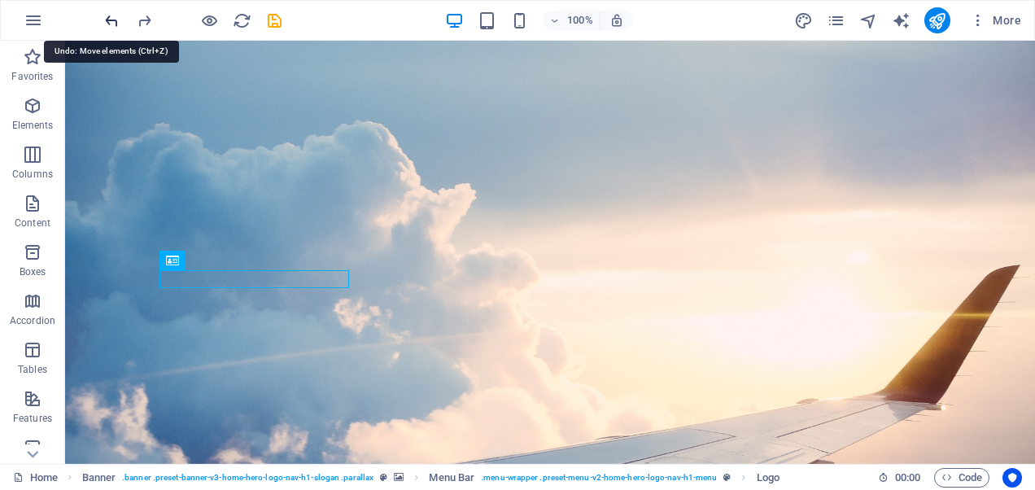
click at [111, 15] on icon "undo" at bounding box center [111, 20] width 19 height 19
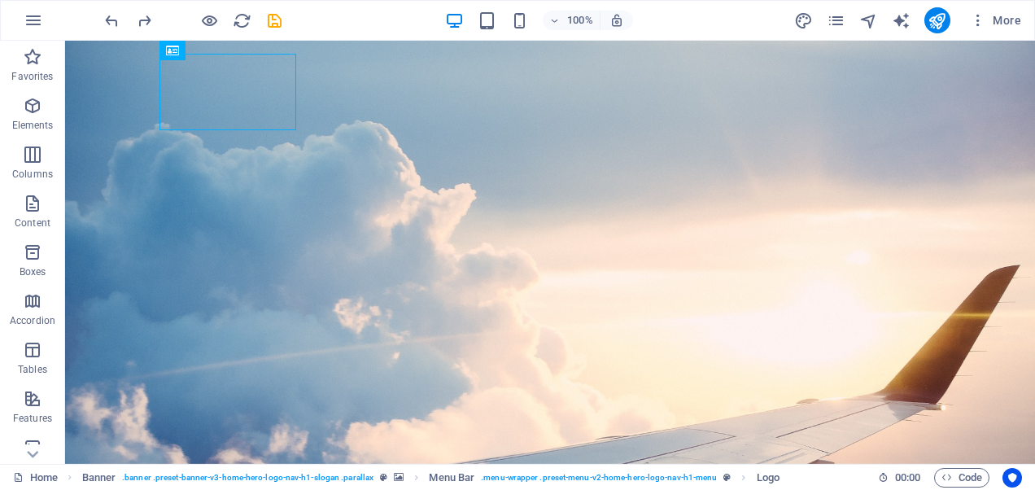
click at [94, 10] on div "100% More" at bounding box center [517, 20] width 1033 height 39
click at [105, 14] on icon "undo" at bounding box center [111, 20] width 19 height 19
click at [124, 11] on div at bounding box center [193, 20] width 182 height 26
click at [228, 50] on icon at bounding box center [224, 50] width 9 height 17
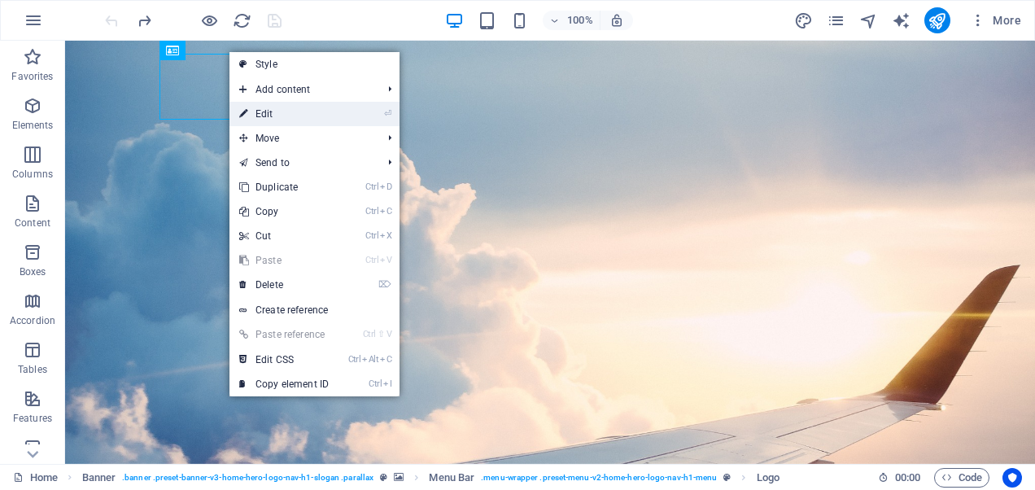
click at [266, 116] on link "⏎ Edit" at bounding box center [283, 114] width 109 height 24
select select "px"
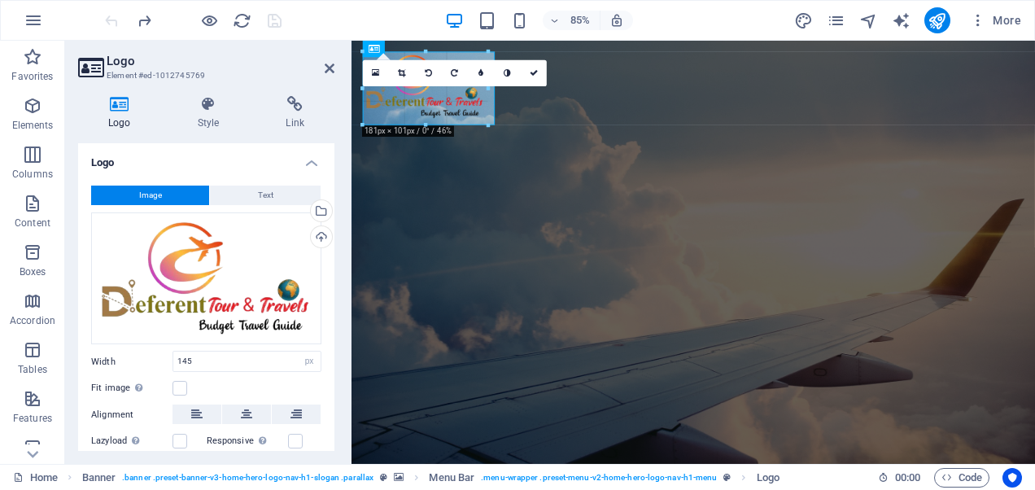
drag, startPoint x: 462, startPoint y: 79, endPoint x: 499, endPoint y: 92, distance: 39.6
type input "191"
click at [274, 19] on icon "save" at bounding box center [274, 20] width 19 height 19
checkbox input "false"
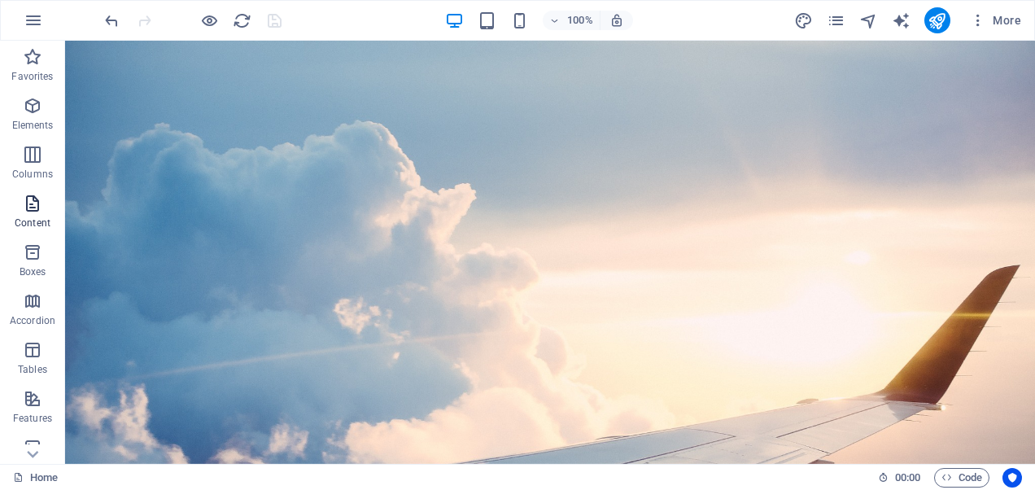
click at [18, 207] on span "Content" at bounding box center [32, 213] width 65 height 39
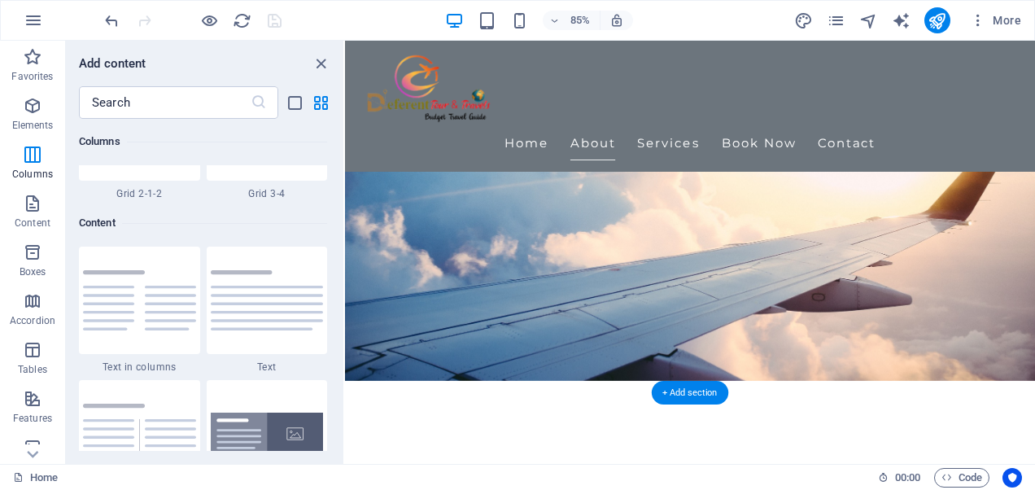
scroll to position [407, 0]
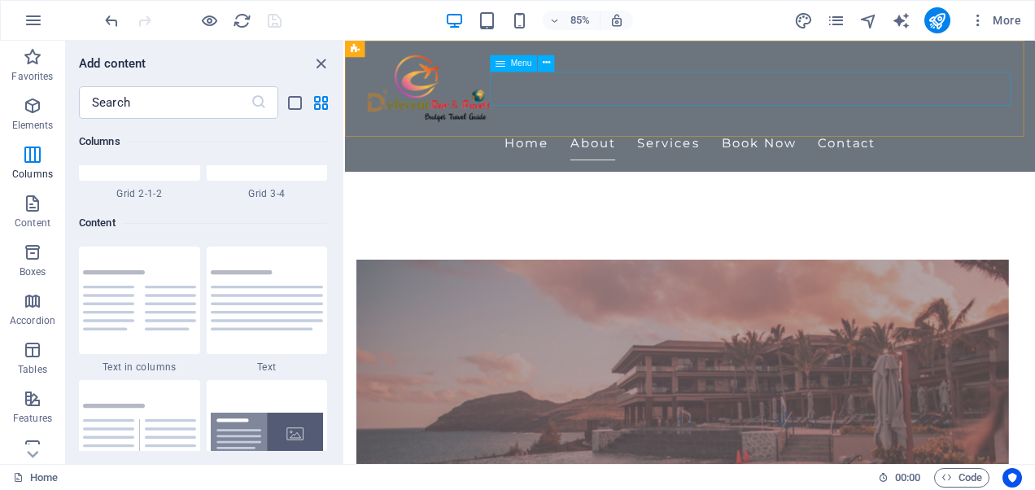
click at [1010, 141] on nav "Home About Services Book Now Contact" at bounding box center [751, 161] width 768 height 41
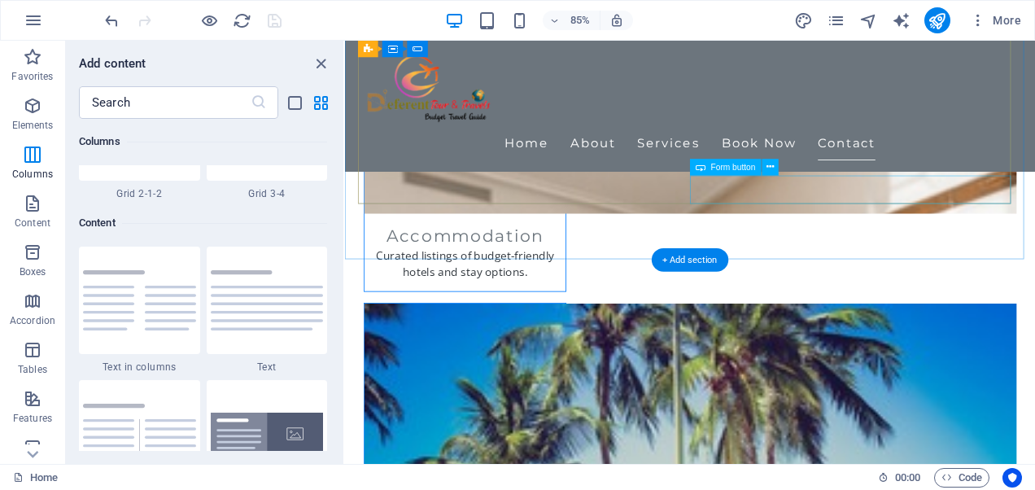
scroll to position [2098, 0]
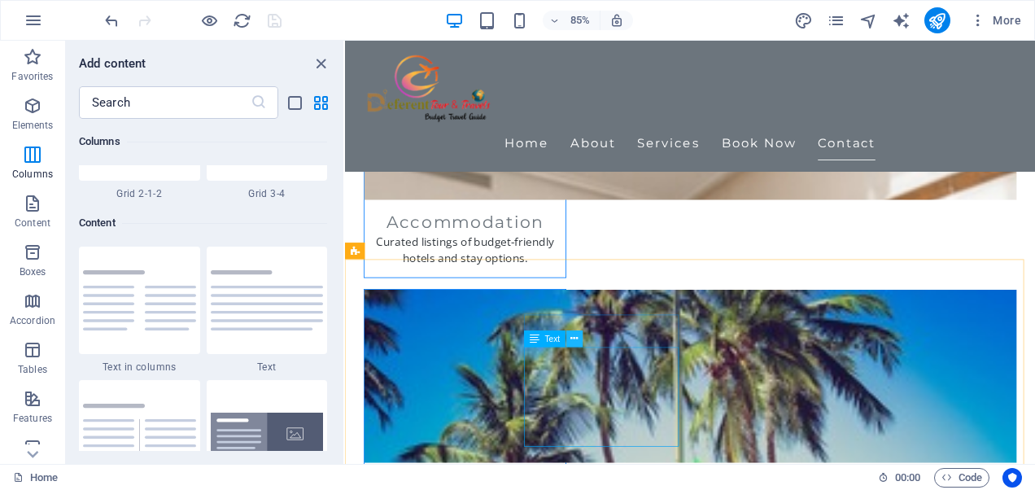
click at [574, 339] on icon at bounding box center [574, 338] width 7 height 15
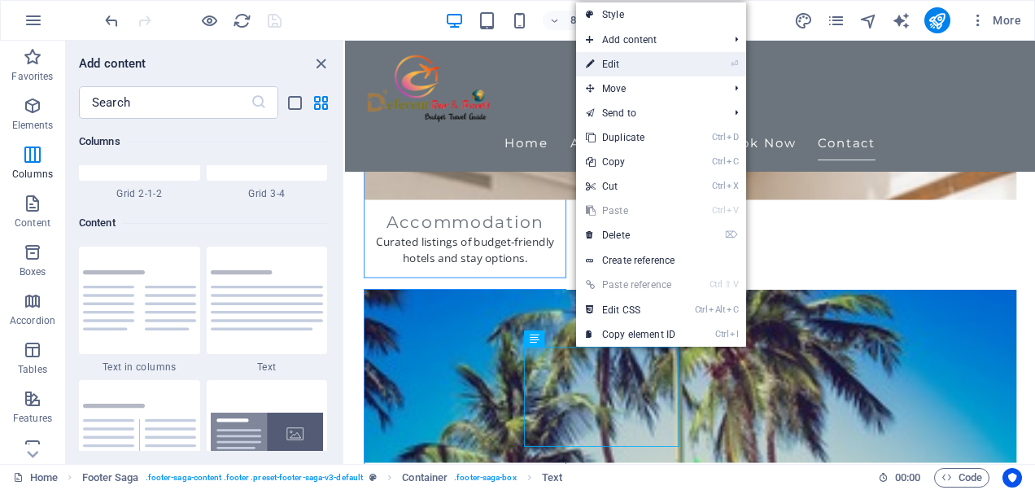
click at [639, 65] on link "⏎ Edit" at bounding box center [630, 64] width 109 height 24
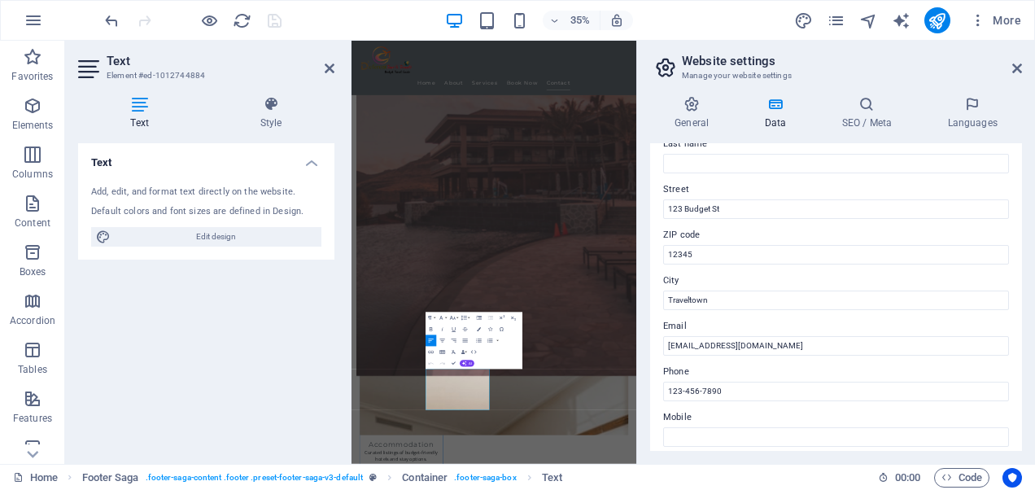
scroll to position [244, 0]
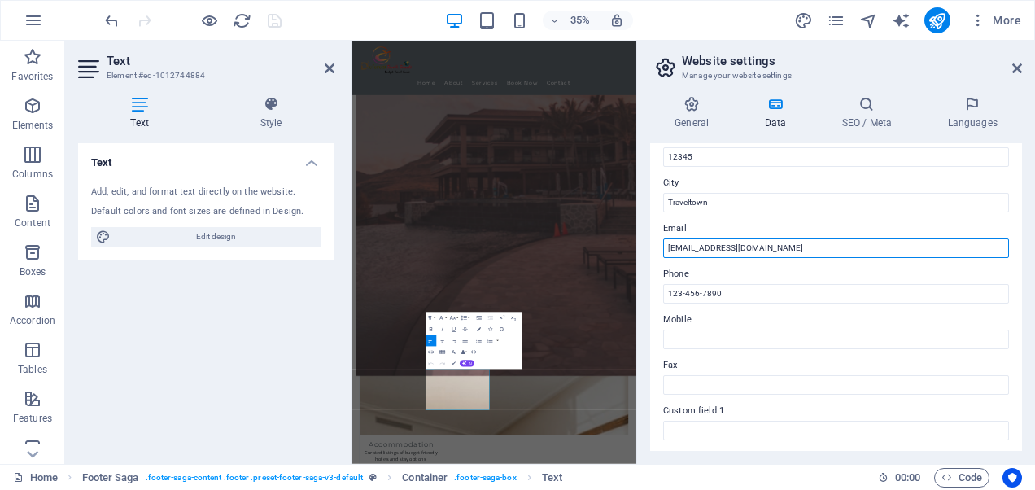
click at [734, 248] on input "[EMAIL_ADDRESS][DOMAIN_NAME]" at bounding box center [836, 248] width 346 height 20
type input "[EMAIL_ADDRESS][DOMAIN_NAME]"
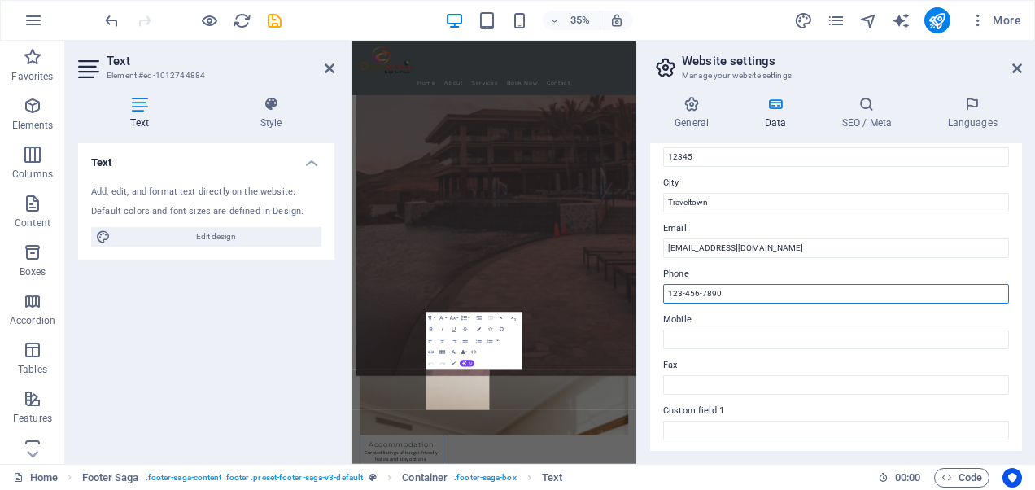
drag, startPoint x: 742, startPoint y: 286, endPoint x: 661, endPoint y: 306, distance: 82.8
click at [661, 306] on div "Contact data for this website. This can be used everywhere on the website and w…" at bounding box center [836, 296] width 372 height 307
type input "+880174-0006747"
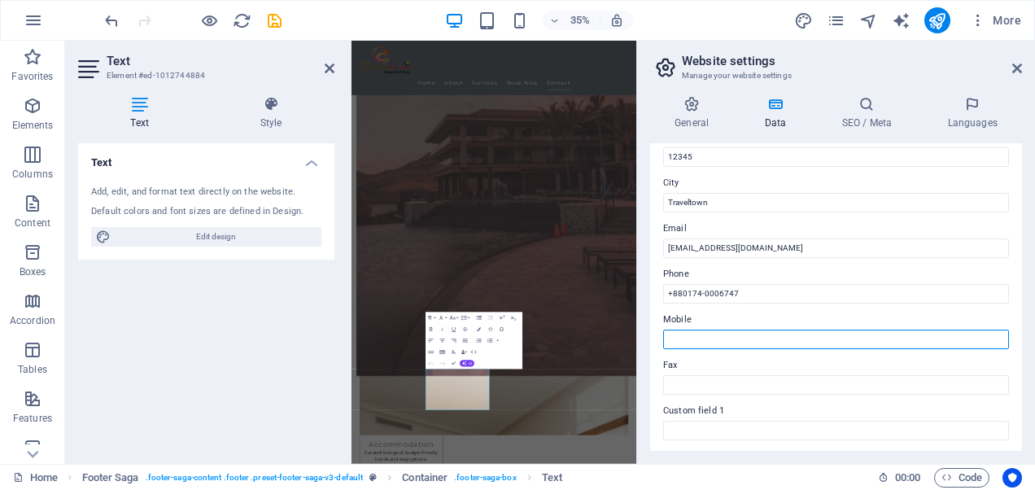
click at [696, 342] on input "Mobile" at bounding box center [836, 339] width 346 height 20
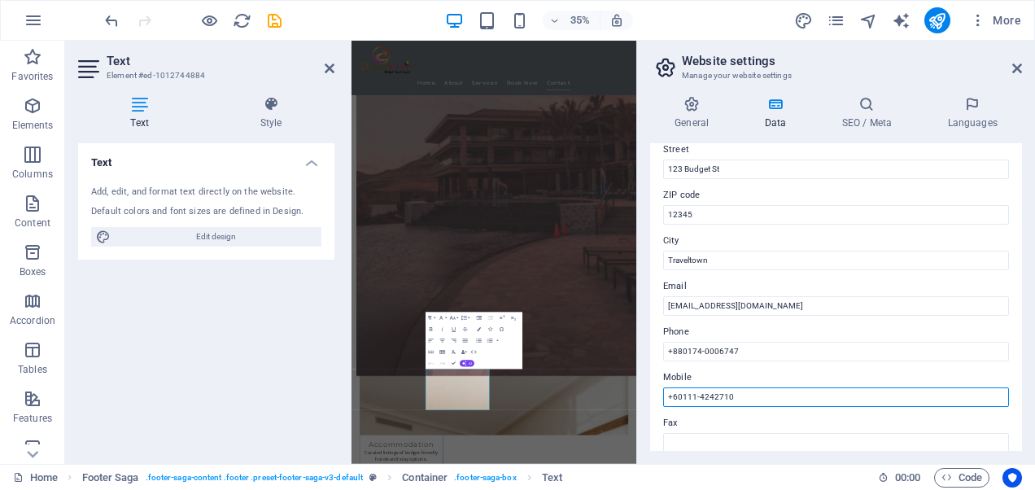
scroll to position [163, 0]
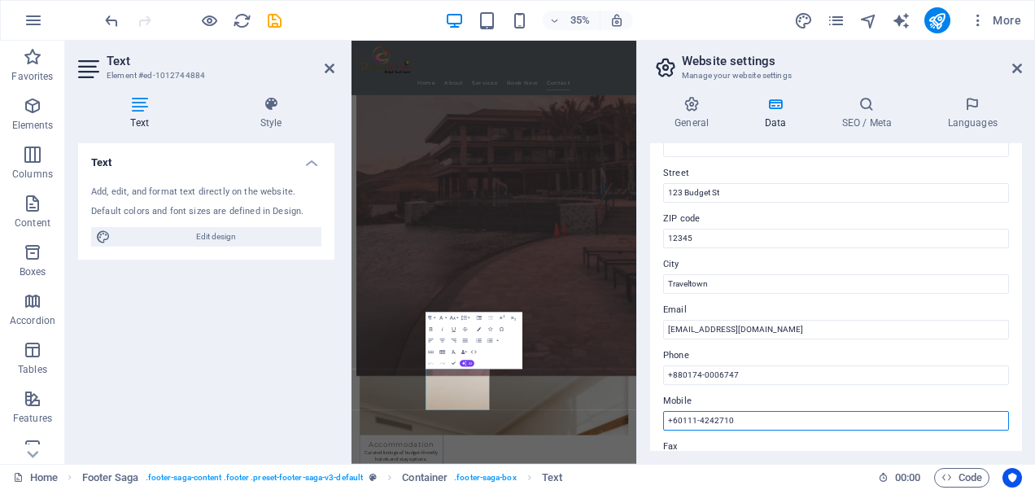
type input "+60111-4242710"
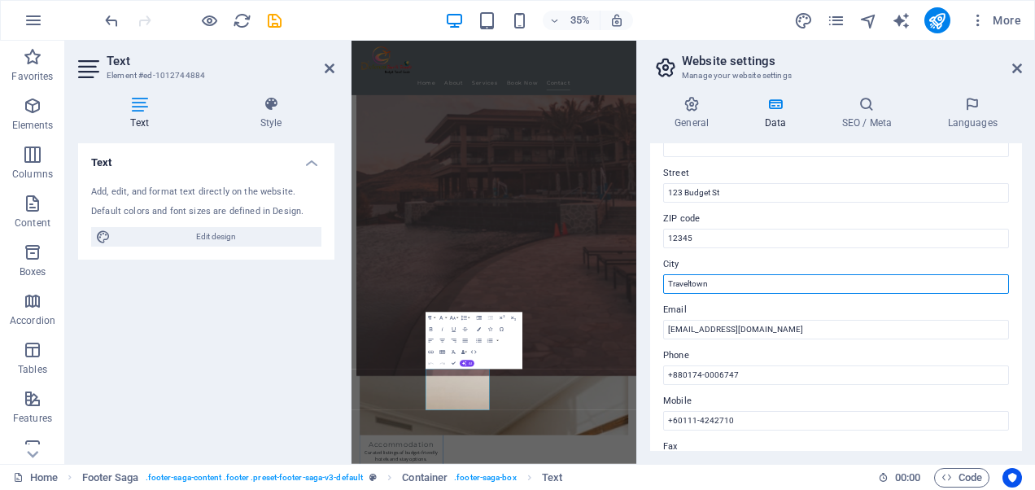
click at [651, 275] on div "Contact data for this website. This can be used everywhere on the website and w…" at bounding box center [836, 296] width 372 height 307
type input "[GEOGRAPHIC_DATA]"
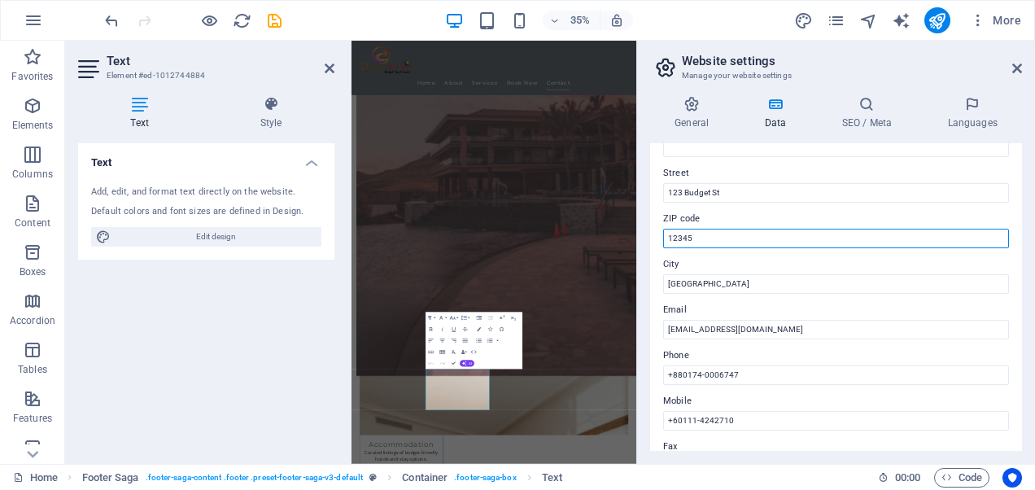
drag, startPoint x: 665, startPoint y: 241, endPoint x: 648, endPoint y: 247, distance: 18.3
click at [648, 247] on div "General Data SEO / Meta Languages Website name [DOMAIN_NAME] Logo Drag files he…" at bounding box center [836, 273] width 398 height 381
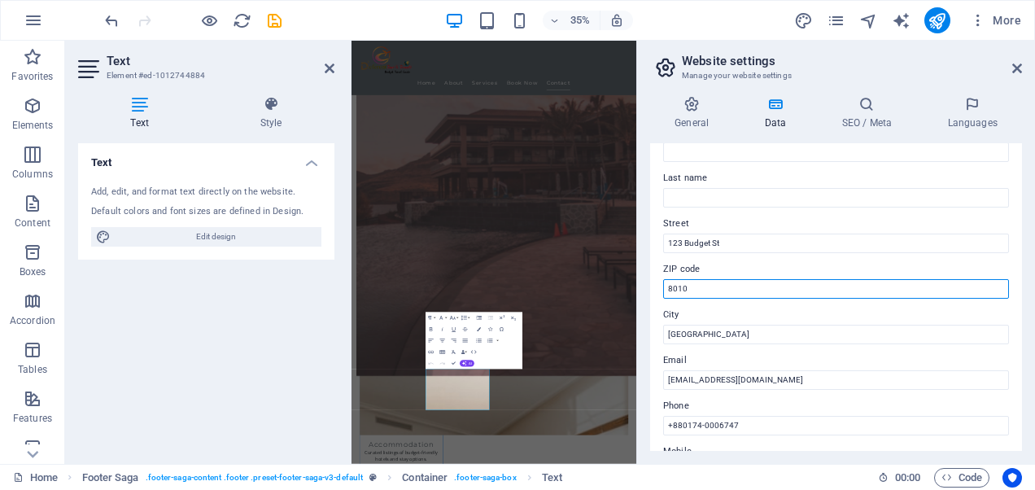
scroll to position [81, 0]
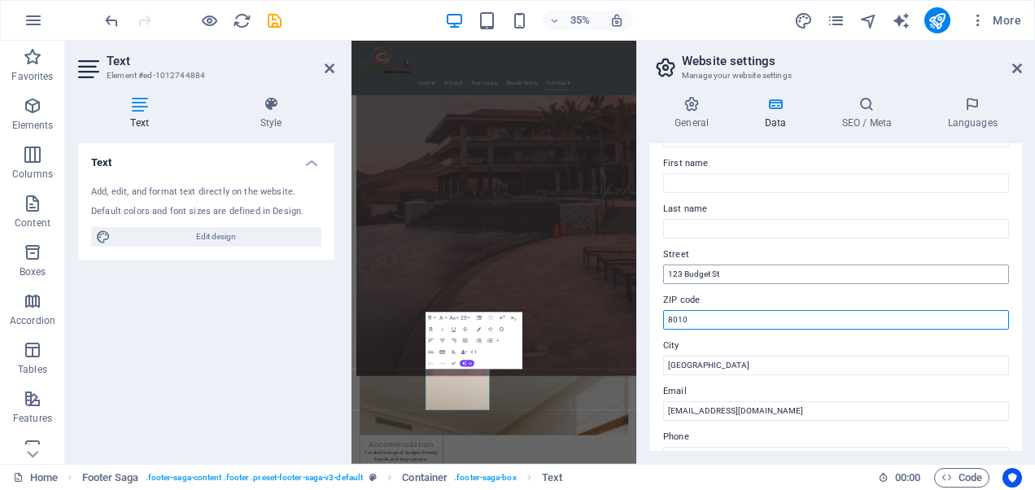
type input "8010"
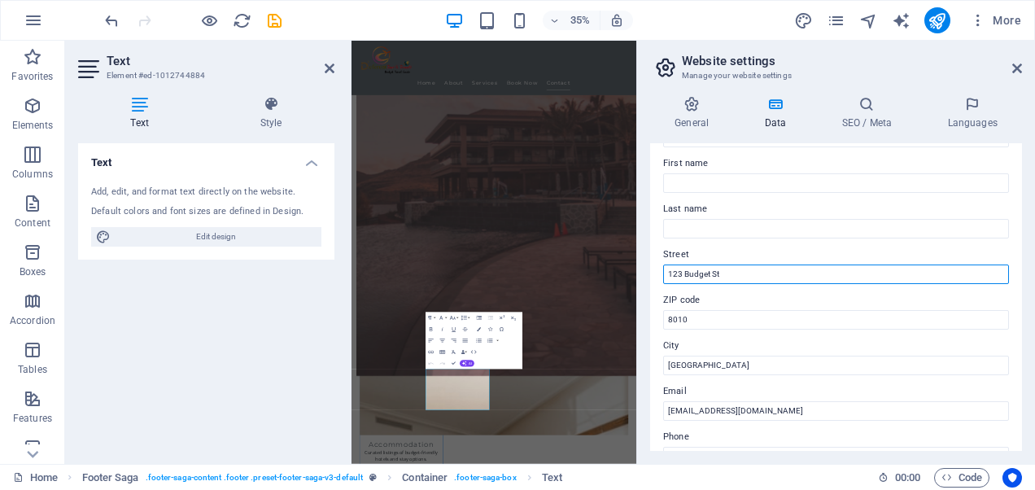
drag, startPoint x: 732, startPoint y: 270, endPoint x: 659, endPoint y: 277, distance: 73.5
click at [659, 277] on div "Contact data for this website. This can be used everywhere on the website and w…" at bounding box center [836, 296] width 372 height 307
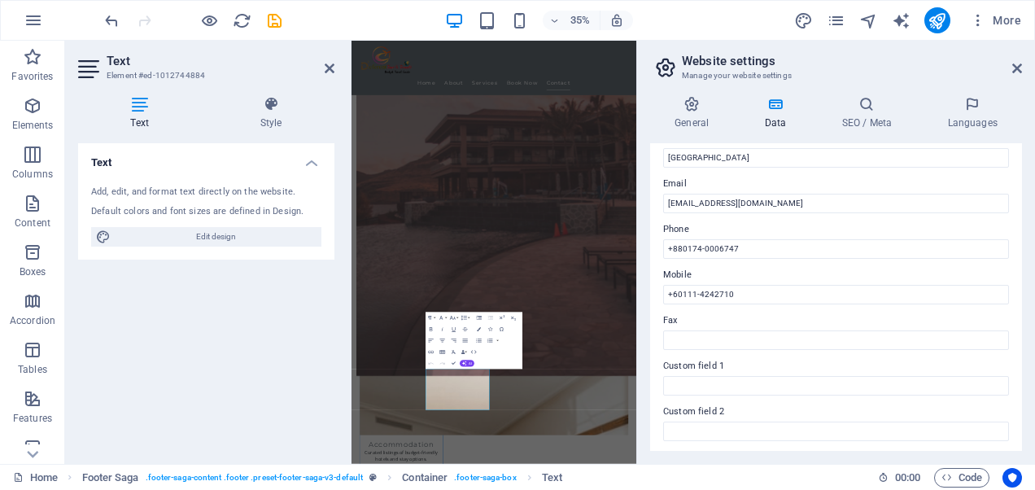
scroll to position [229, 0]
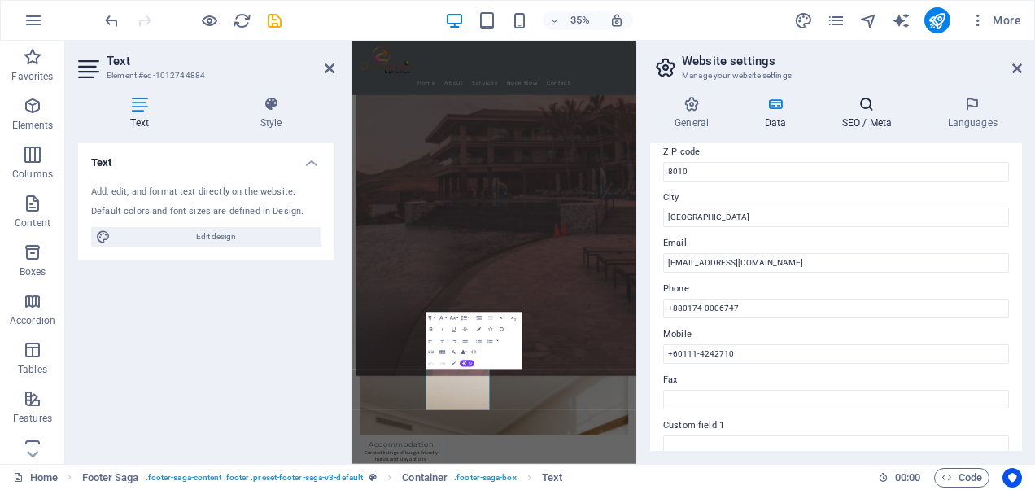
type input "Kazirhat, Jajira, [GEOGRAPHIC_DATA]"
click at [872, 112] on h4 "SEO / Meta" at bounding box center [870, 113] width 106 height 34
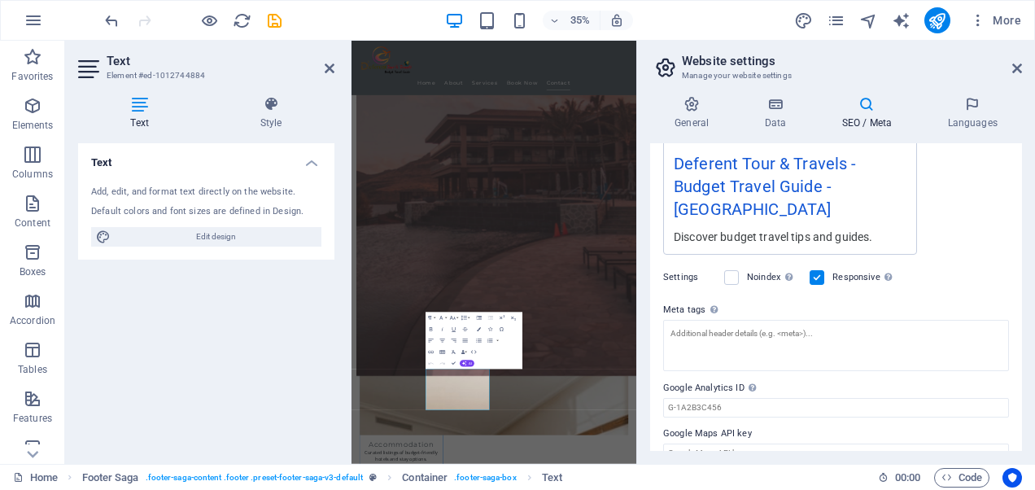
scroll to position [0, 0]
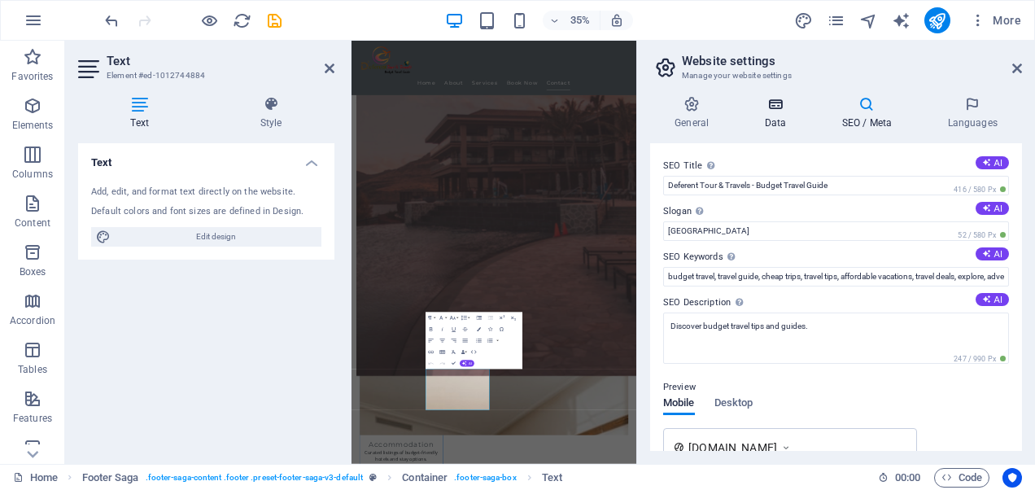
click at [778, 118] on h4 "Data" at bounding box center [777, 113] width 77 height 34
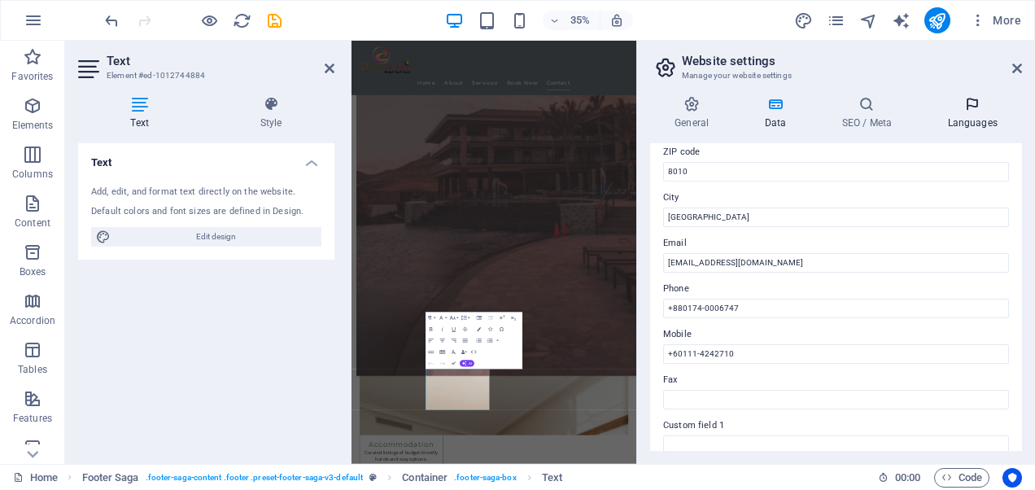
click at [978, 104] on icon at bounding box center [971, 104] width 99 height 16
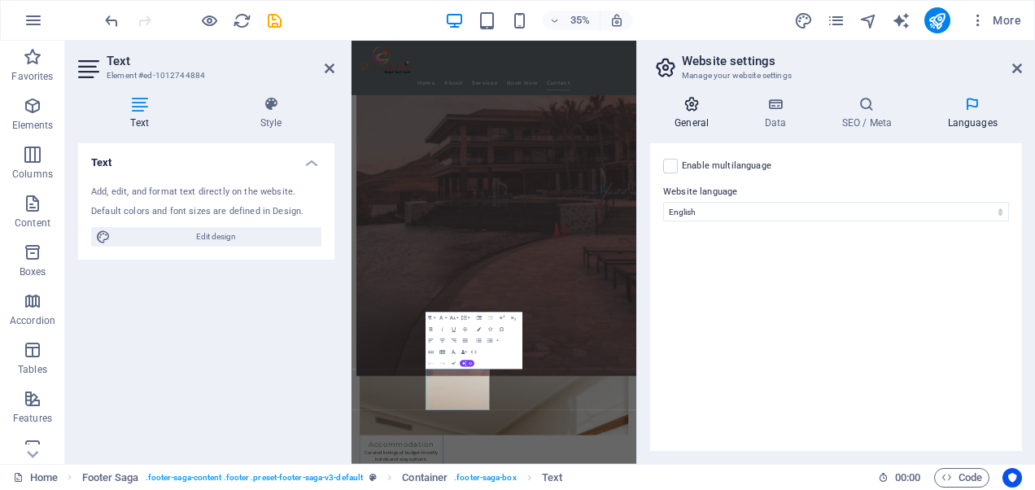
click at [693, 117] on h4 "General" at bounding box center [694, 113] width 89 height 34
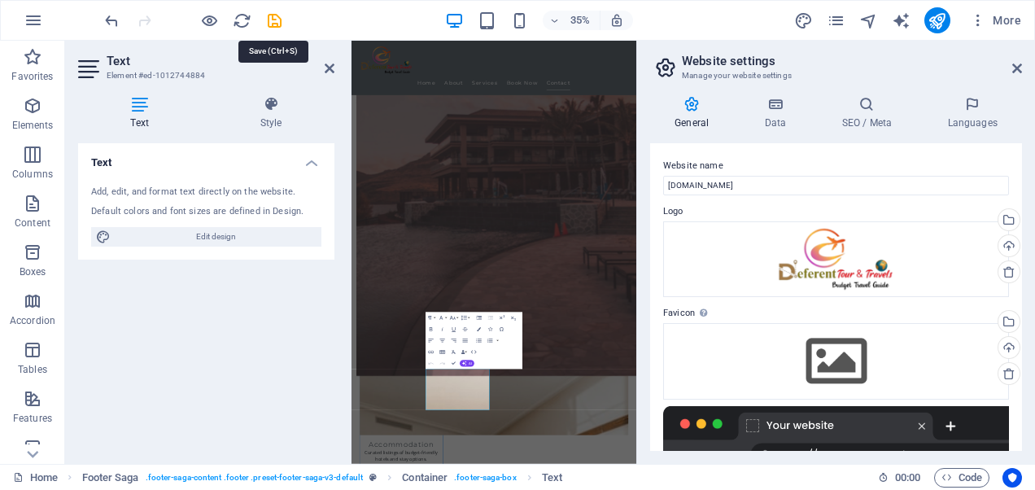
click at [271, 23] on icon "save" at bounding box center [274, 20] width 19 height 19
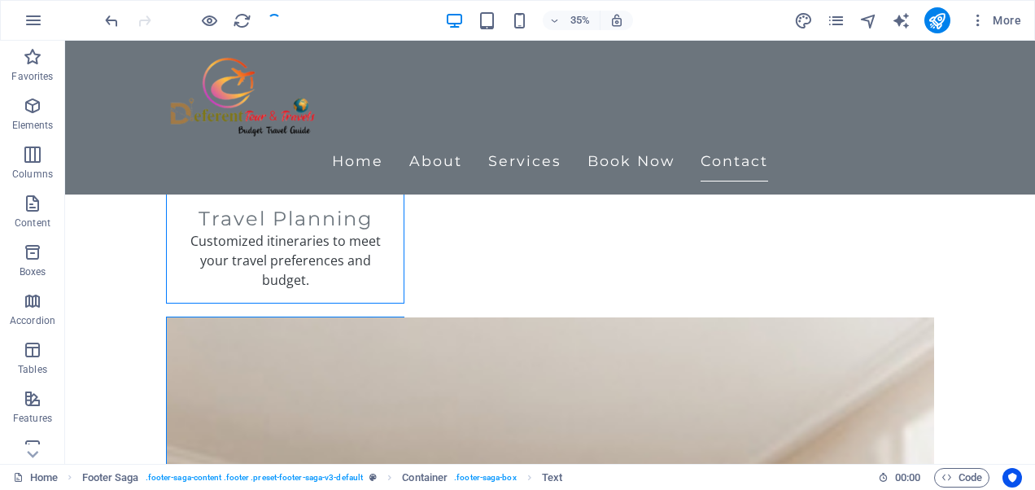
checkbox input "false"
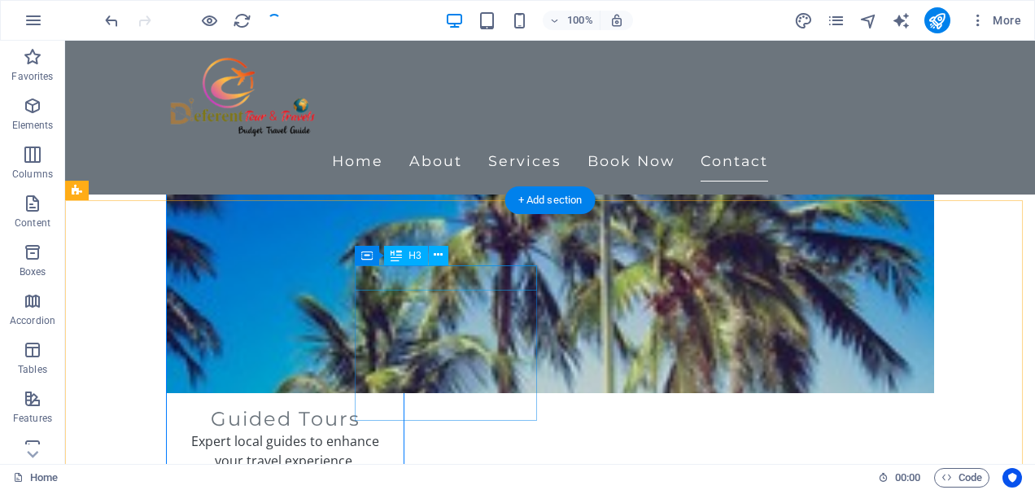
scroll to position [2206, 0]
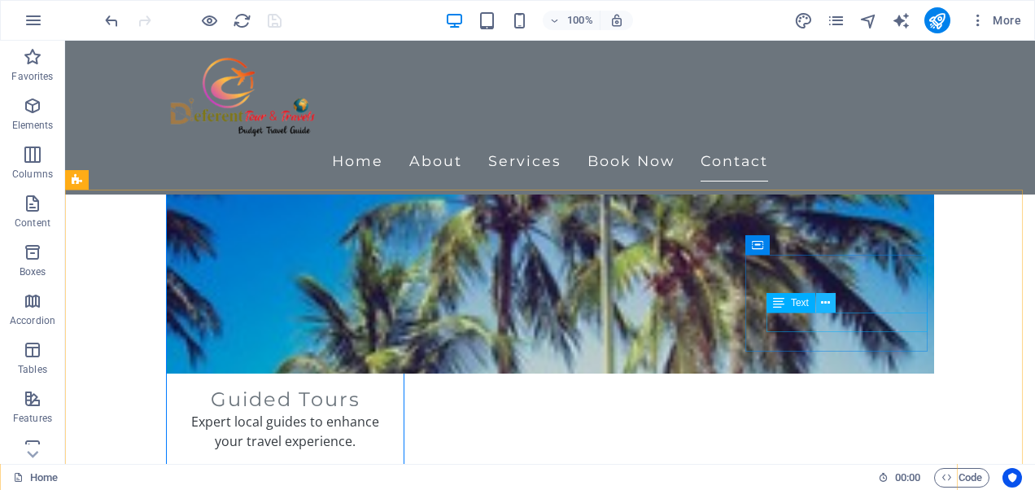
click at [821, 303] on icon at bounding box center [825, 302] width 9 height 17
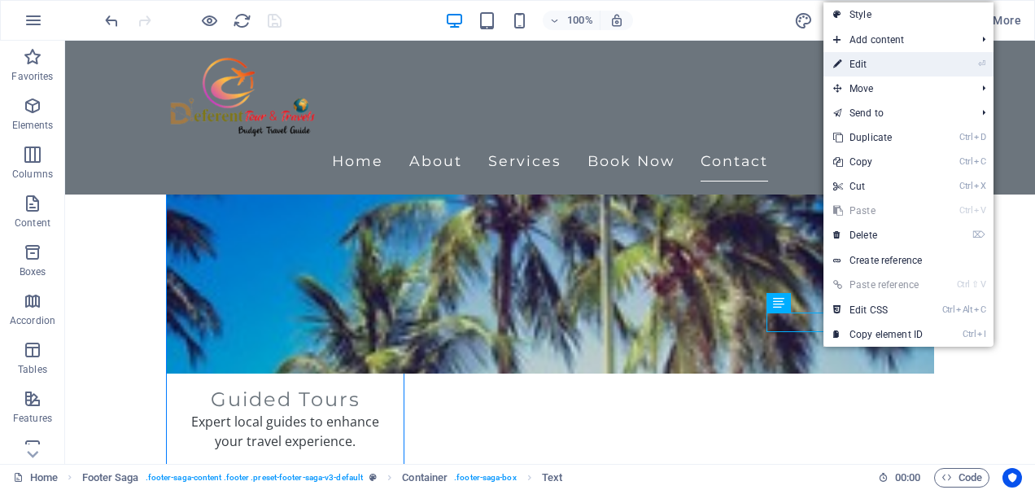
click at [857, 62] on link "⏎ Edit" at bounding box center [877, 64] width 109 height 24
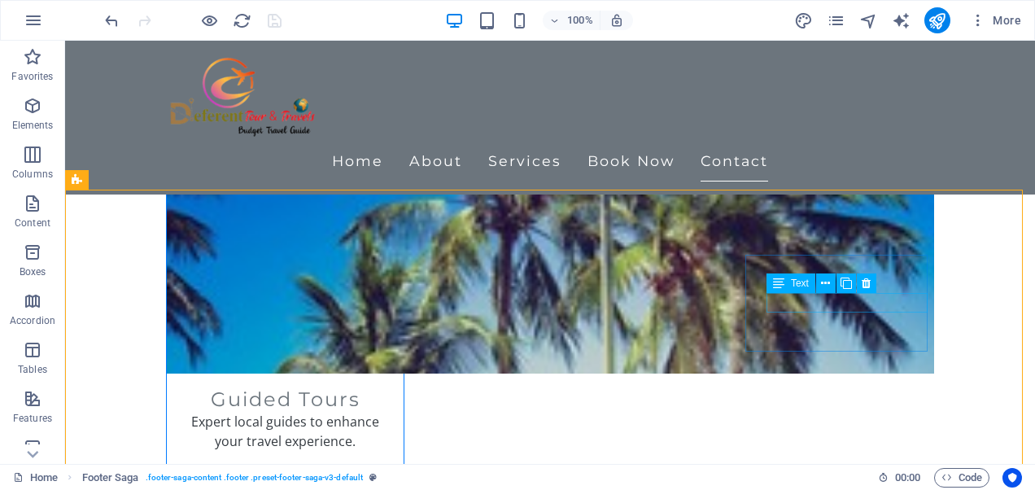
click at [802, 293] on div "Text" at bounding box center [826, 283] width 120 height 20
click at [818, 285] on button at bounding box center [826, 283] width 20 height 20
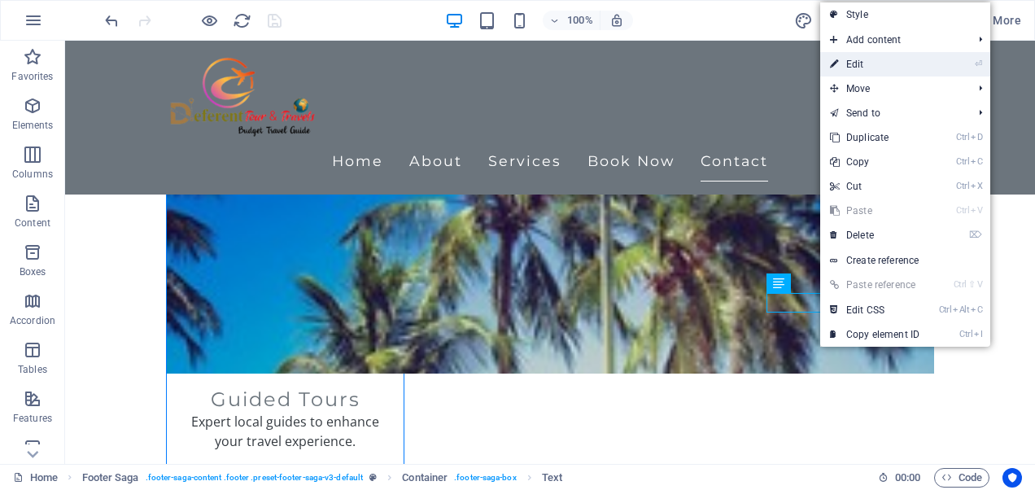
click at [873, 70] on link "⏎ Edit" at bounding box center [874, 64] width 109 height 24
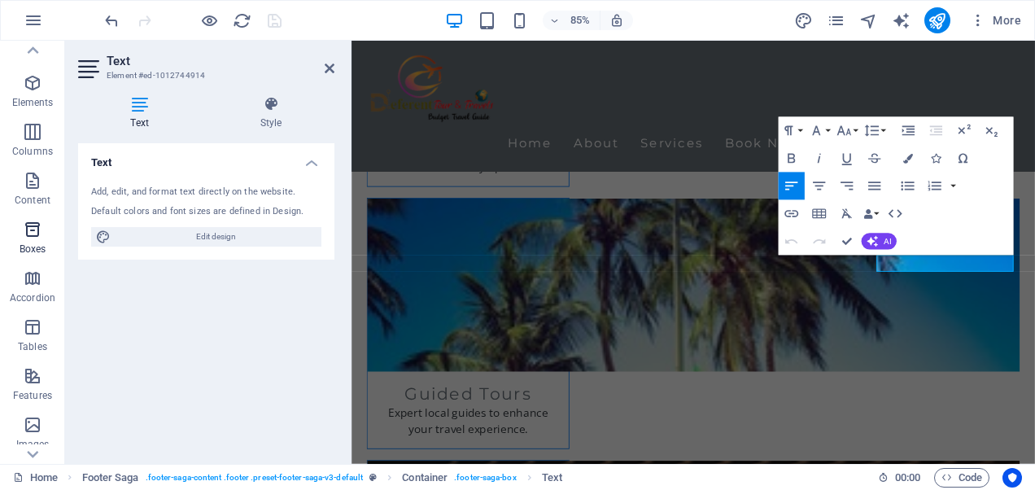
scroll to position [0, 0]
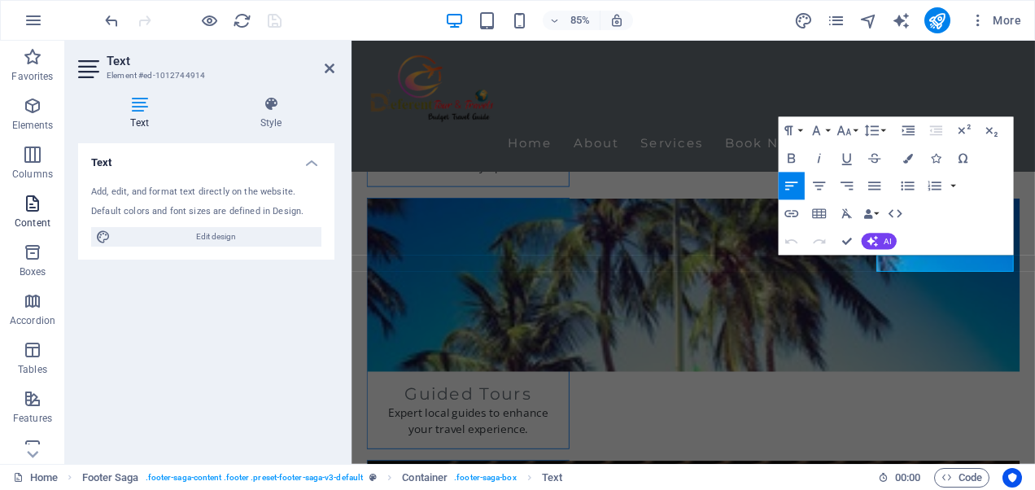
click at [32, 202] on icon "button" at bounding box center [33, 204] width 20 height 20
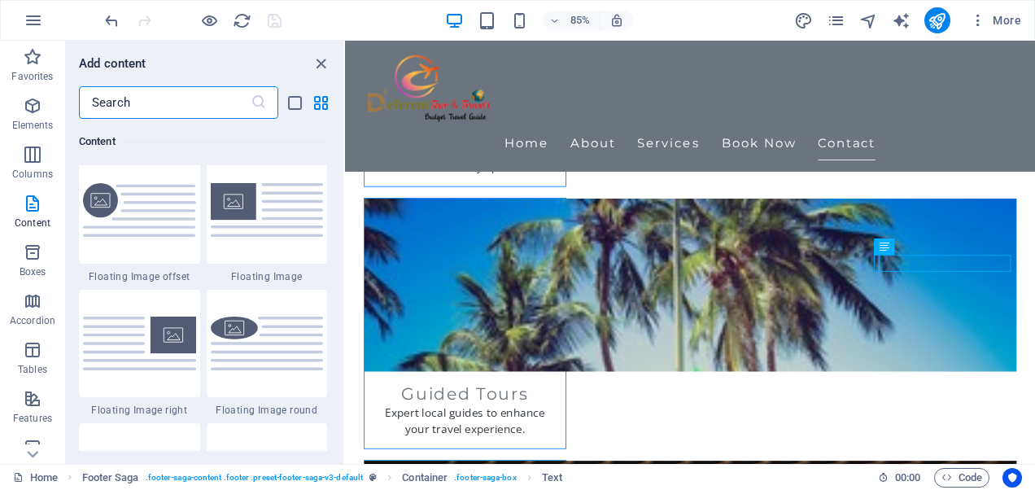
scroll to position [3496, 0]
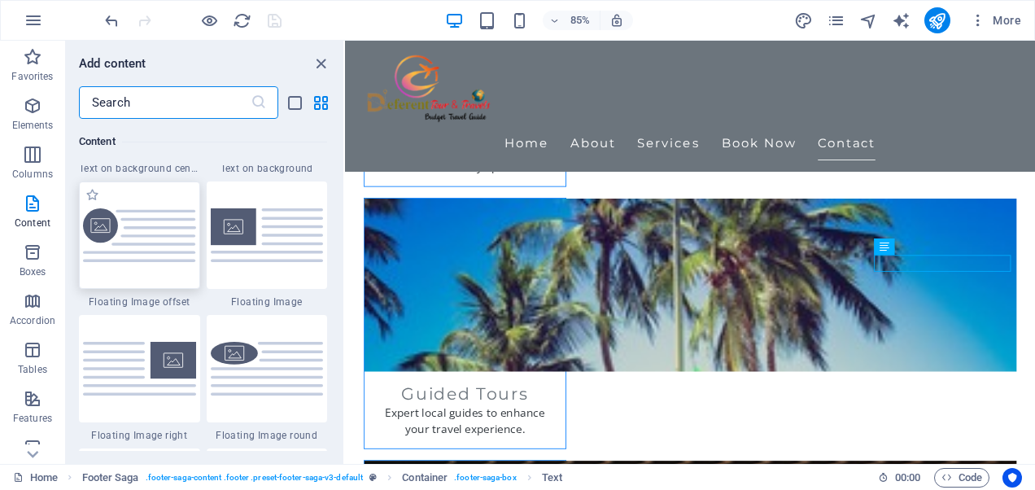
click at [155, 261] on img at bounding box center [139, 235] width 113 height 54
click at [345, 244] on div "H2 Banner Container Spacer H3 Menu Bar Logo Menu Spacer Image with text Placeho…" at bounding box center [690, 252] width 690 height 423
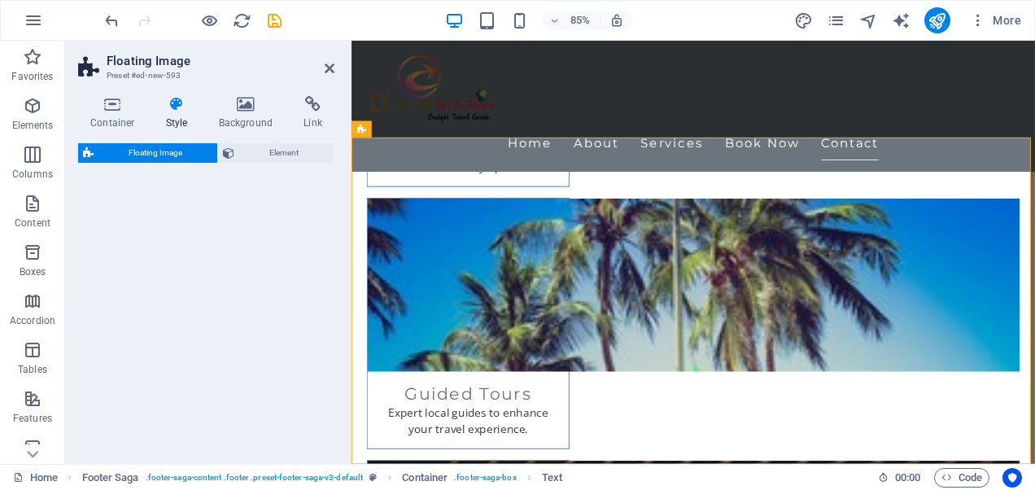
scroll to position [2615, 0]
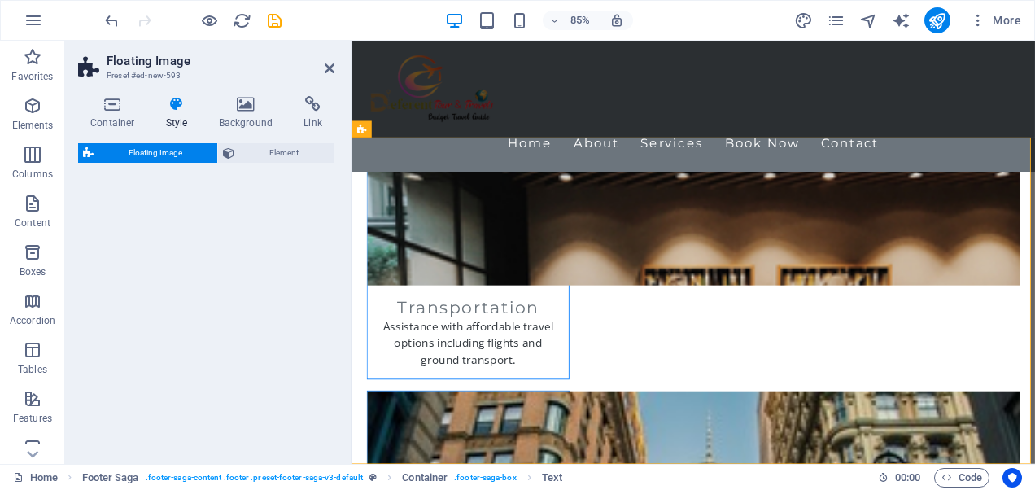
select select "%"
select select "rem"
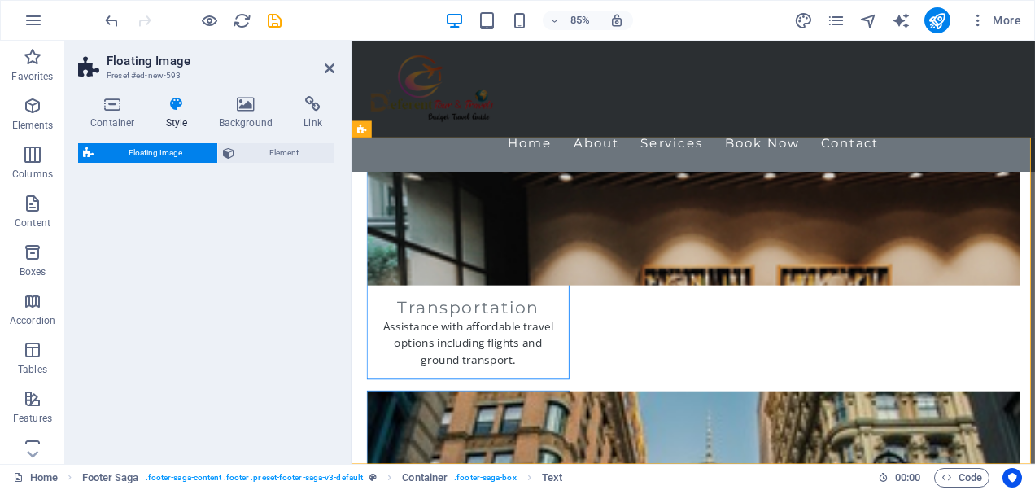
select select "%"
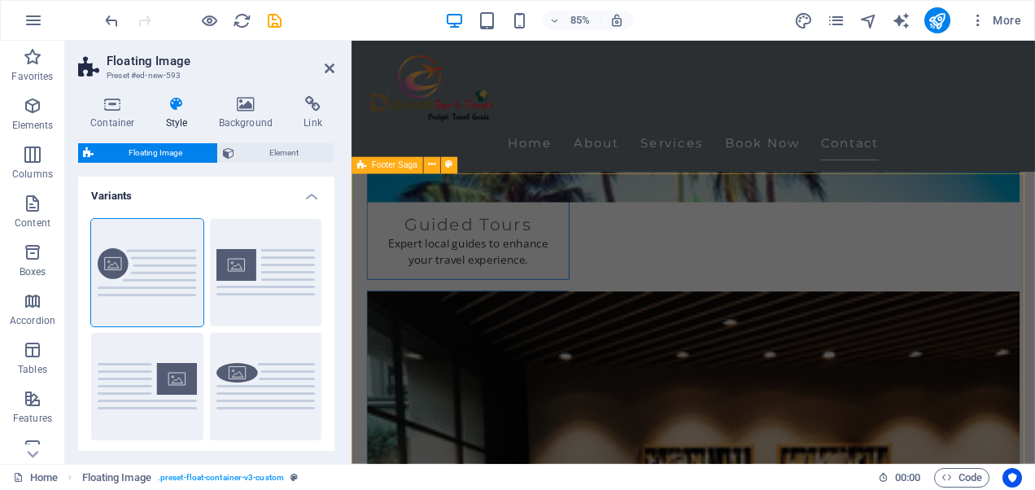
scroll to position [2410, 0]
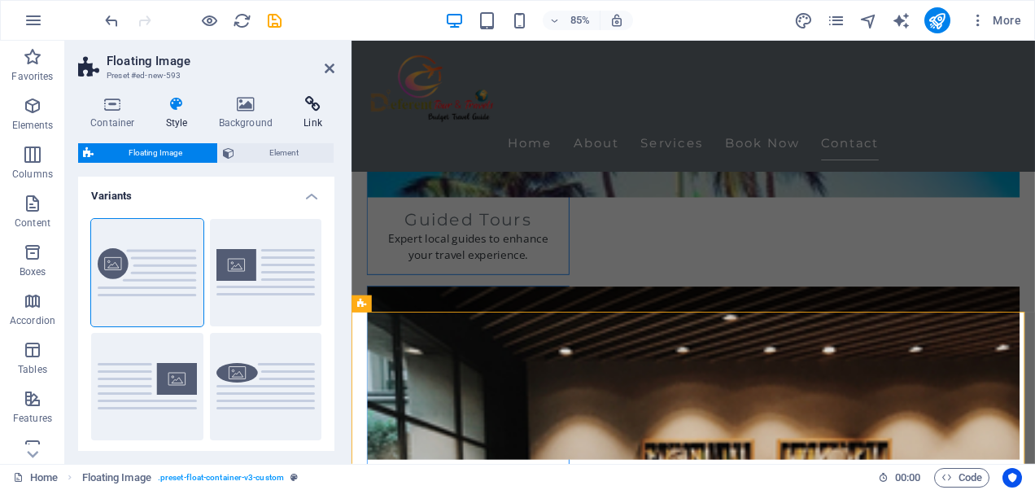
click at [309, 112] on h4 "Link" at bounding box center [312, 113] width 43 height 34
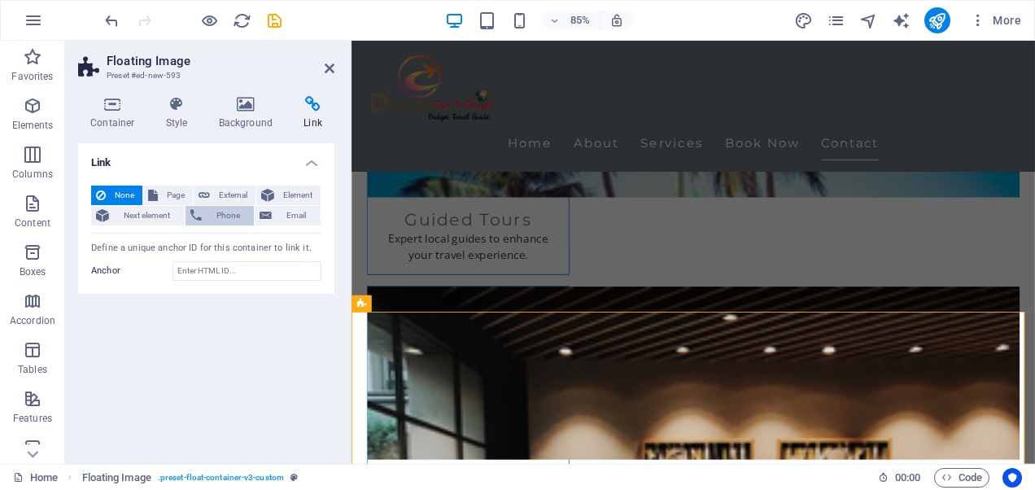
click at [202, 210] on icon at bounding box center [195, 216] width 11 height 20
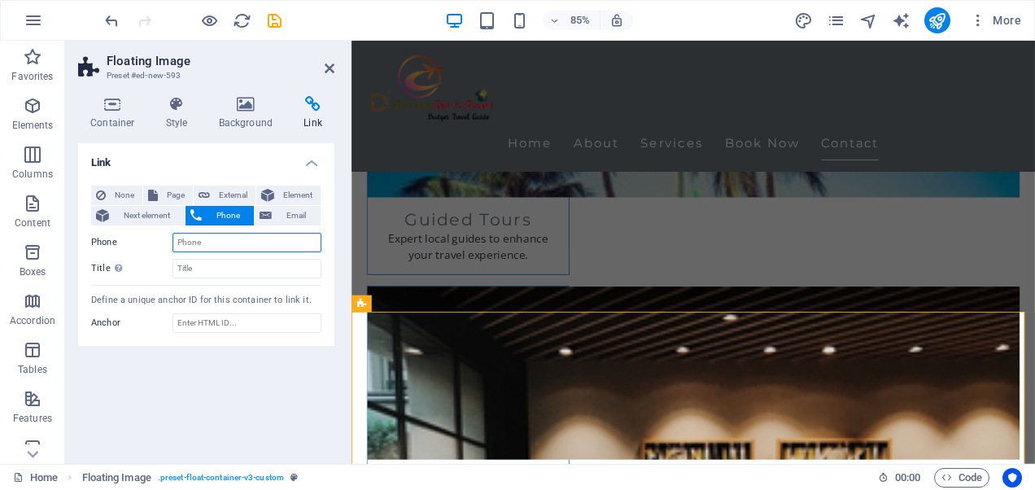
type input "="
type input "+880174-0006747"
click at [226, 267] on input "Title Additional link description, should not be the same as the link text. The…" at bounding box center [246, 269] width 149 height 20
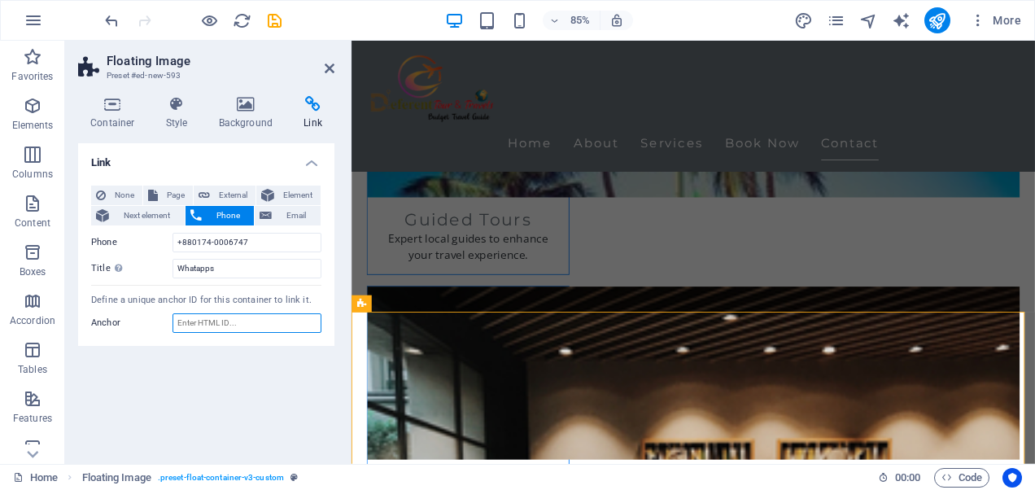
click at [228, 327] on input "Anchor" at bounding box center [246, 323] width 149 height 20
click at [301, 210] on span "Email" at bounding box center [296, 216] width 39 height 20
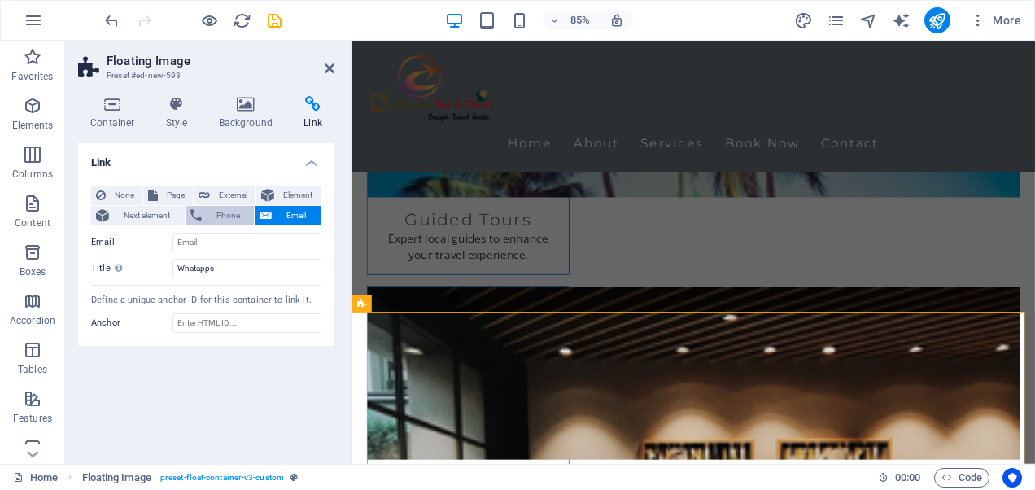
click at [233, 213] on span "Phone" at bounding box center [228, 216] width 43 height 20
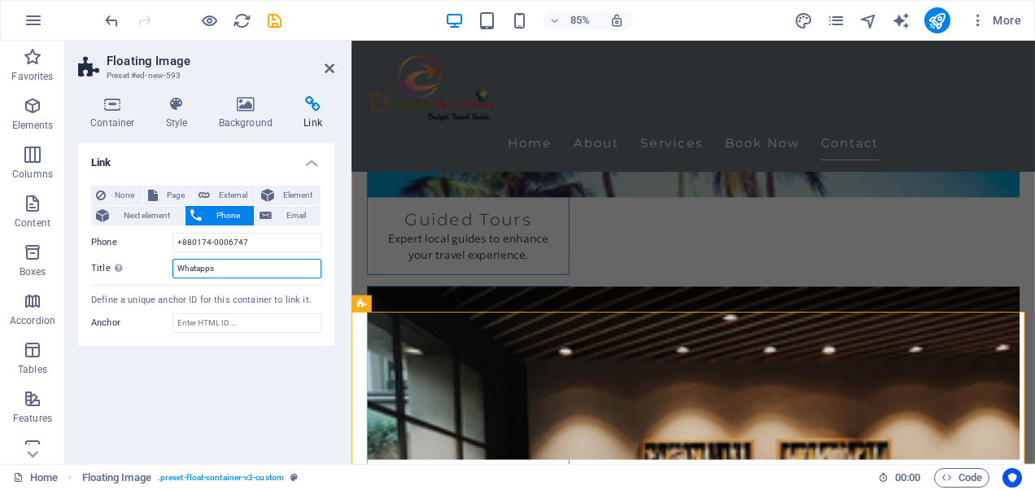
click at [195, 271] on input "Whatapps" at bounding box center [246, 269] width 149 height 20
type input "Whatsapps"
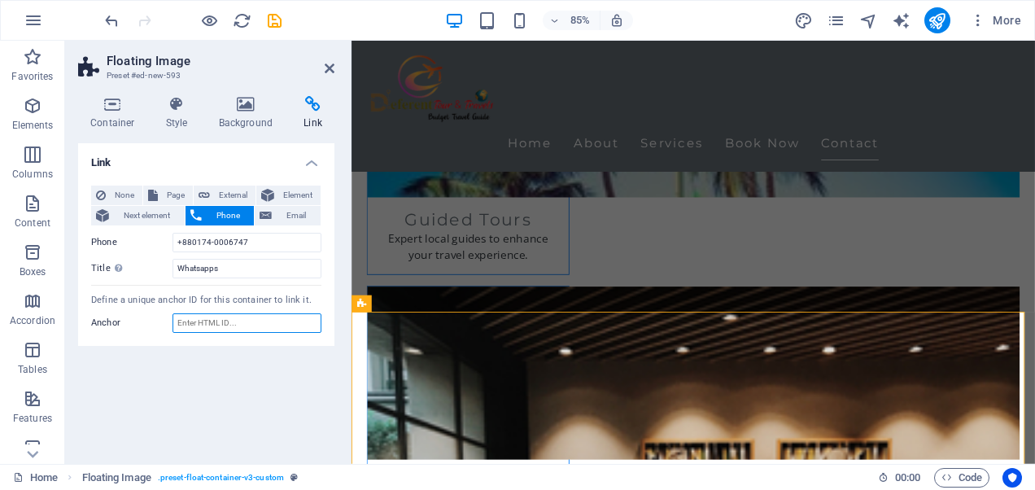
click at [239, 325] on input "Anchor" at bounding box center [246, 323] width 149 height 20
click at [160, 221] on span "Next element" at bounding box center [147, 216] width 66 height 20
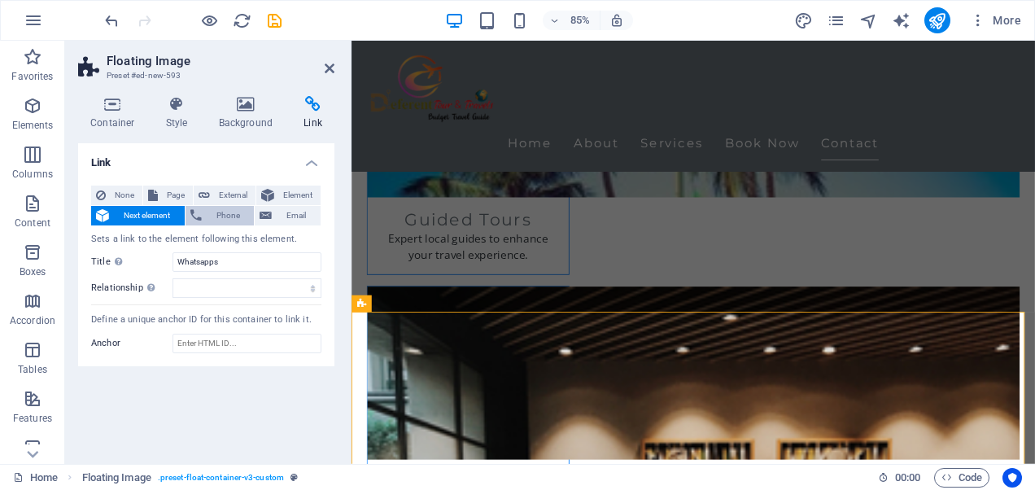
click at [210, 220] on span "Phone" at bounding box center [228, 216] width 43 height 20
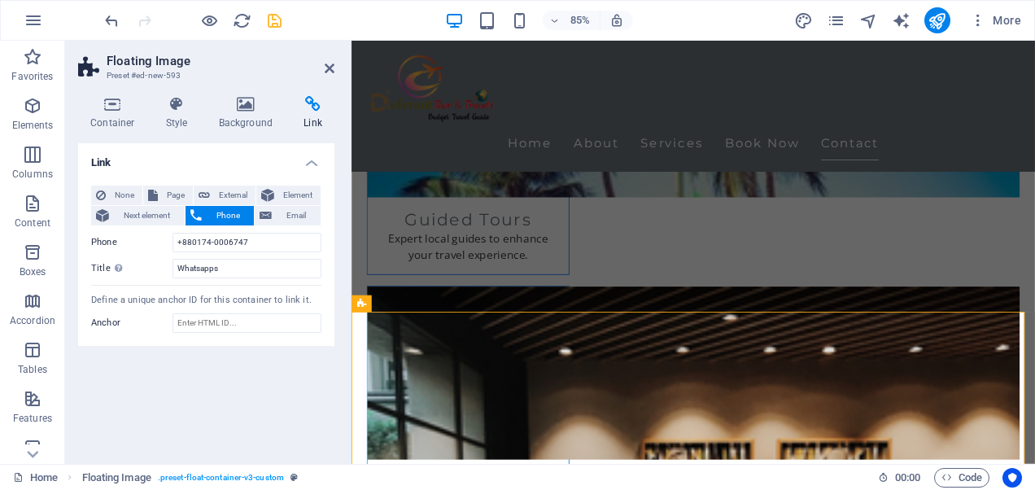
click at [270, 12] on icon "save" at bounding box center [274, 20] width 19 height 19
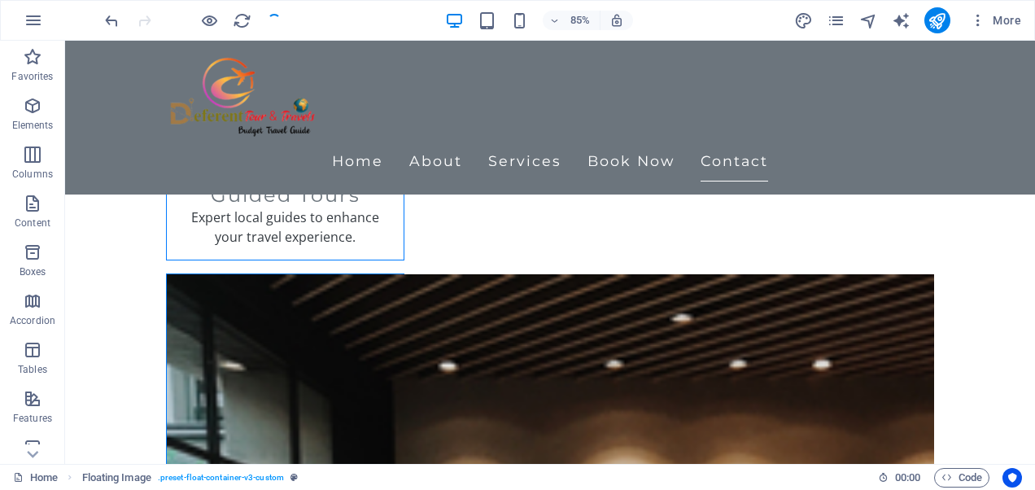
checkbox input "false"
click at [36, 211] on icon "button" at bounding box center [33, 204] width 20 height 20
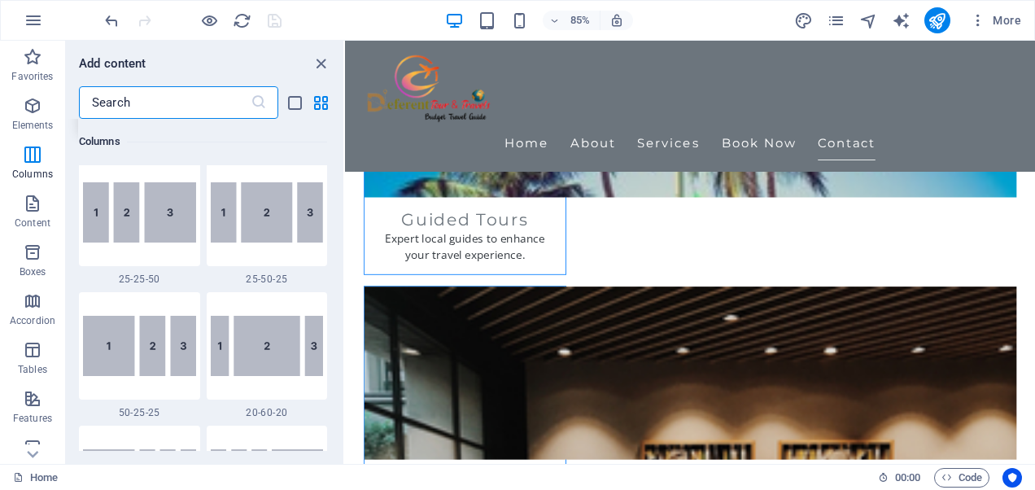
scroll to position [1544, 0]
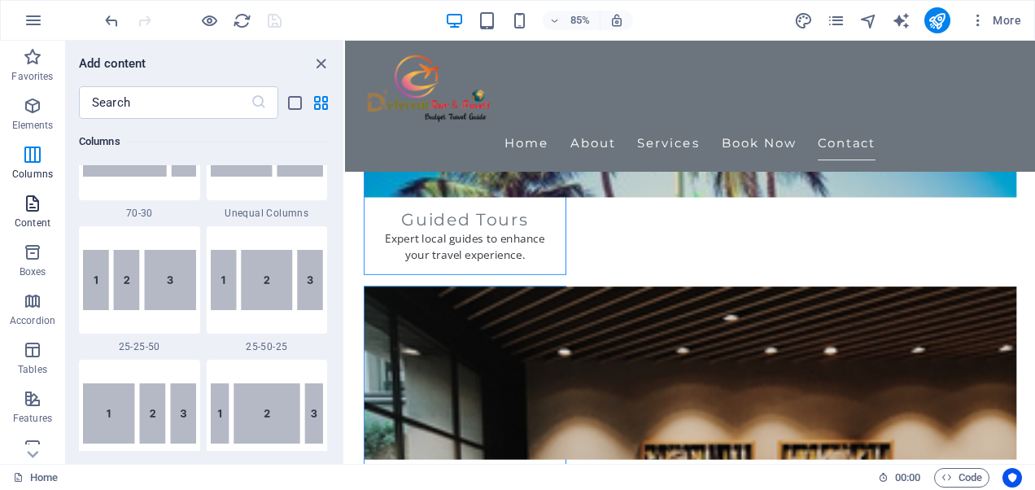
click at [46, 217] on p "Content" at bounding box center [33, 222] width 36 height 13
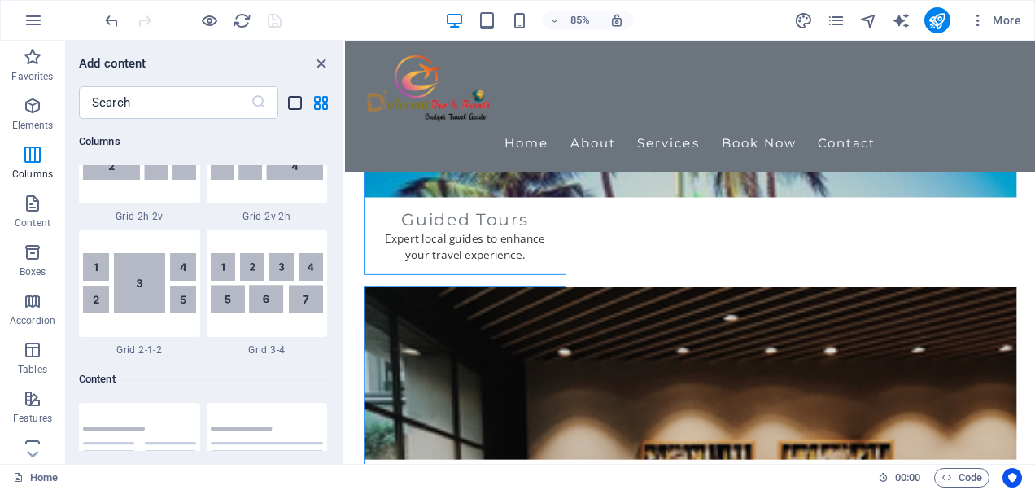
scroll to position [2602, 0]
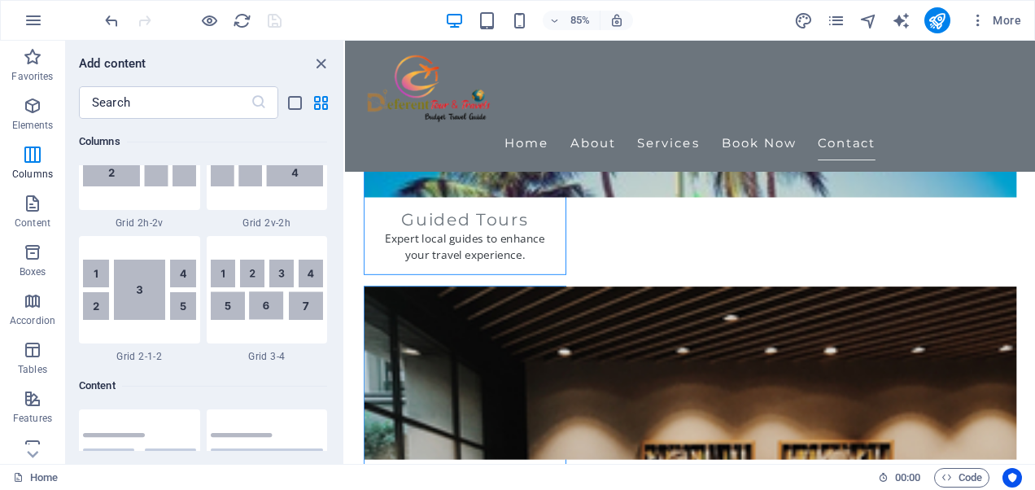
click at [294, 90] on div "​" at bounding box center [204, 102] width 277 height 33
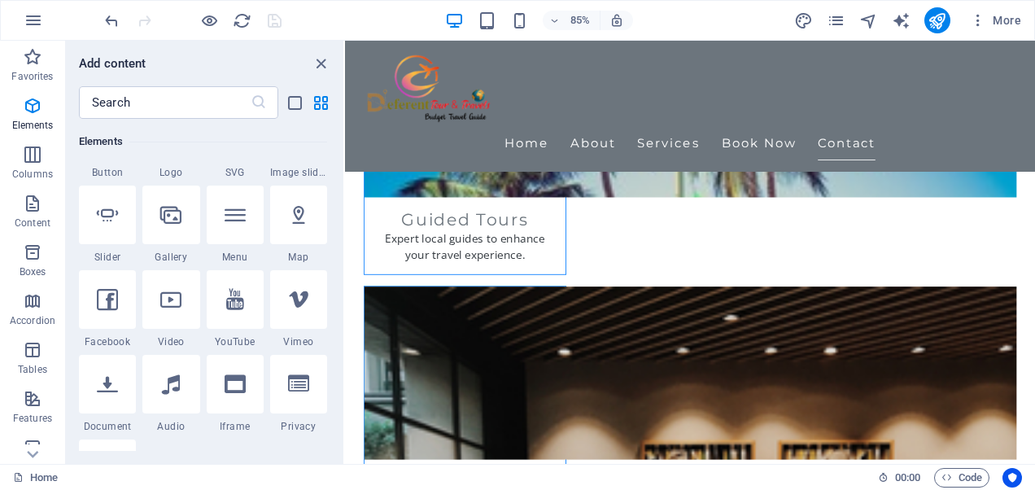
scroll to position [488, 0]
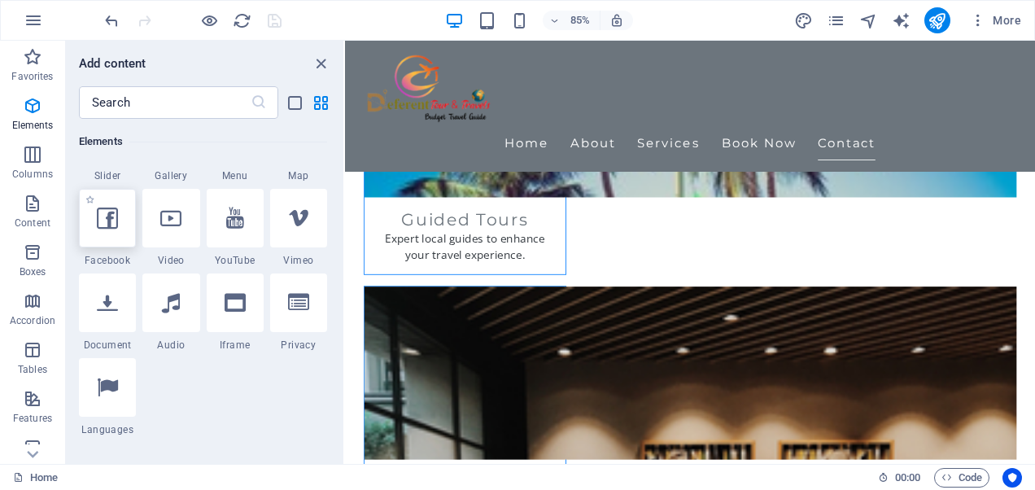
click at [111, 213] on icon at bounding box center [107, 217] width 21 height 21
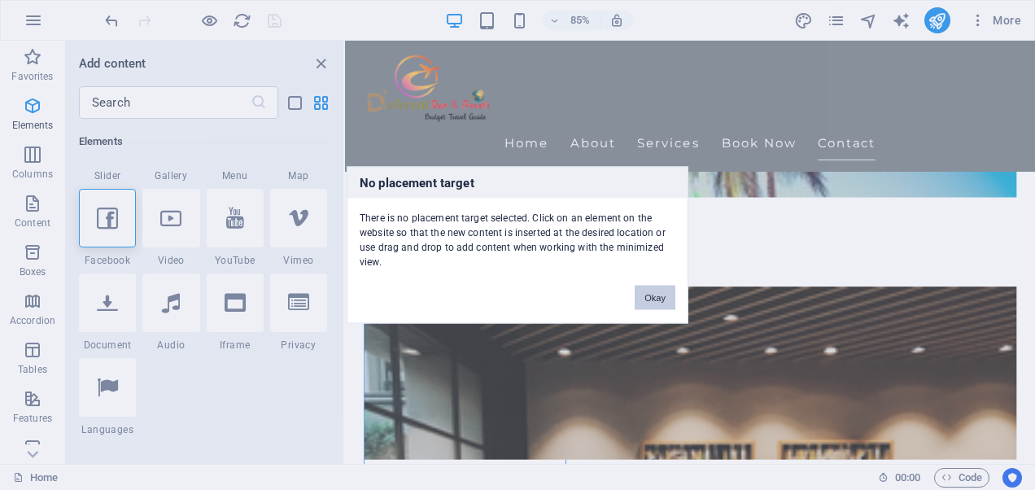
click at [660, 295] on button "Okay" at bounding box center [654, 297] width 41 height 24
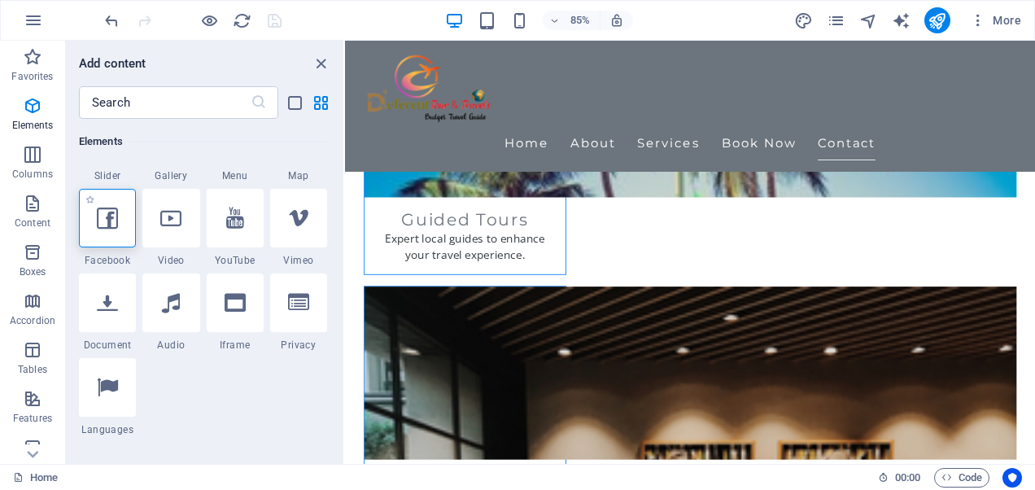
click at [93, 229] on div at bounding box center [107, 218] width 57 height 59
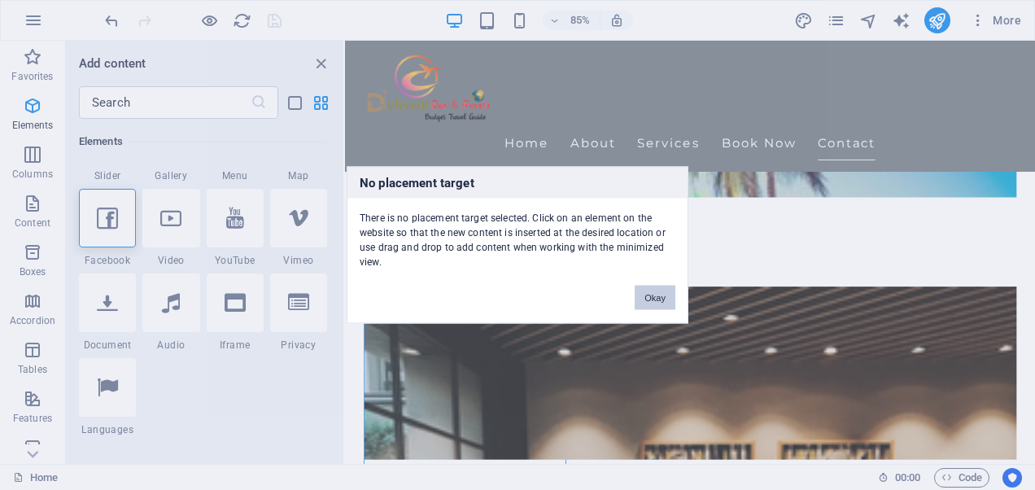
click at [665, 293] on button "Okay" at bounding box center [654, 297] width 41 height 24
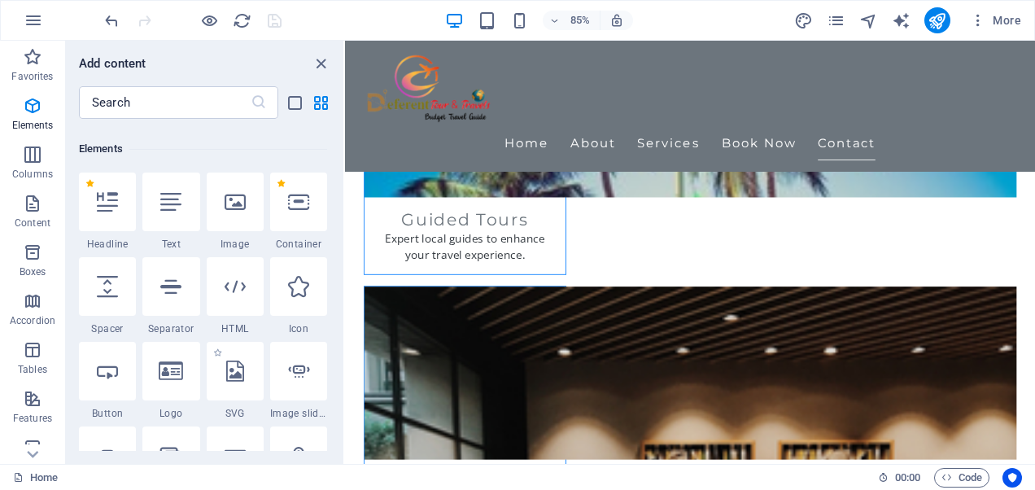
scroll to position [163, 0]
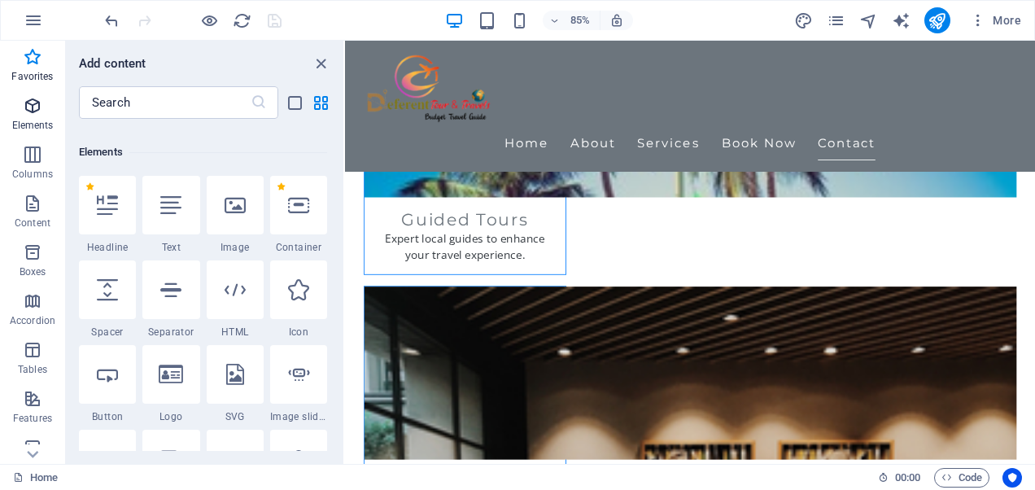
click at [37, 117] on span "Elements" at bounding box center [32, 115] width 65 height 39
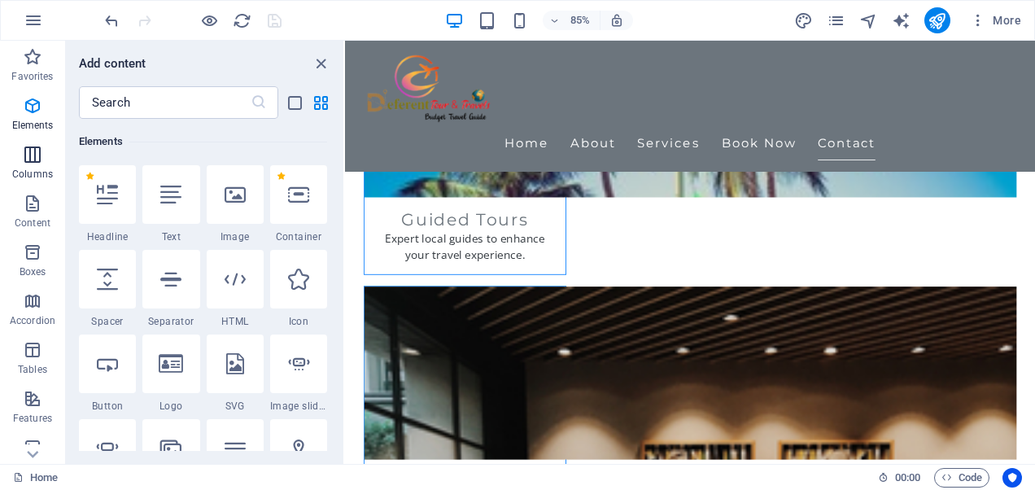
click at [42, 163] on span "Columns" at bounding box center [32, 164] width 65 height 39
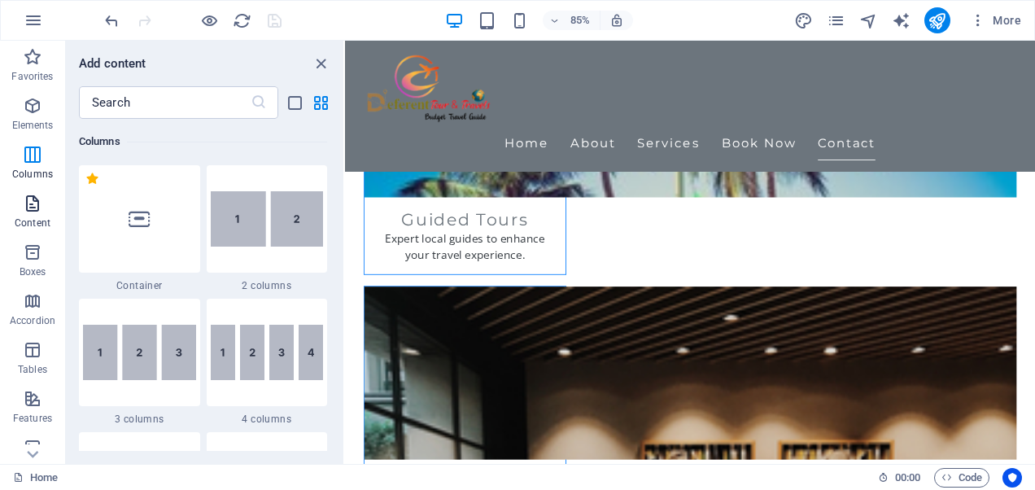
click at [36, 205] on icon "button" at bounding box center [33, 204] width 20 height 20
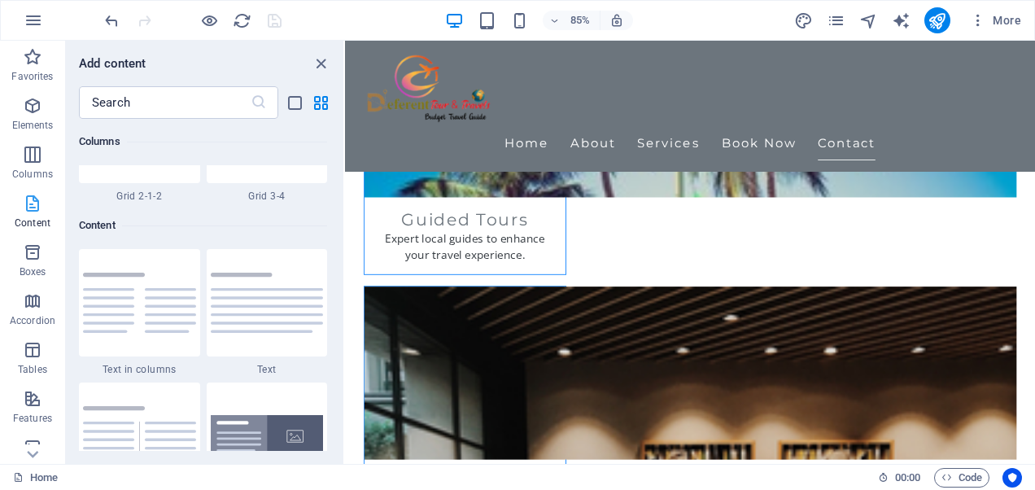
scroll to position [2845, 0]
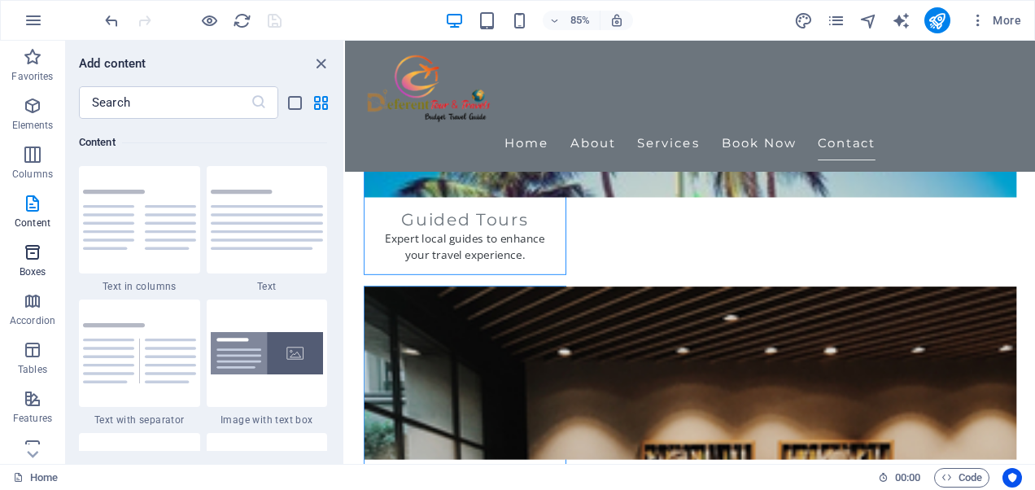
click at [24, 259] on icon "button" at bounding box center [33, 252] width 20 height 20
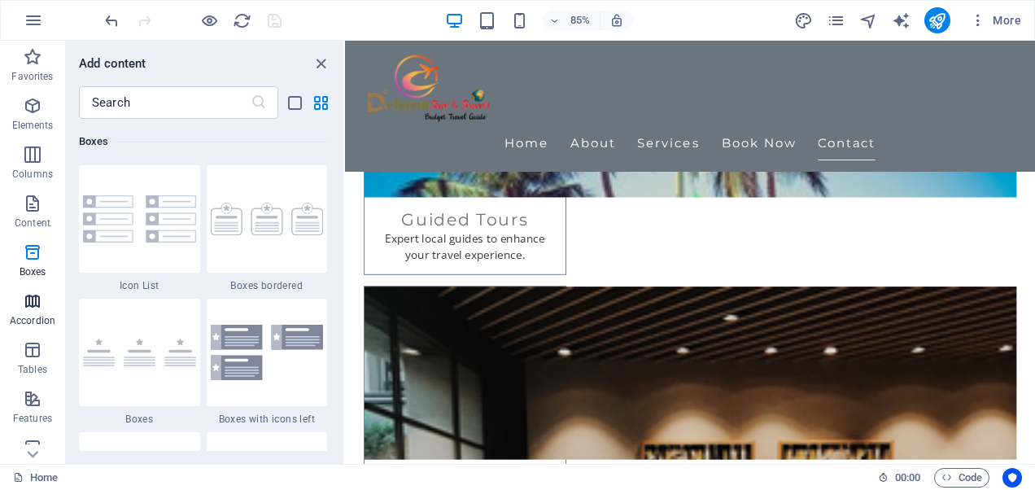
click at [28, 295] on icon "button" at bounding box center [33, 301] width 20 height 20
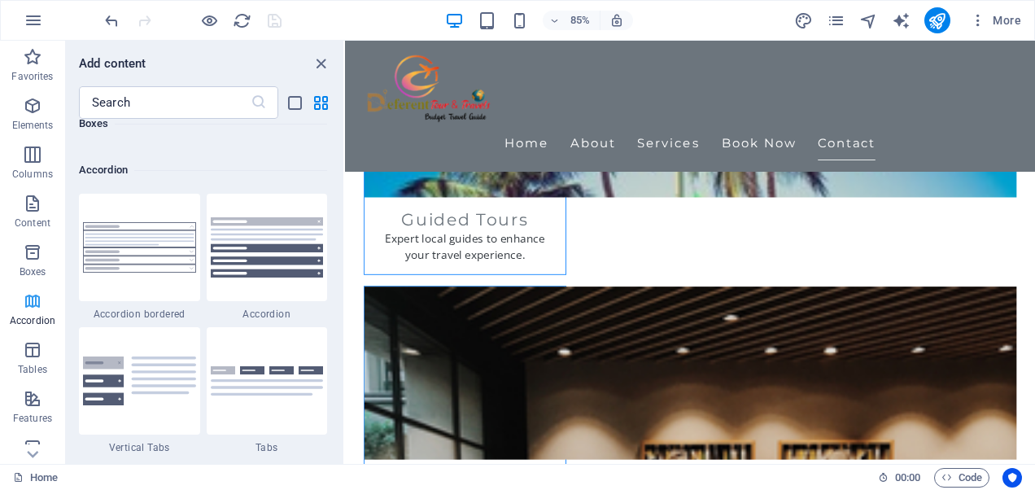
scroll to position [5193, 0]
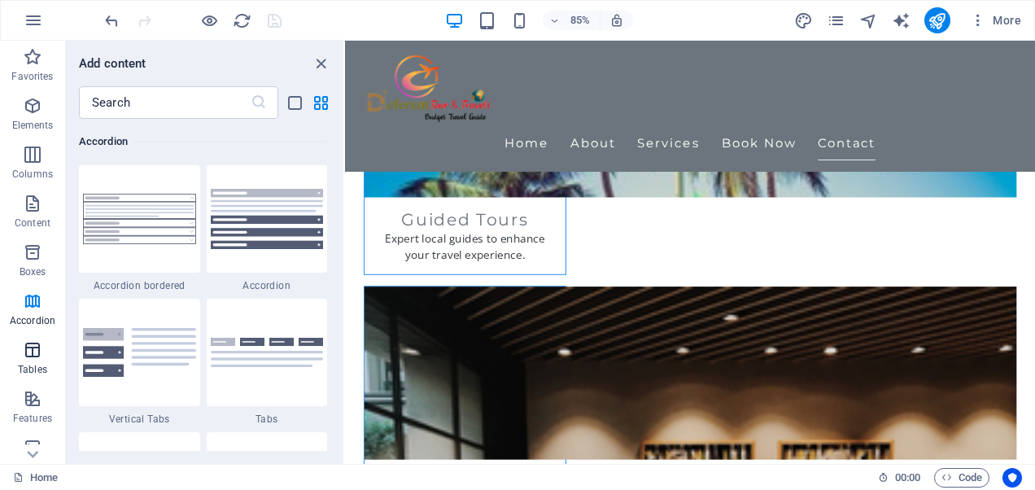
click at [29, 355] on icon "button" at bounding box center [33, 350] width 20 height 20
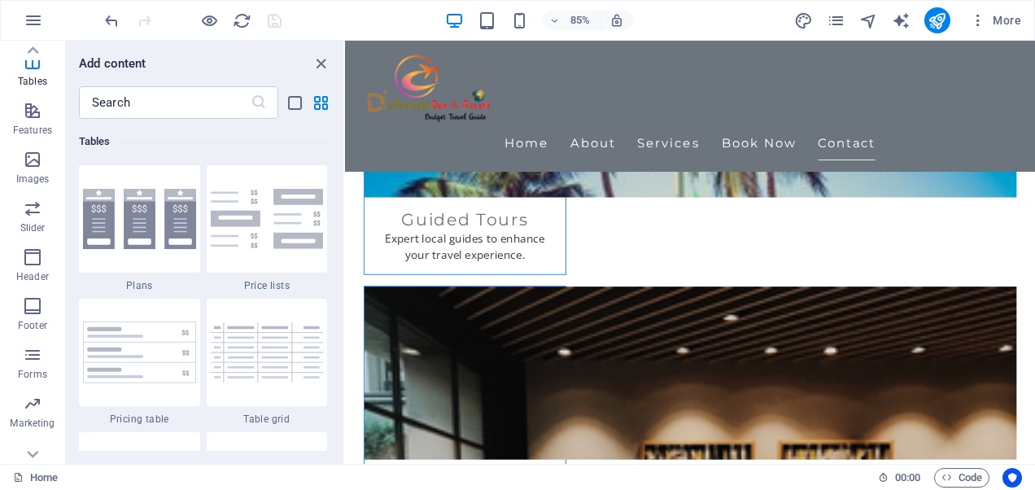
scroll to position [309, 0]
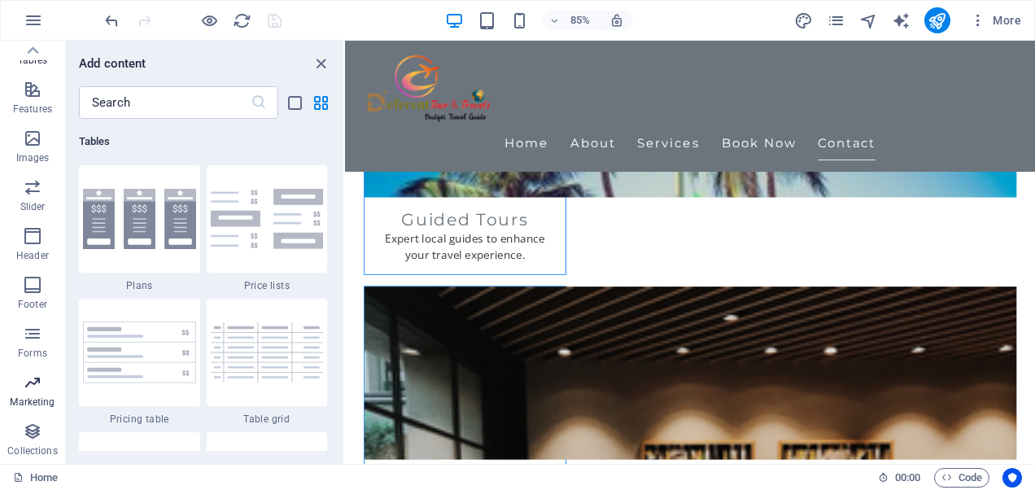
click at [43, 398] on p "Marketing" at bounding box center [32, 401] width 45 height 13
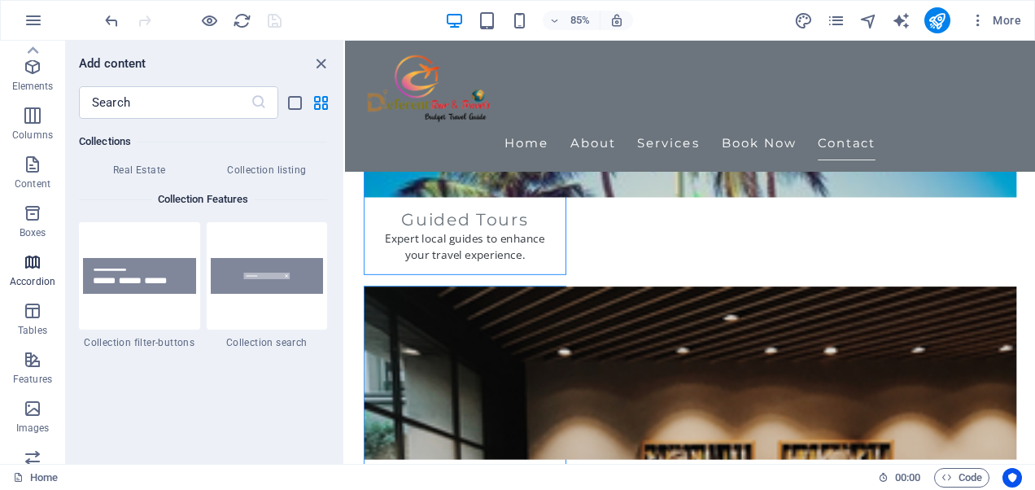
scroll to position [0, 0]
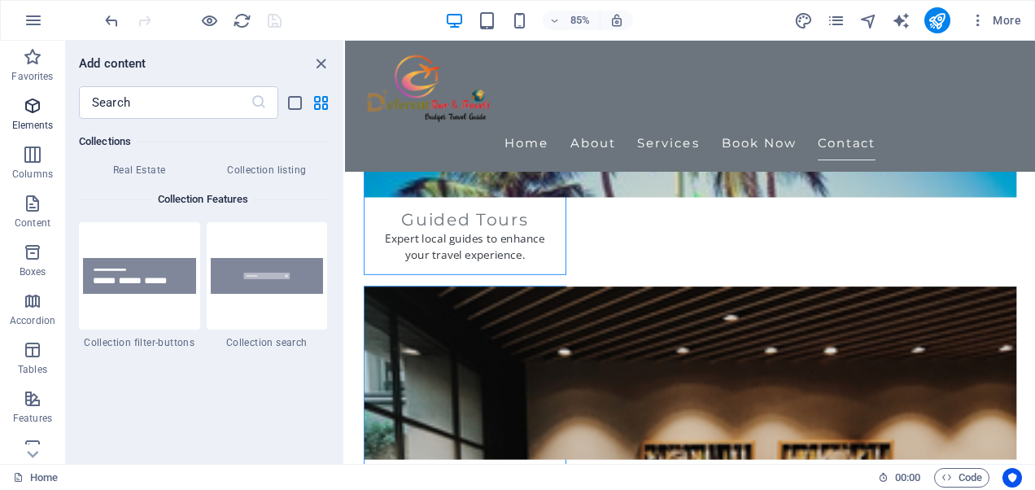
click at [39, 121] on p "Elements" at bounding box center [32, 125] width 41 height 13
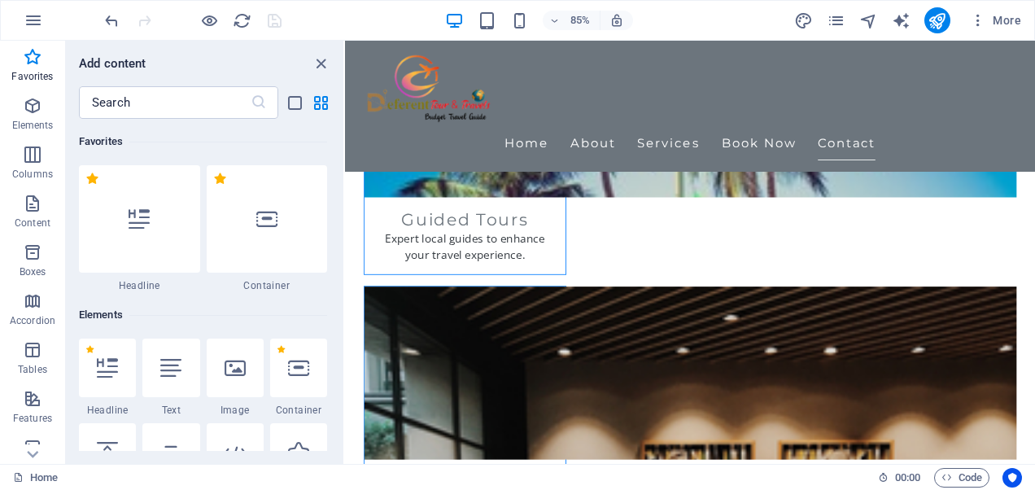
click at [265, 18] on div at bounding box center [193, 20] width 182 height 26
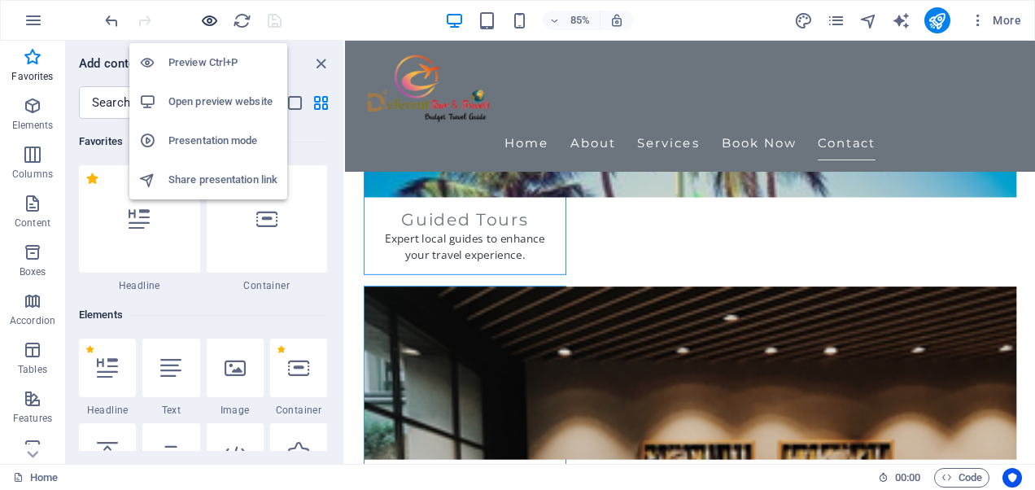
click at [206, 18] on icon "button" at bounding box center [209, 20] width 19 height 19
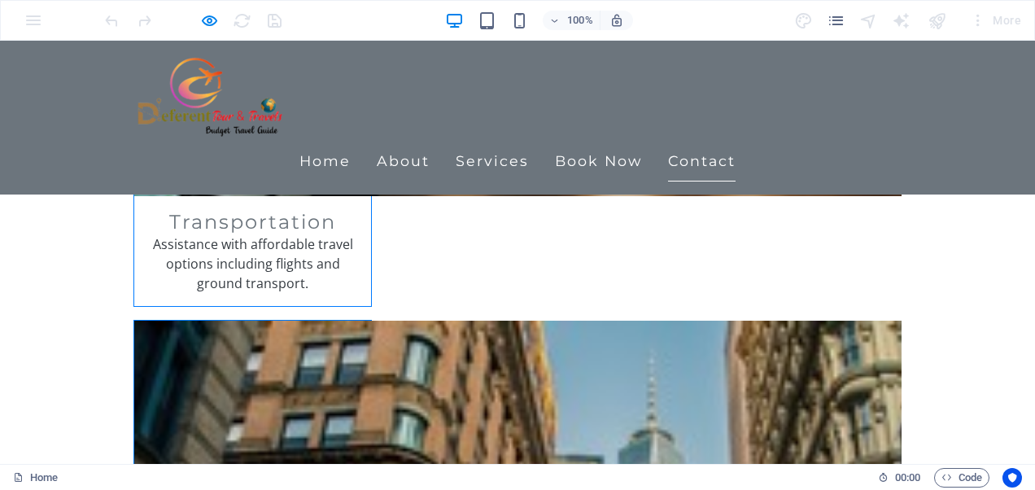
scroll to position [2566, 0]
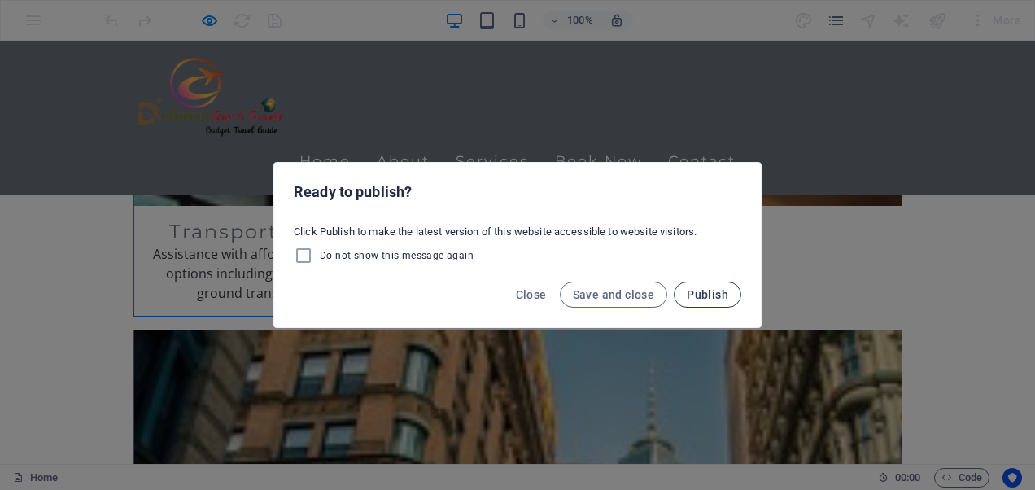
click at [712, 298] on span "Publish" at bounding box center [706, 294] width 41 height 13
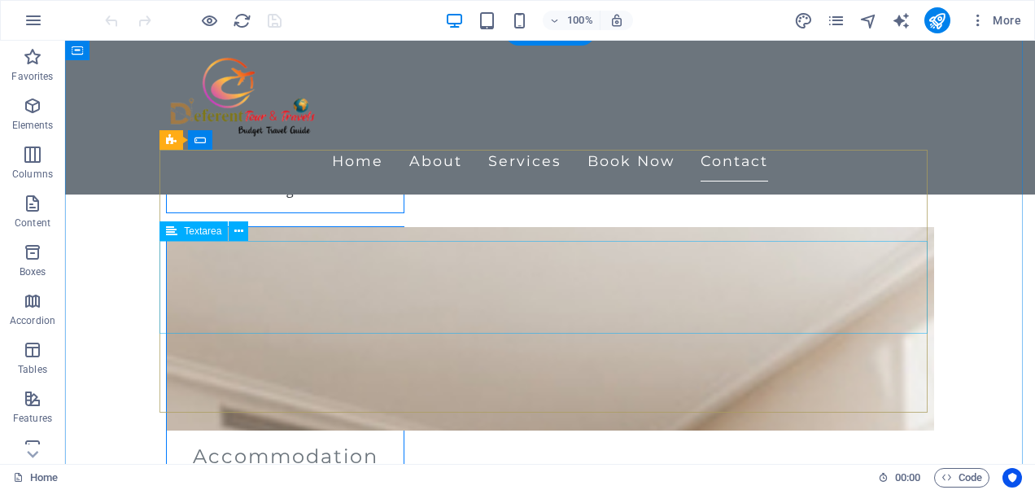
scroll to position [1789, 0]
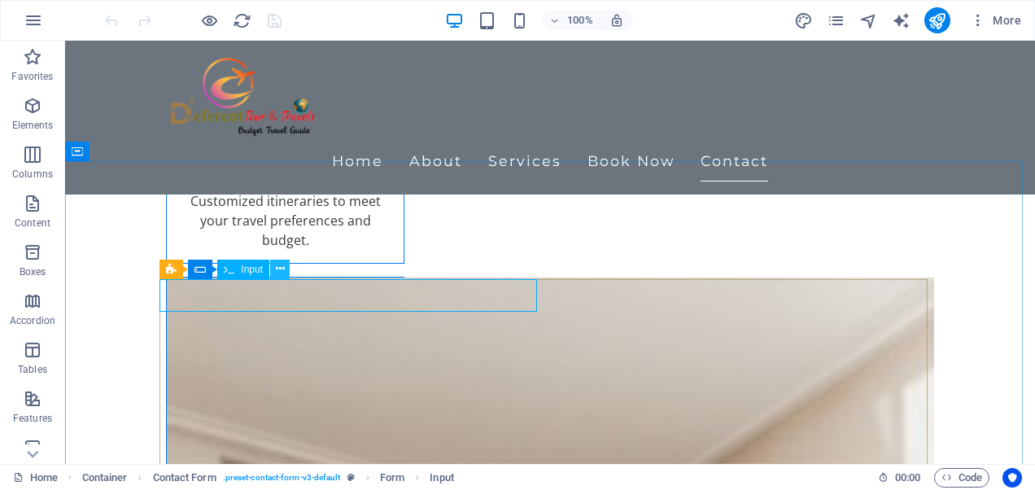
click at [283, 273] on icon at bounding box center [280, 268] width 9 height 17
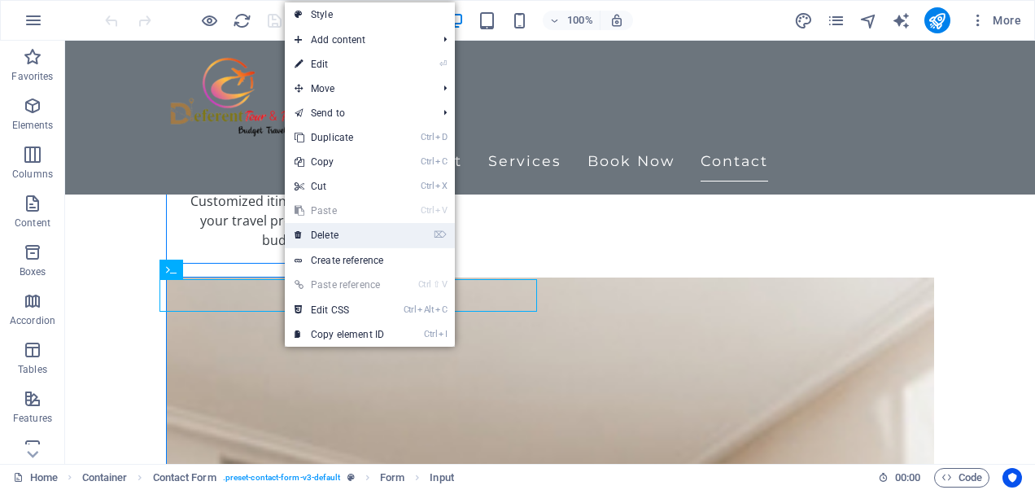
click at [348, 228] on link "⌦ Delete" at bounding box center [339, 235] width 109 height 24
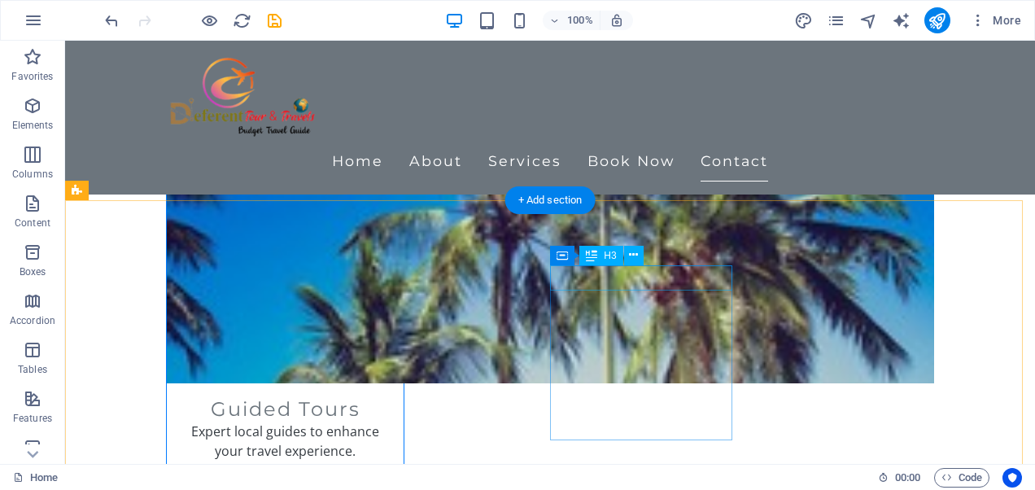
scroll to position [2277, 0]
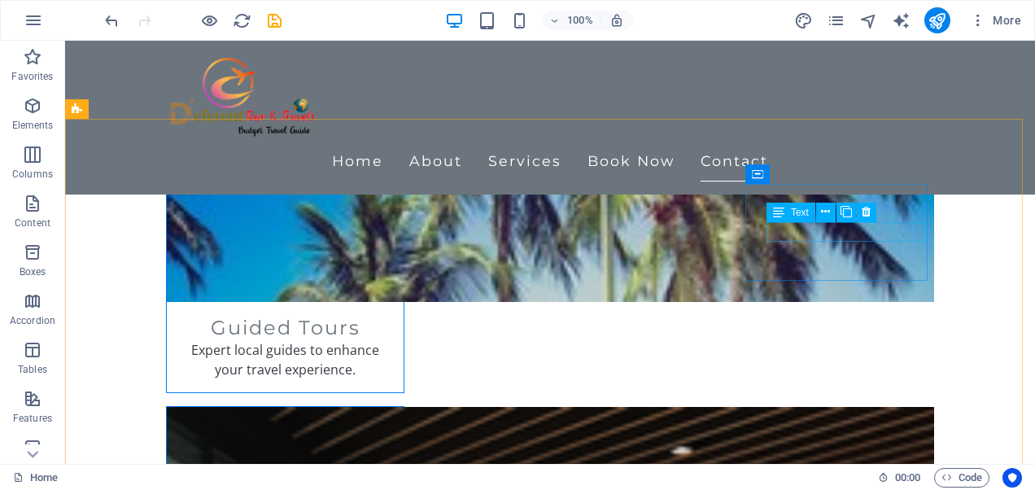
click at [797, 216] on span "Text" at bounding box center [800, 212] width 18 height 10
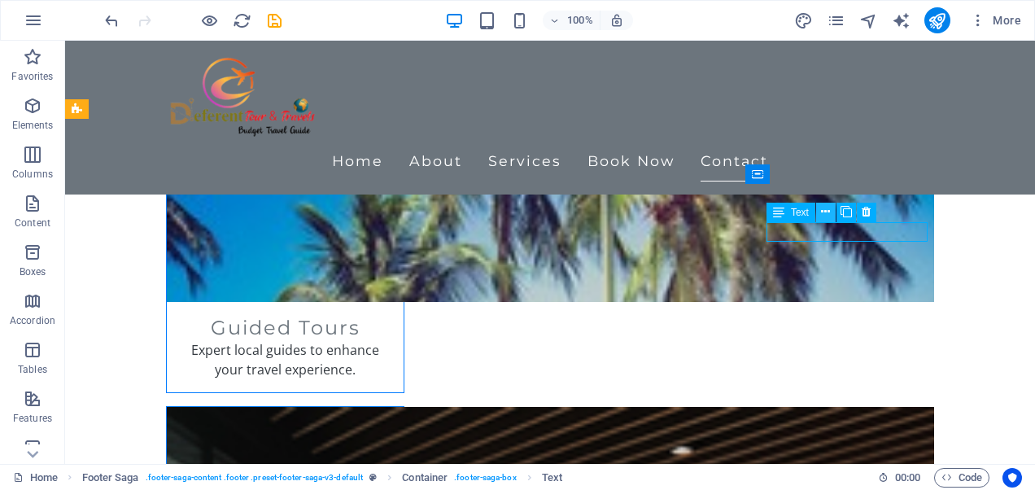
click at [825, 209] on icon at bounding box center [825, 211] width 9 height 17
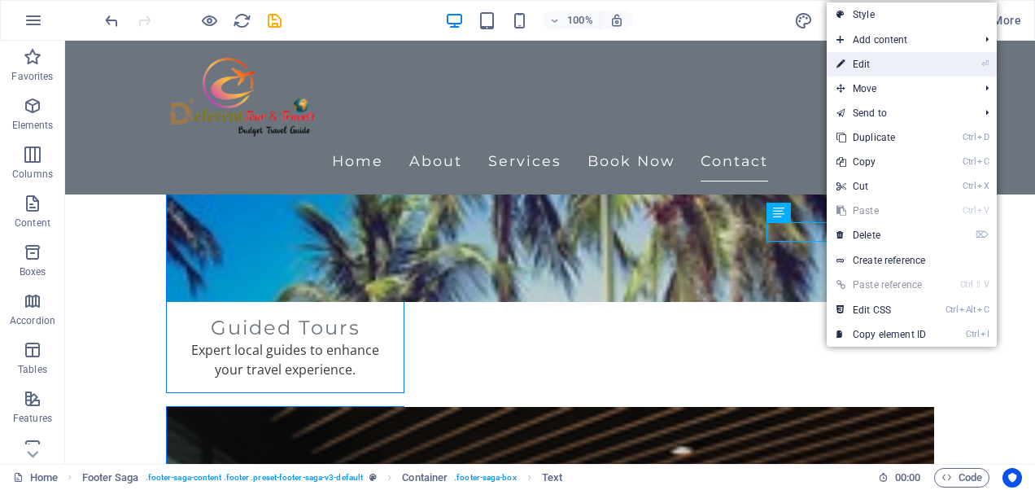
click at [842, 62] on icon at bounding box center [840, 64] width 8 height 24
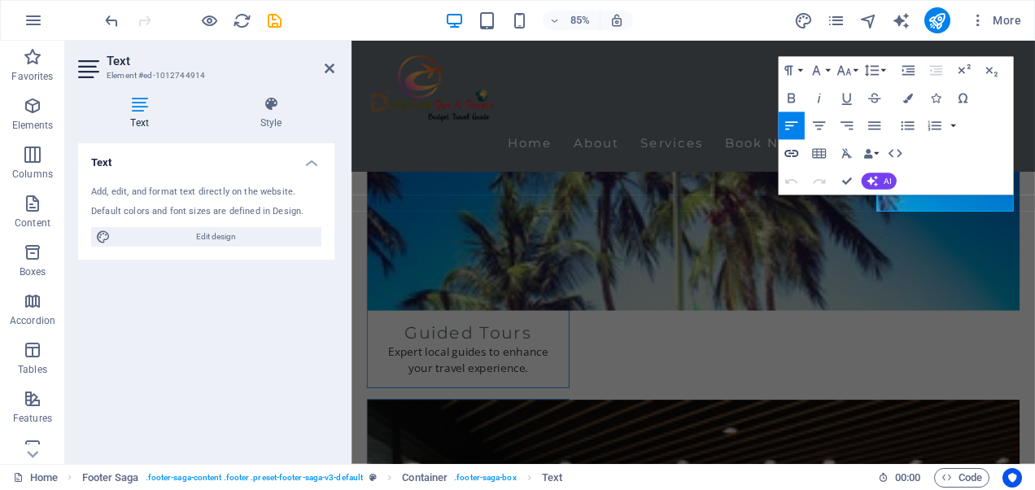
click at [792, 149] on icon "button" at bounding box center [790, 153] width 16 height 16
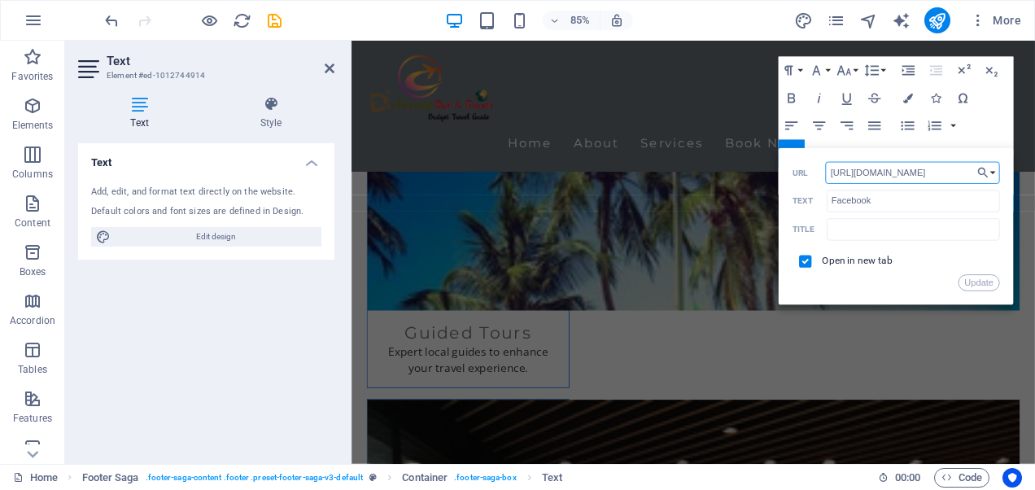
drag, startPoint x: 940, startPoint y: 172, endPoint x: 829, endPoint y: 181, distance: 111.8
click at [829, 181] on input "https://www.facebook.com/" at bounding box center [912, 173] width 174 height 22
paste input "share/16ECGyjeoN/"
type input "https://www.facebook.com/share/16ECGyjeoN/"
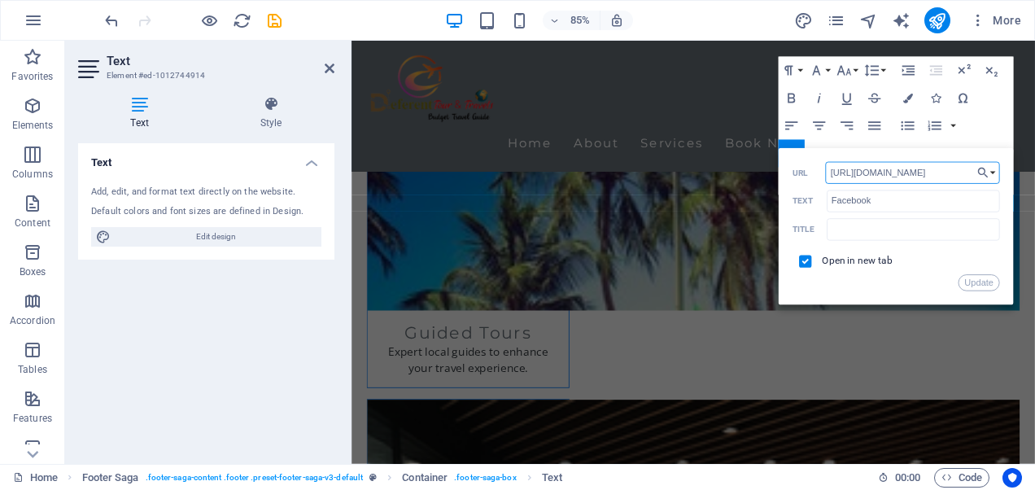
drag, startPoint x: 961, startPoint y: 166, endPoint x: 794, endPoint y: 194, distance: 169.8
click at [794, 194] on div "https://www.facebook.com/share/16ECGyjeoN/ URL Facebook Text Title Open in new …" at bounding box center [895, 226] width 207 height 129
click at [969, 280] on button "Update" at bounding box center [978, 282] width 41 height 16
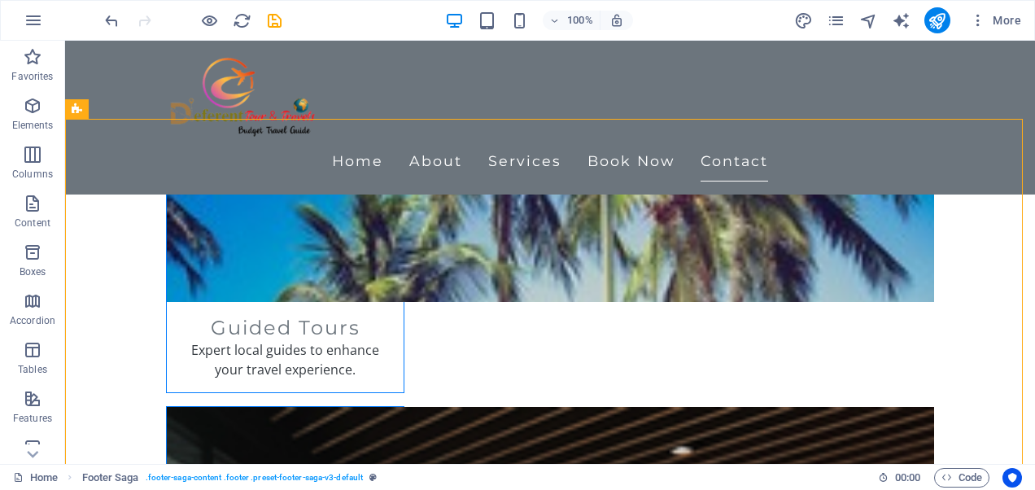
click at [264, 16] on div at bounding box center [193, 20] width 182 height 26
click at [268, 18] on icon "save" at bounding box center [274, 20] width 19 height 19
checkbox input "false"
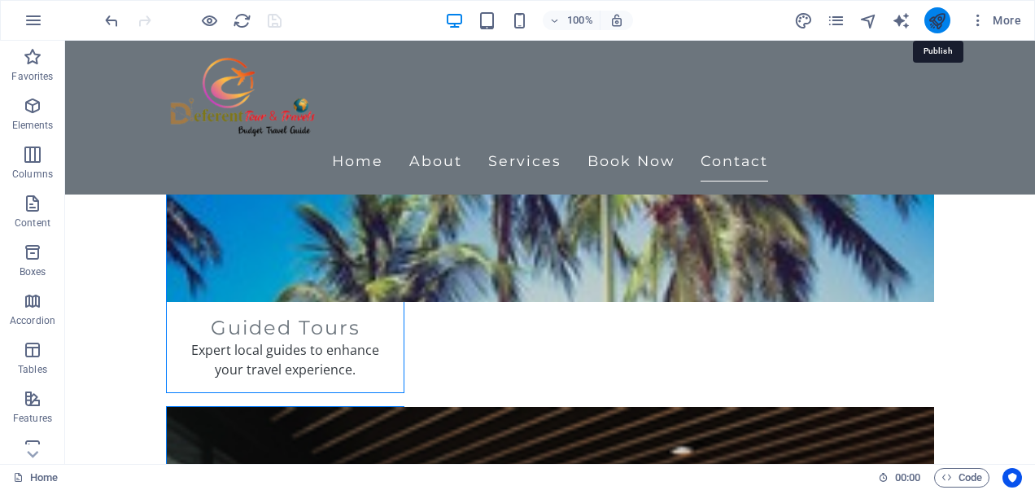
click at [946, 21] on icon "publish" at bounding box center [936, 20] width 19 height 19
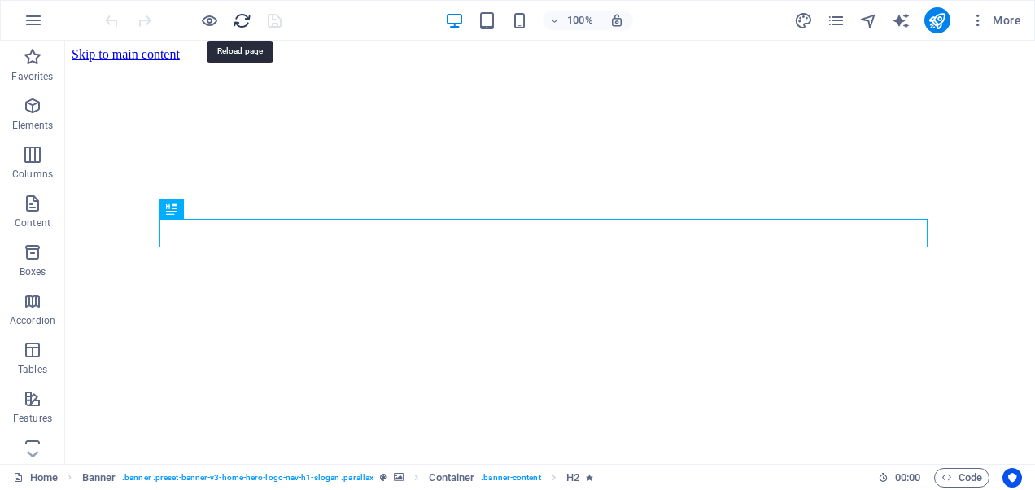
click at [237, 18] on icon "reload" at bounding box center [242, 20] width 19 height 19
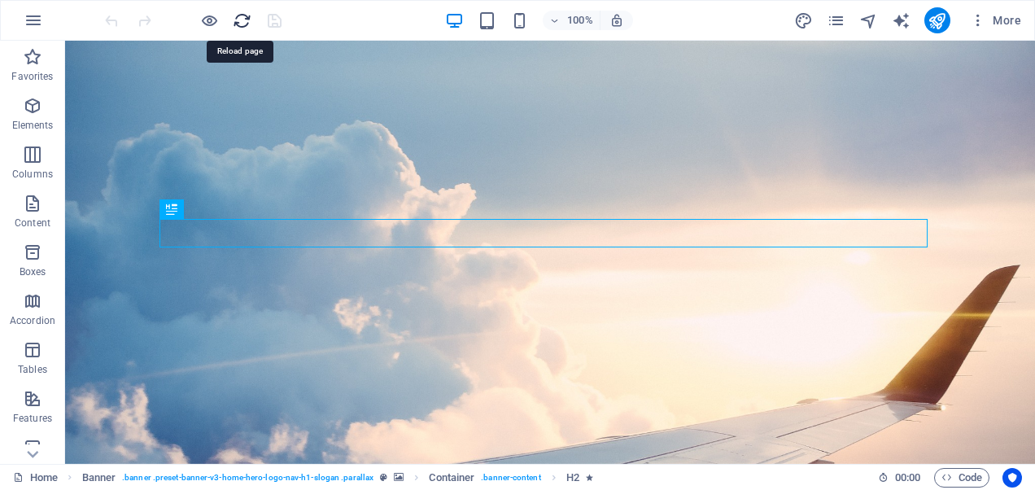
click at [237, 17] on icon "reload" at bounding box center [242, 20] width 19 height 19
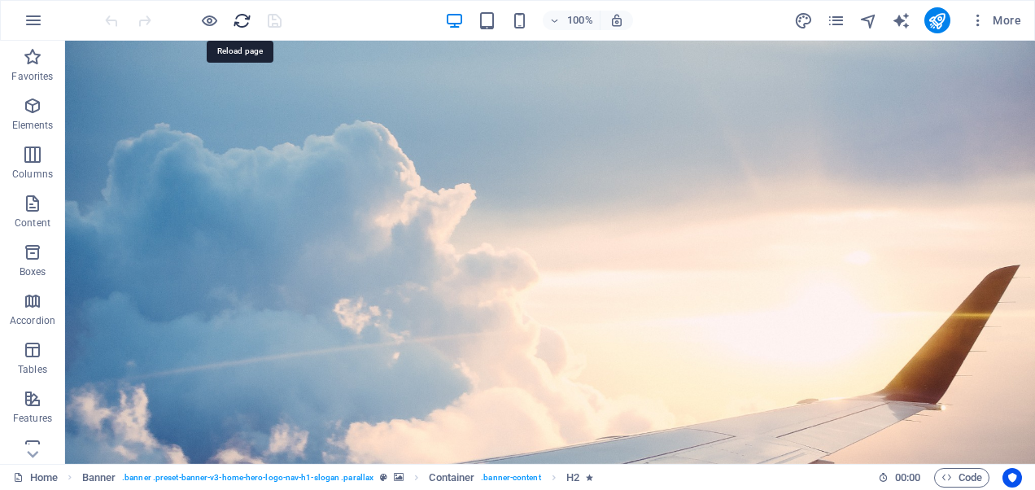
click at [237, 17] on icon "reload" at bounding box center [242, 20] width 19 height 19
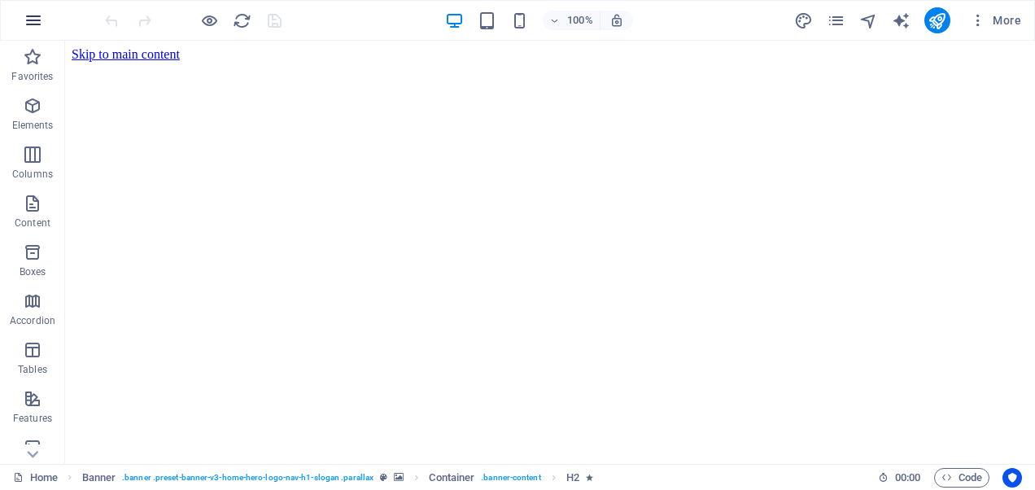
click at [23, 21] on button "button" at bounding box center [33, 20] width 39 height 39
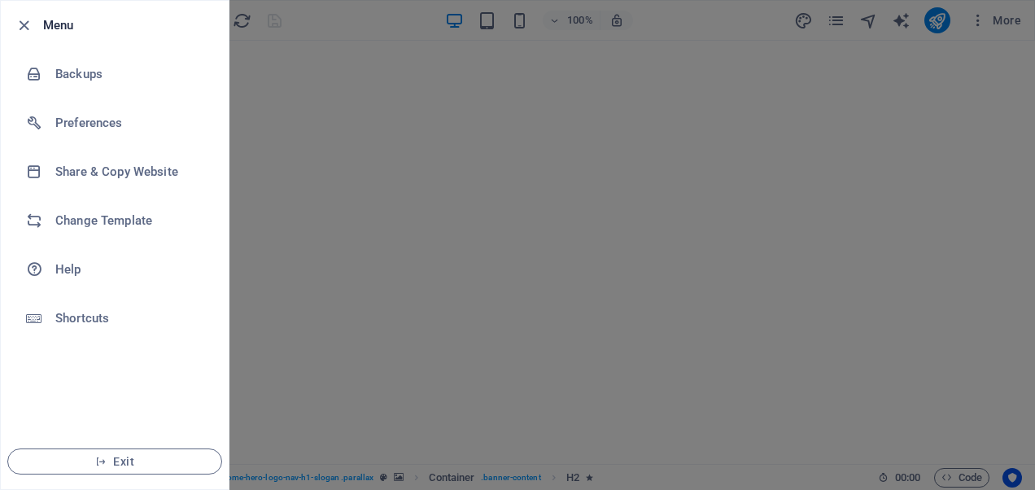
click at [75, 29] on h6 "Menu" at bounding box center [129, 25] width 172 height 20
click at [35, 28] on div at bounding box center [28, 25] width 29 height 20
click at [26, 24] on icon "button" at bounding box center [24, 25] width 19 height 19
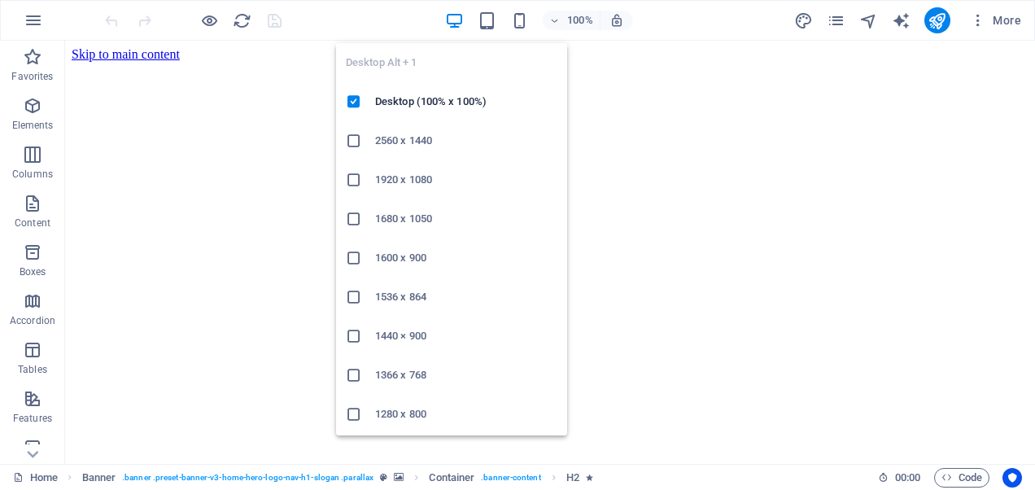
click at [455, 15] on icon "button" at bounding box center [454, 20] width 19 height 19
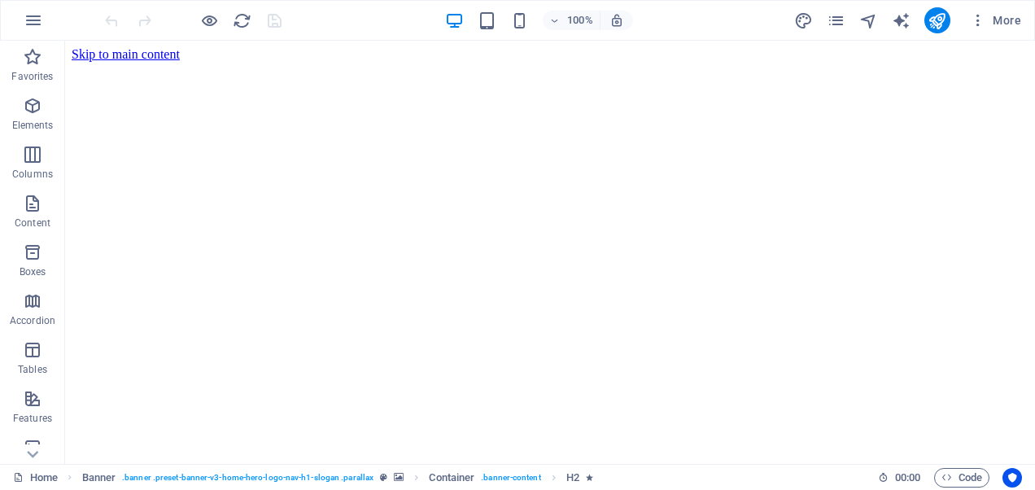
click at [255, 22] on div at bounding box center [193, 20] width 182 height 26
click at [250, 22] on icon "reload" at bounding box center [242, 20] width 19 height 19
click at [248, 22] on icon "reload" at bounding box center [242, 20] width 19 height 19
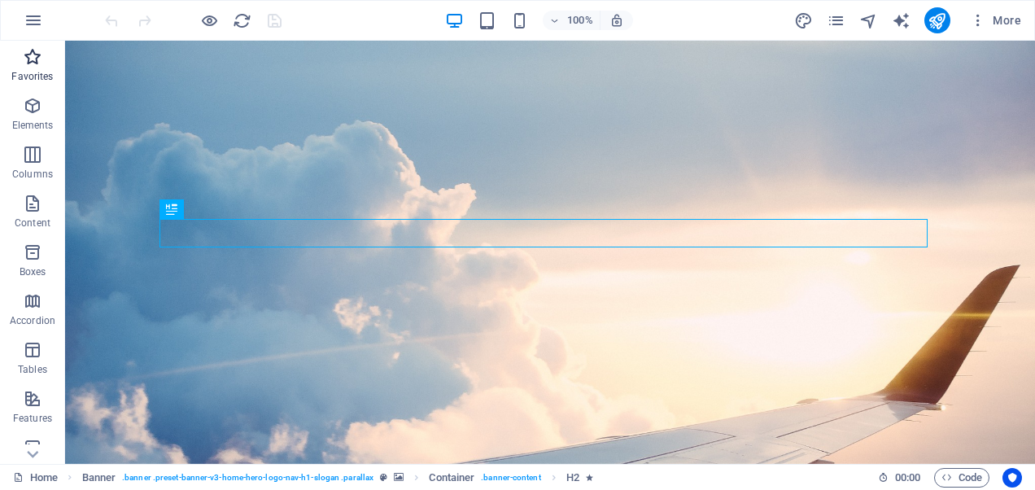
click at [23, 68] on span "Favorites" at bounding box center [32, 66] width 65 height 39
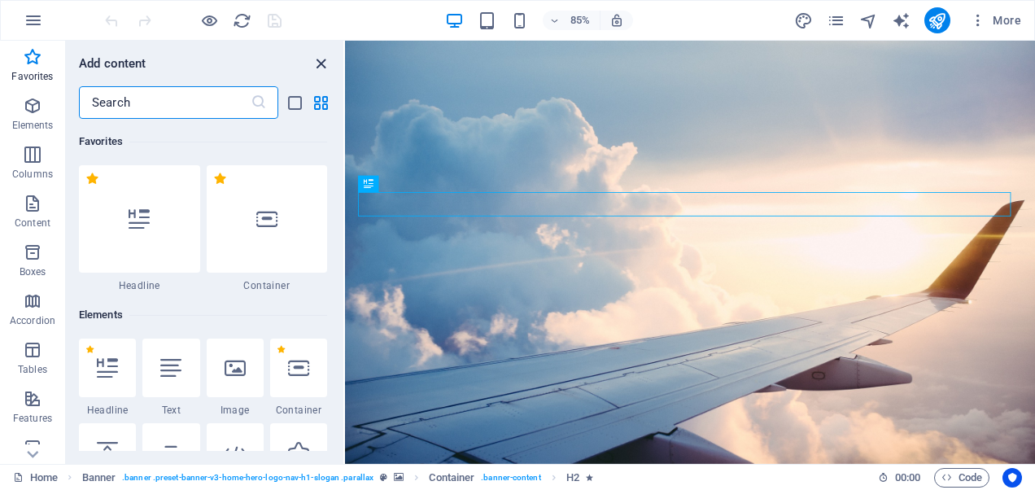
click at [314, 60] on icon "close panel" at bounding box center [320, 63] width 19 height 19
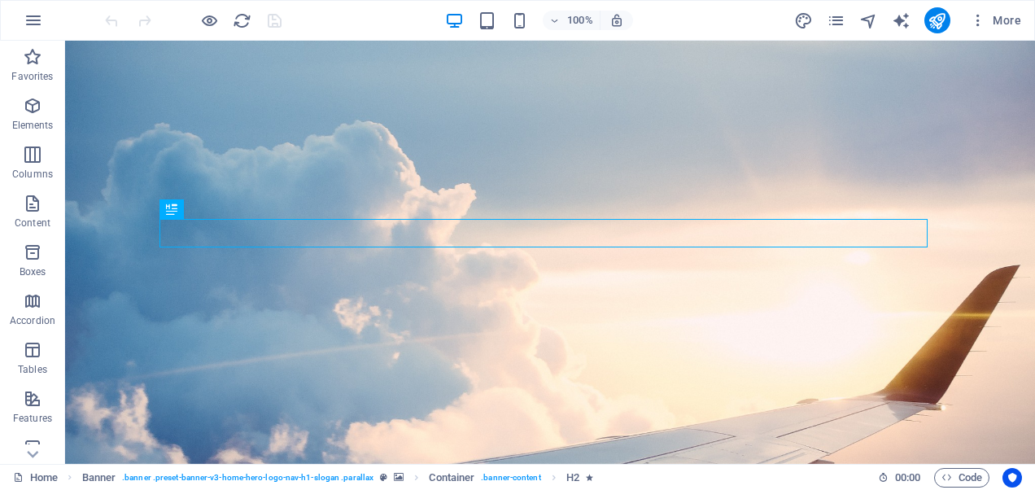
click at [278, 15] on div at bounding box center [193, 20] width 182 height 26
click at [825, 21] on div "More" at bounding box center [910, 20] width 233 height 26
click at [833, 20] on icon "pages" at bounding box center [835, 20] width 19 height 19
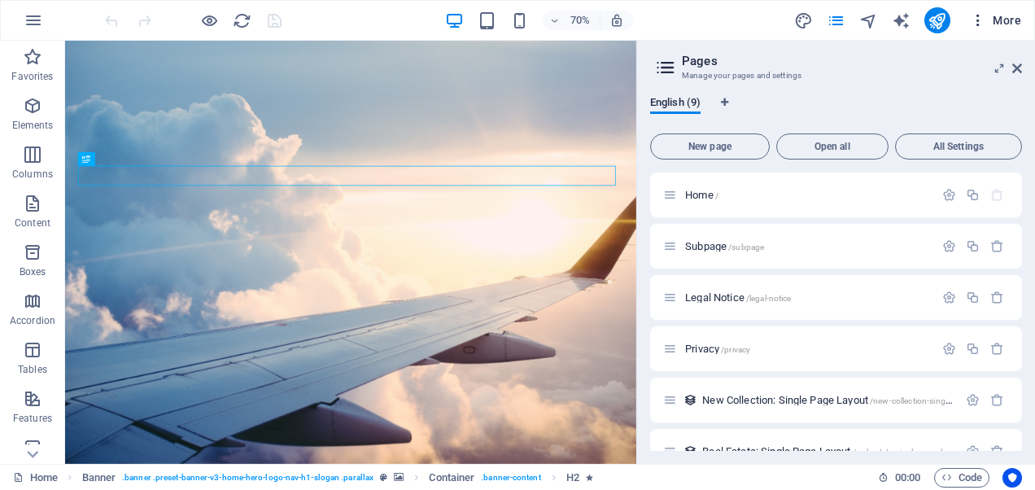
click at [981, 20] on icon "button" at bounding box center [977, 20] width 16 height 16
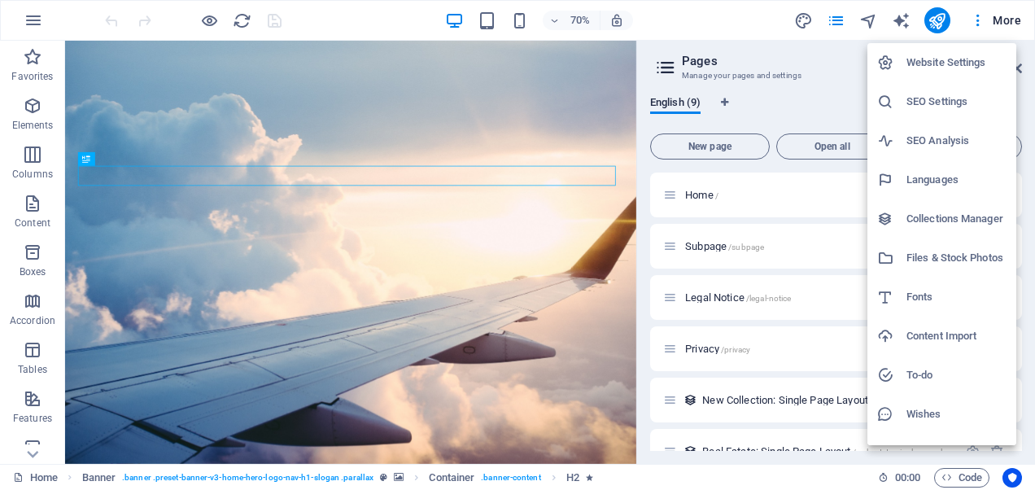
click at [928, 422] on h6 "Wishes" at bounding box center [956, 414] width 100 height 20
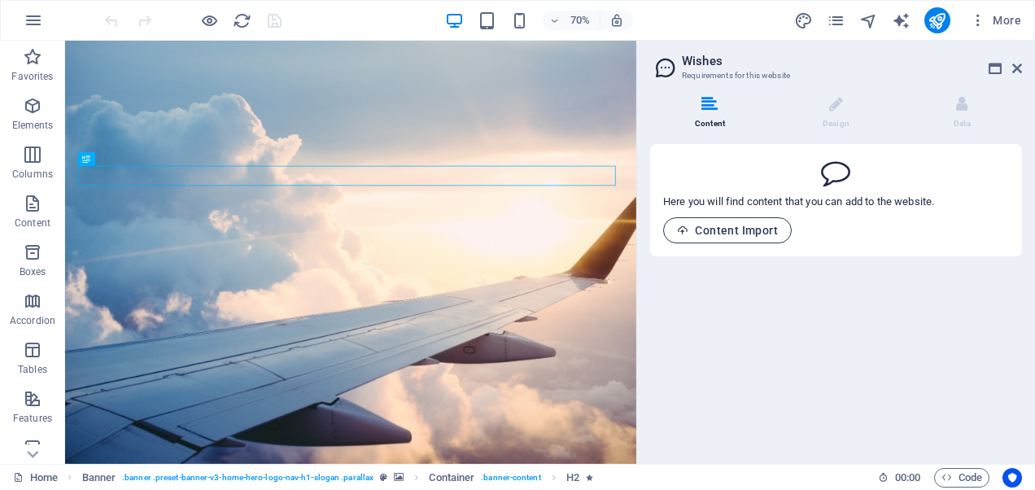
click at [729, 228] on span "Content Import" at bounding box center [727, 230] width 101 height 13
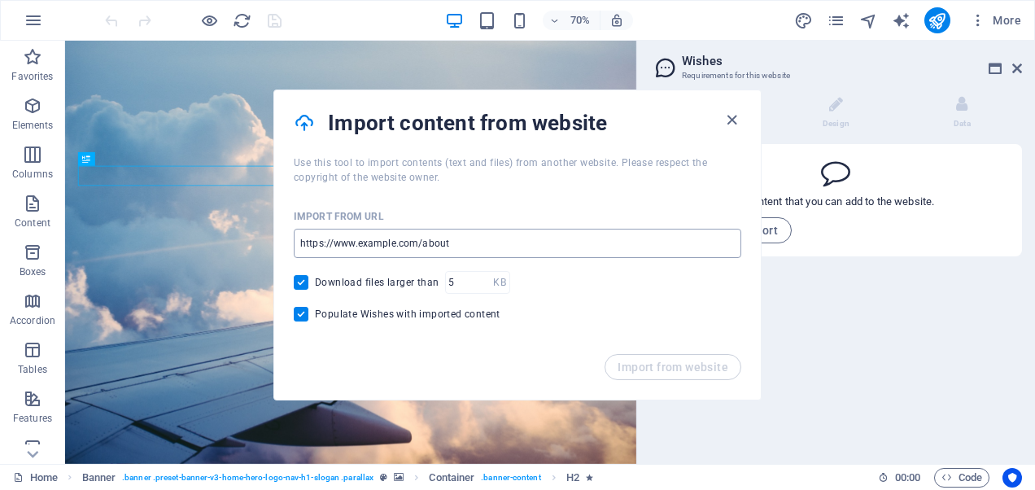
click at [525, 253] on input "url" at bounding box center [517, 243] width 447 height 29
paste input "[URL][DOMAIN_NAME]"
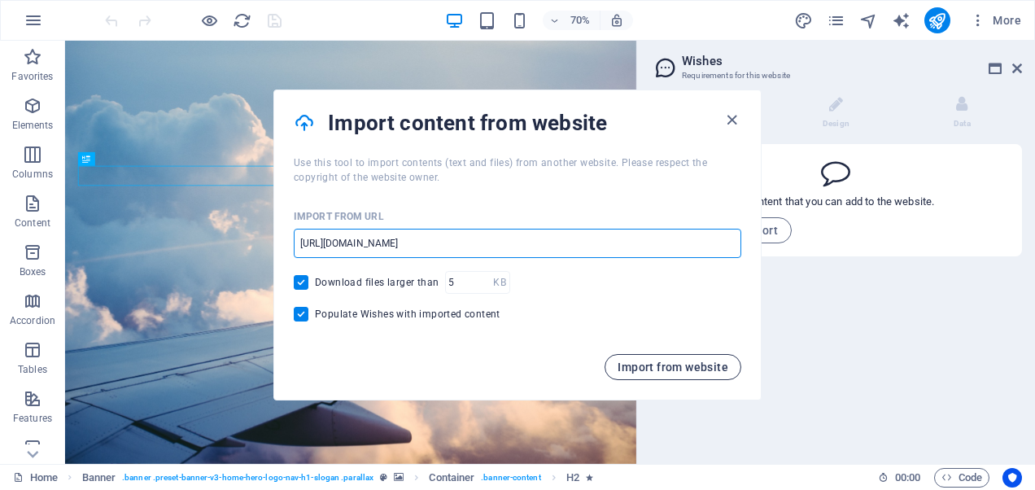
type input "[URL][DOMAIN_NAME]"
click at [647, 360] on span "Import from website" at bounding box center [672, 366] width 111 height 13
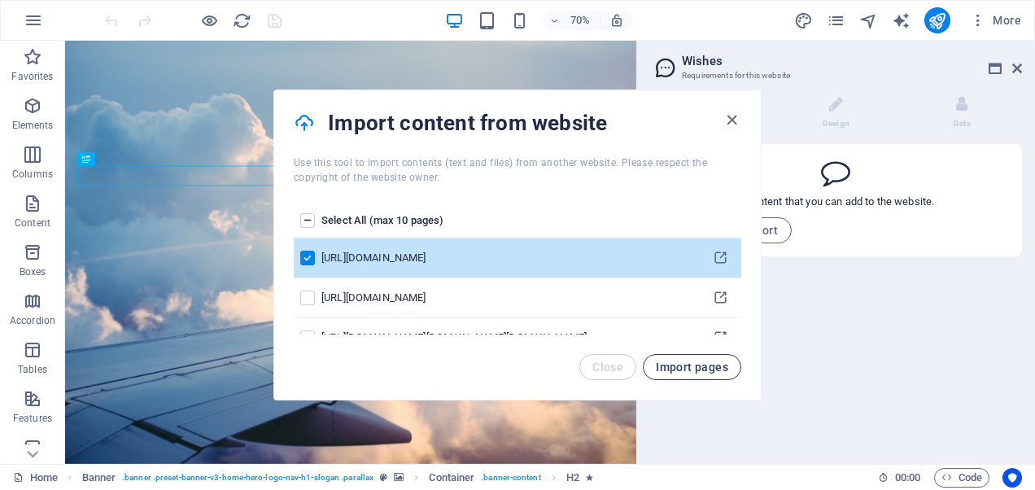
click at [681, 364] on span "Import pages" at bounding box center [692, 366] width 72 height 13
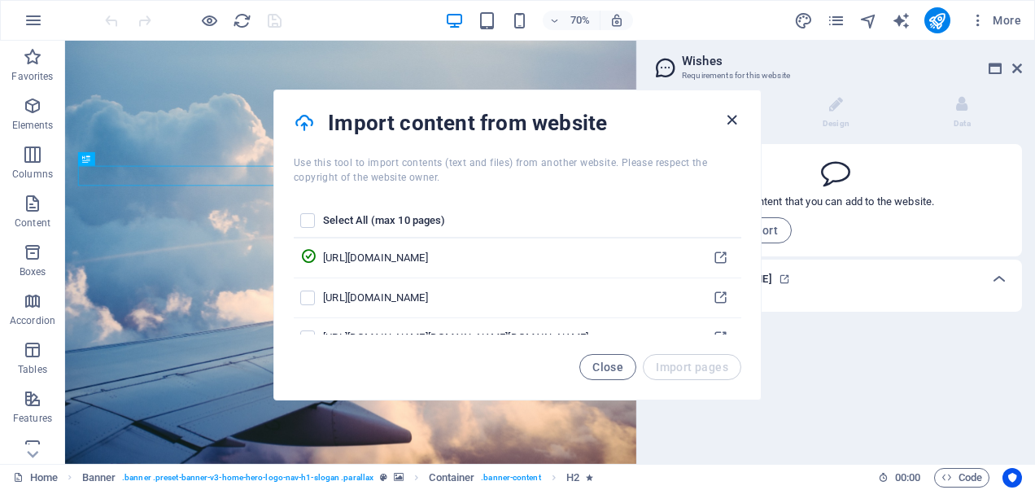
click at [735, 119] on icon "button" at bounding box center [731, 120] width 19 height 19
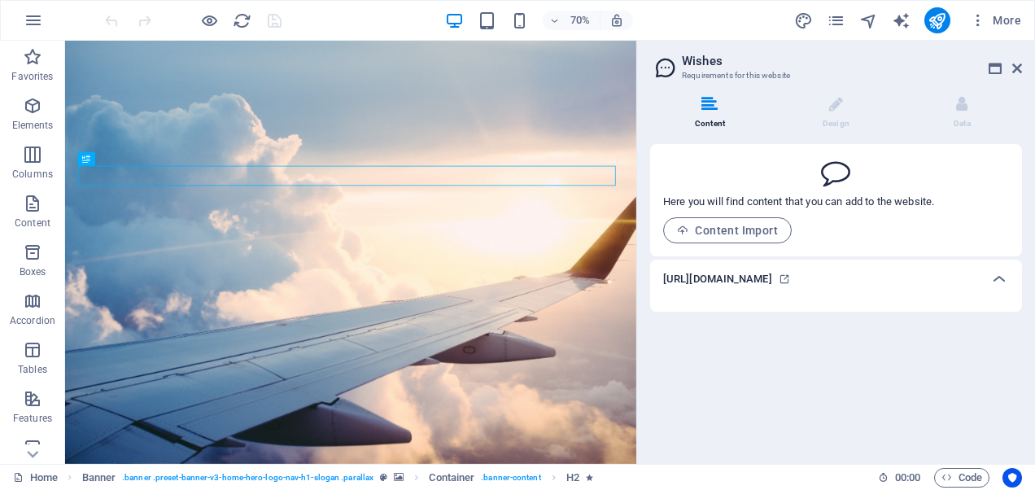
click at [926, 37] on div "70% More" at bounding box center [517, 20] width 1033 height 39
click at [930, 19] on icon "publish" at bounding box center [936, 20] width 19 height 19
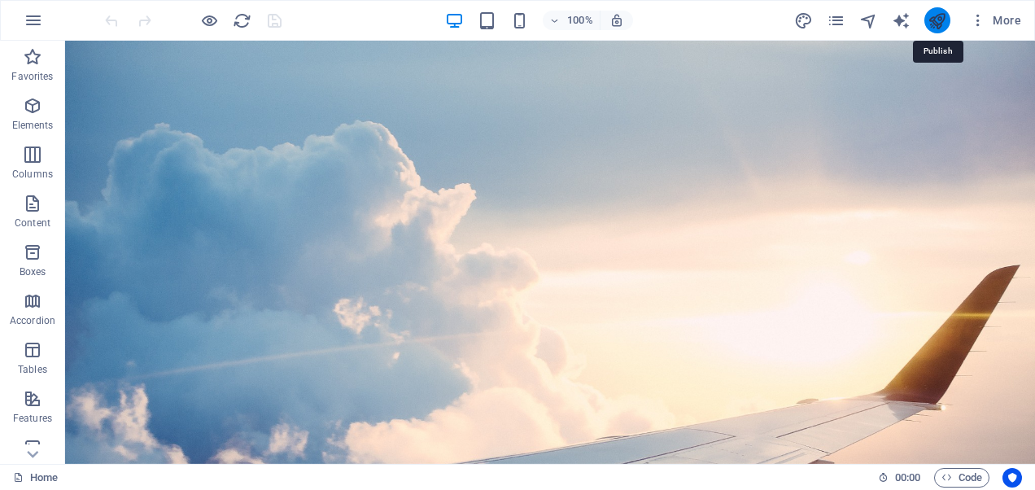
click at [930, 19] on icon "publish" at bounding box center [936, 20] width 19 height 19
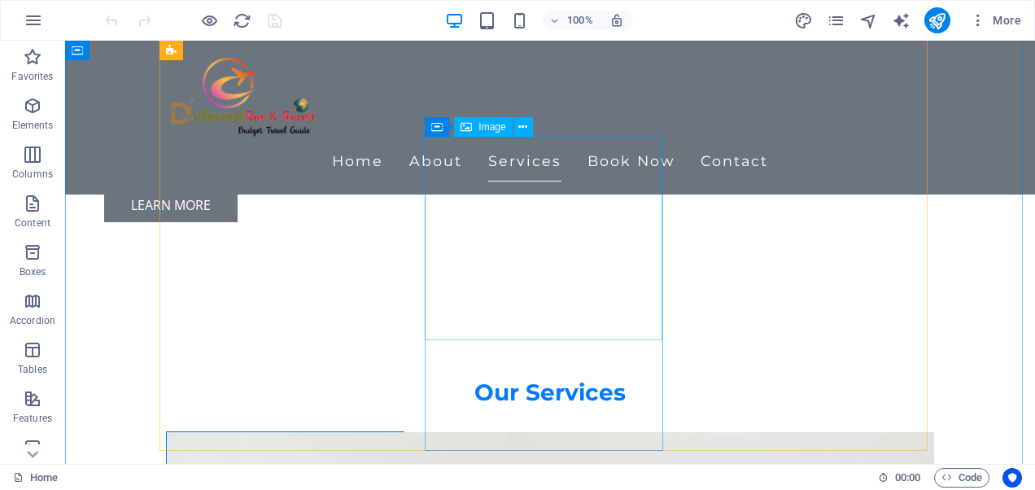
scroll to position [1183, 0]
